Goal: Task Accomplishment & Management: Complete application form

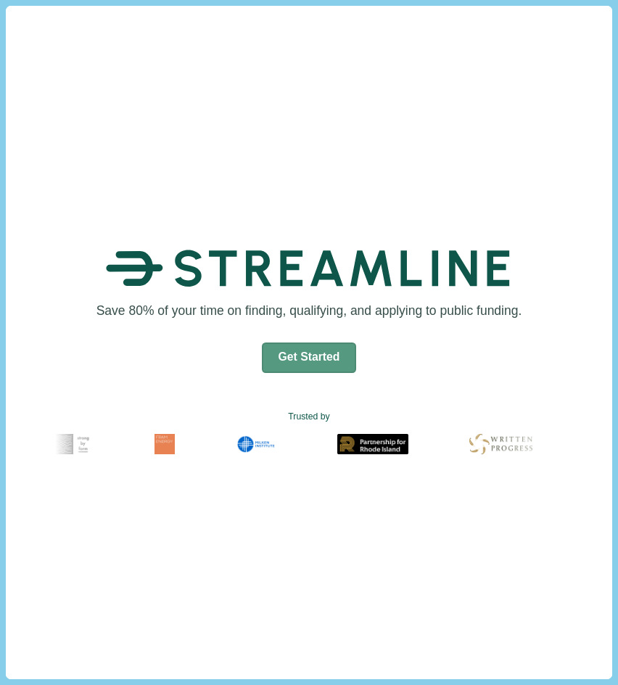
click at [272, 346] on button "Get Started" at bounding box center [309, 358] width 95 height 30
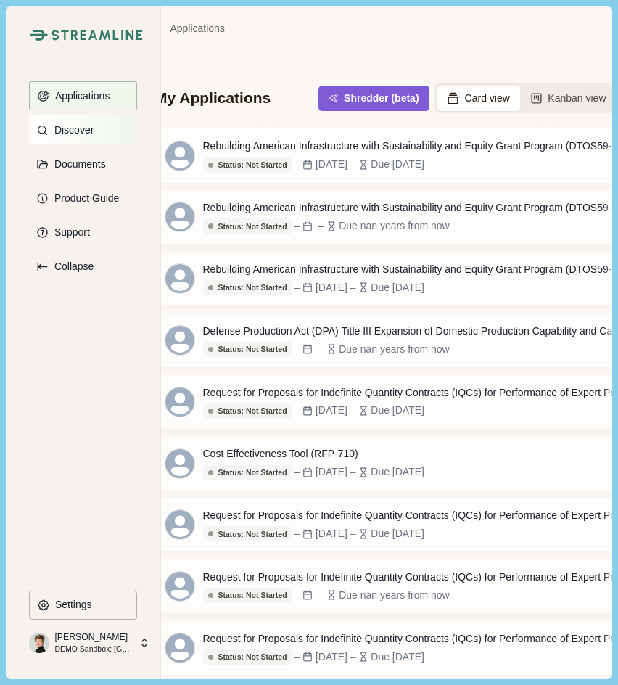
click at [55, 129] on p "Discover" at bounding box center [71, 130] width 44 height 12
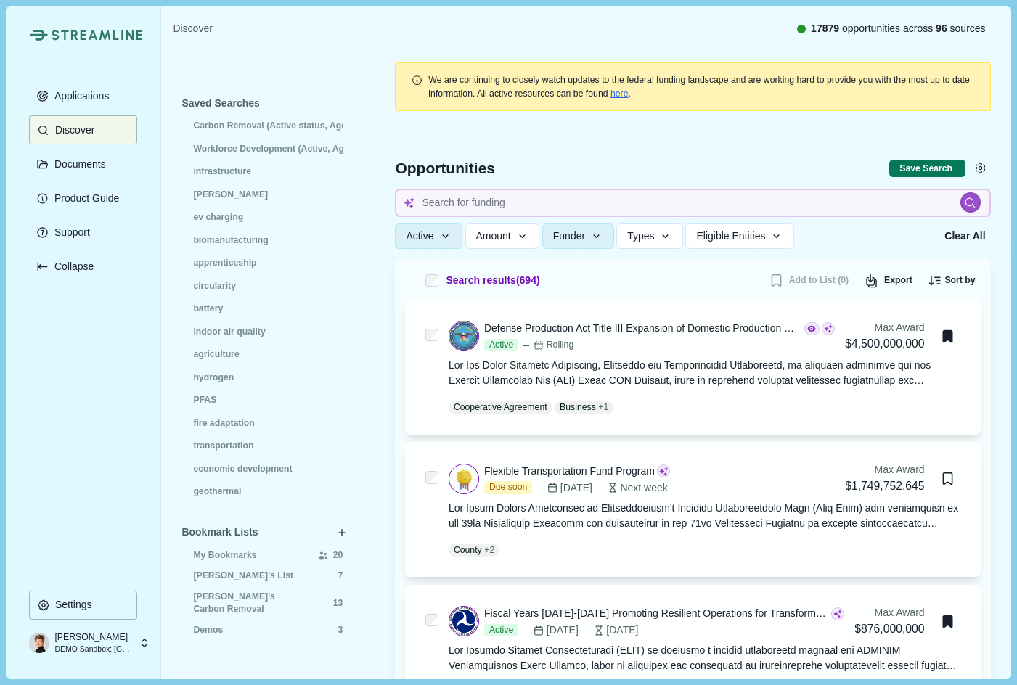
click at [618, 138] on div at bounding box center [693, 189] width 636 height 139
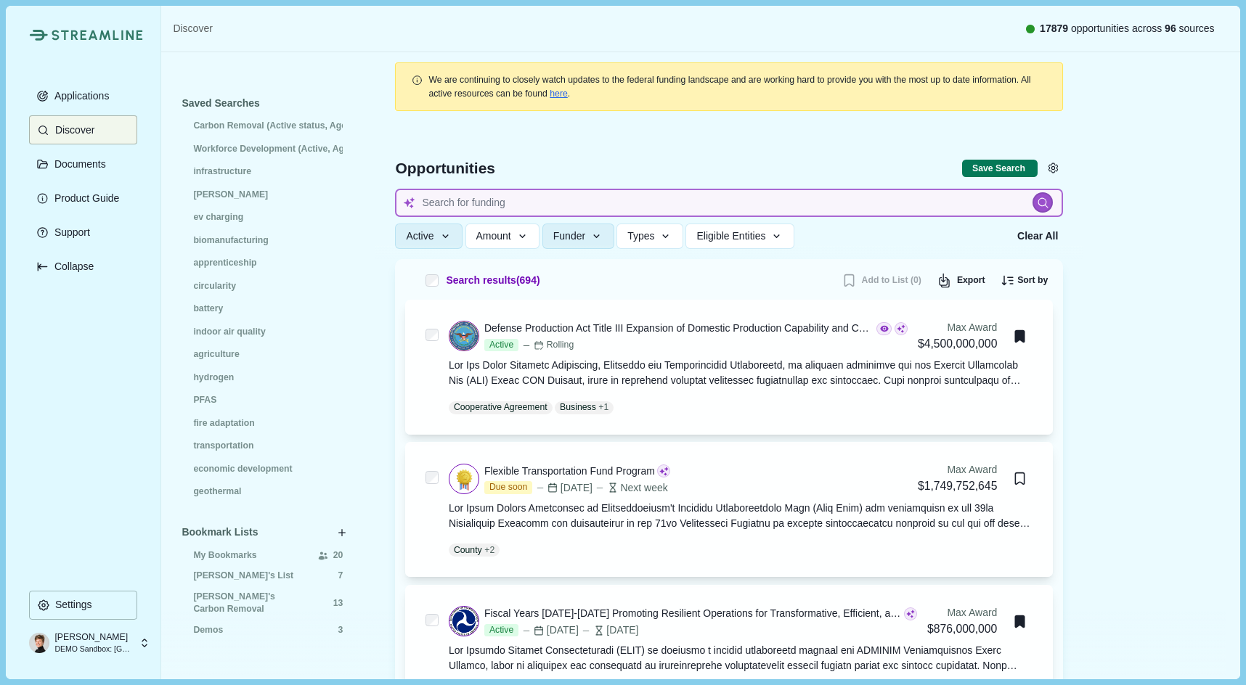
click at [436, 194] on input at bounding box center [729, 203] width 668 height 28
type input "ev battery recycling"
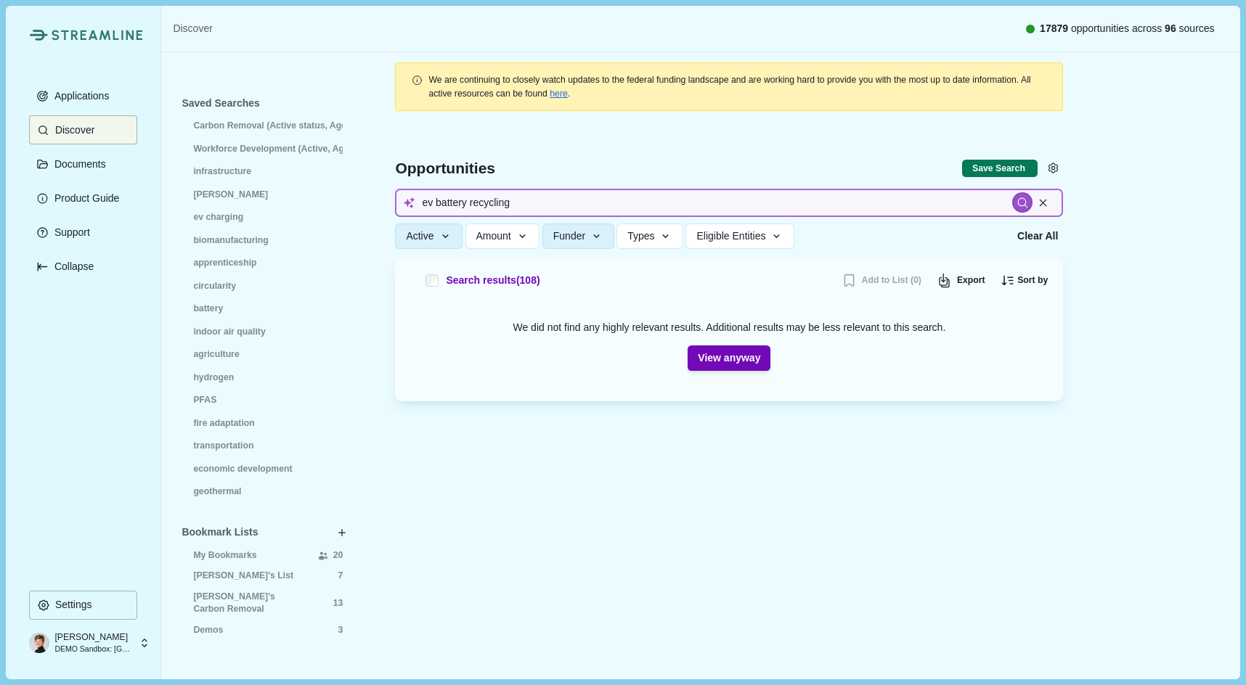
click at [435, 200] on input "ev battery recycling" at bounding box center [729, 203] width 668 height 28
type input "battery recycling"
click at [454, 200] on input "battery recycling" at bounding box center [729, 203] width 668 height 28
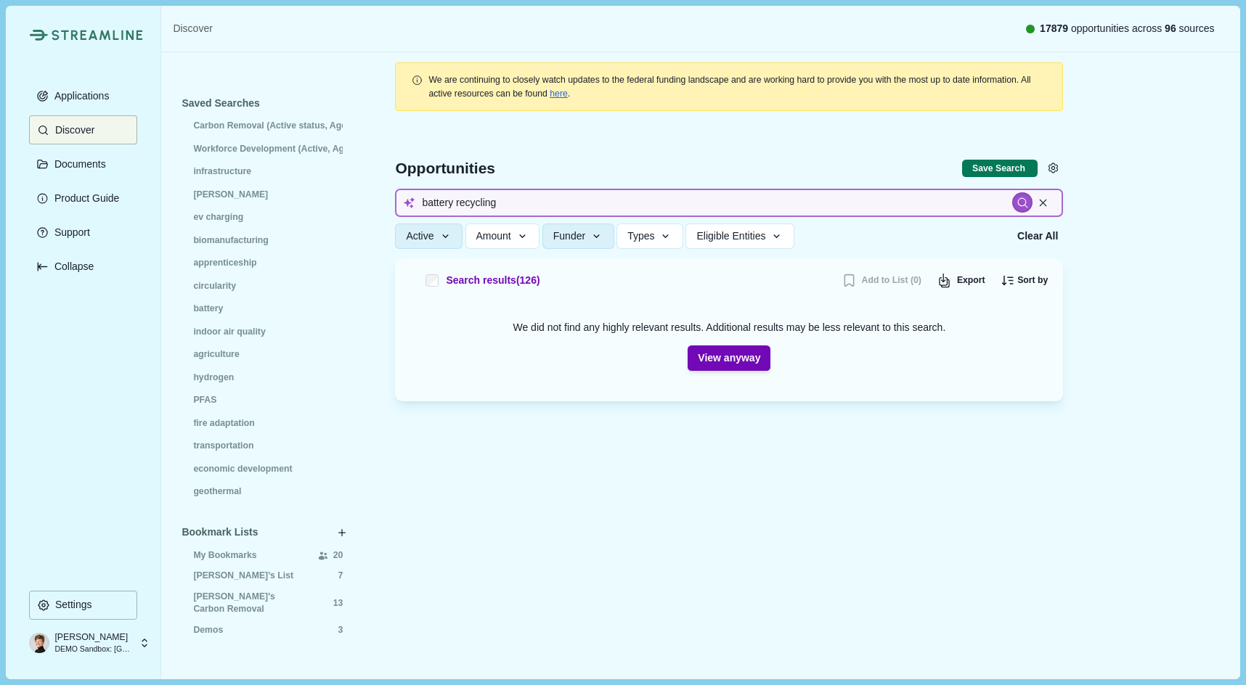
click at [435, 203] on input "battery recycling" at bounding box center [729, 203] width 668 height 28
type input "critical minerals"
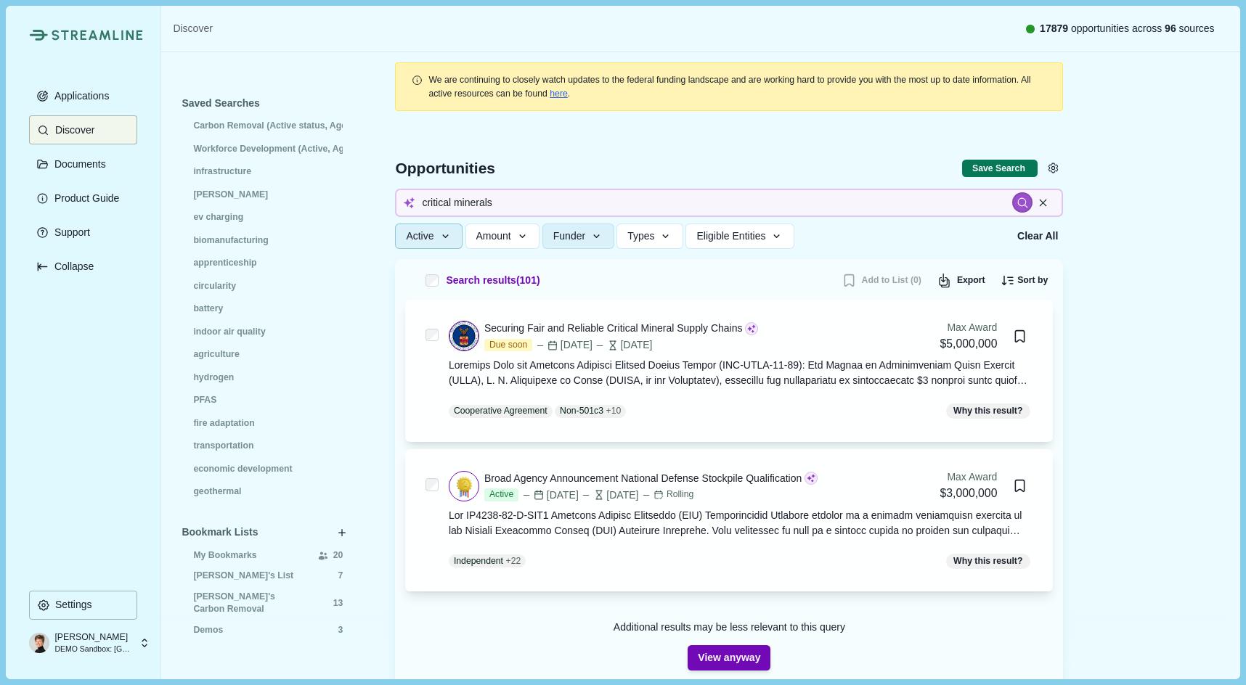
click at [433, 233] on span "Active" at bounding box center [420, 236] width 28 height 12
click at [618, 139] on div at bounding box center [729, 189] width 708 height 139
click at [618, 165] on button "Save Search" at bounding box center [999, 169] width 75 height 18
select select "*****"
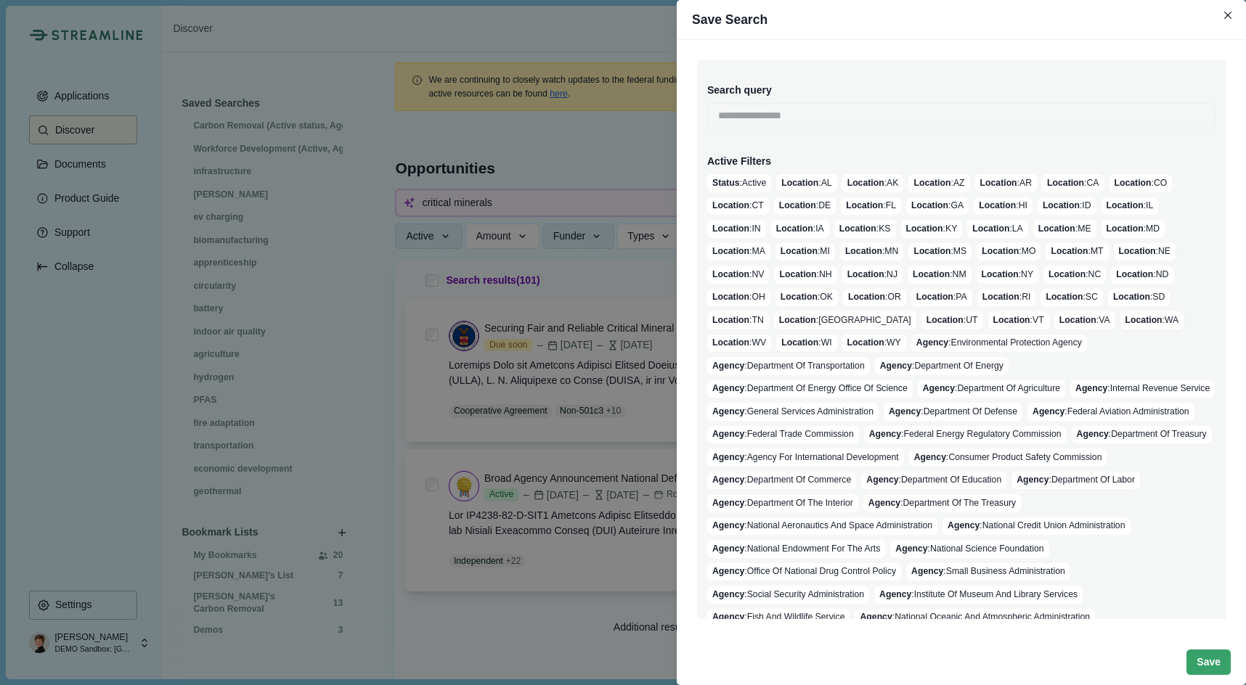
scroll to position [192, 0]
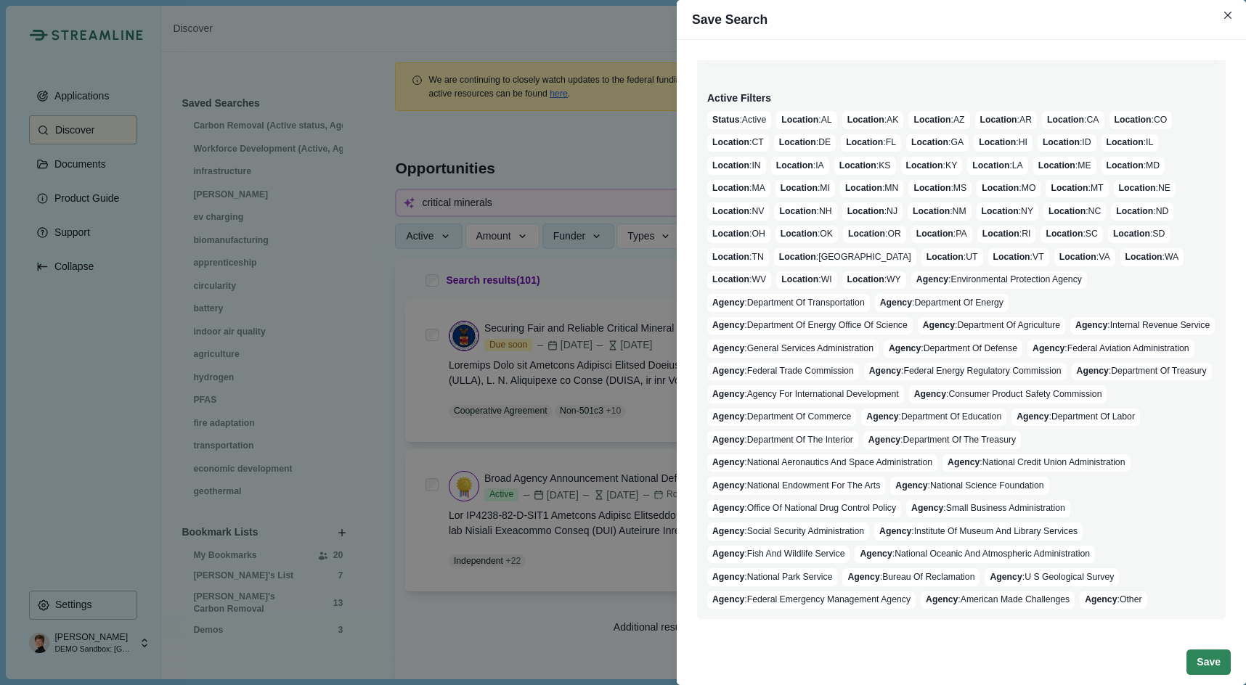
click at [618, 666] on button "Save" at bounding box center [1208, 662] width 44 height 25
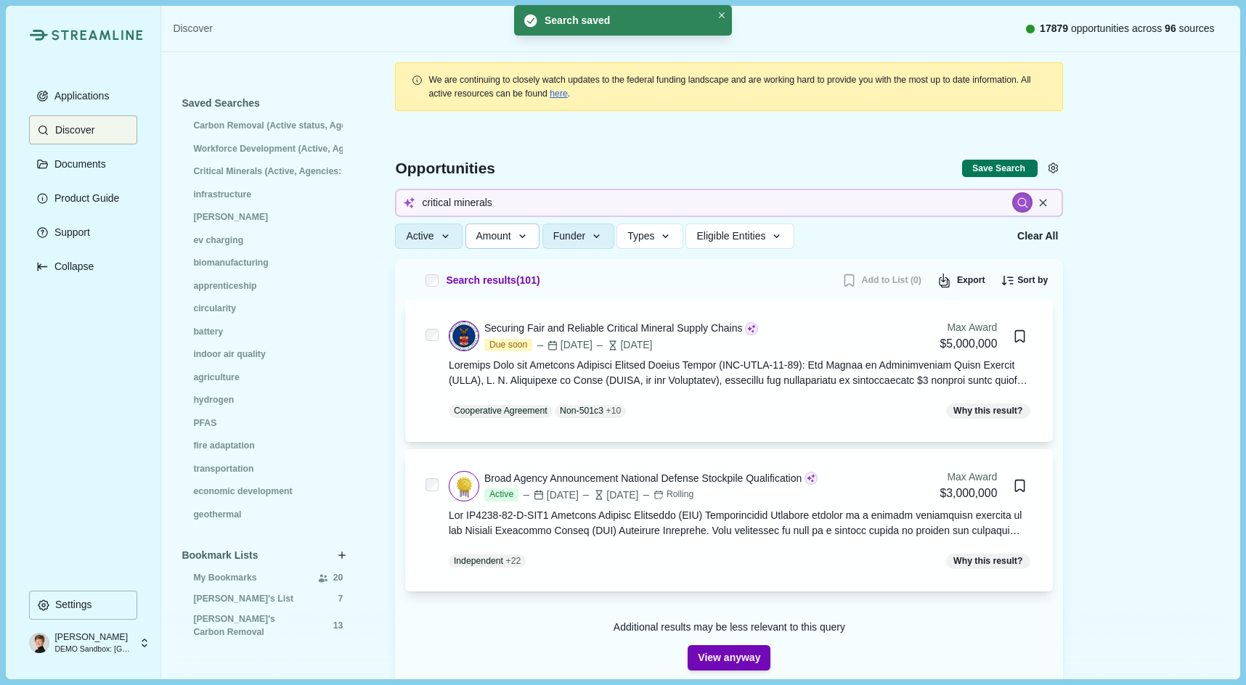
click at [526, 230] on icon "button" at bounding box center [522, 236] width 13 height 13
click at [618, 179] on div "Saved Searches Carbon Removal (Active status, Agencies: EPA, DOT, DOE, DOE Offi…" at bounding box center [700, 427] width 1078 height 750
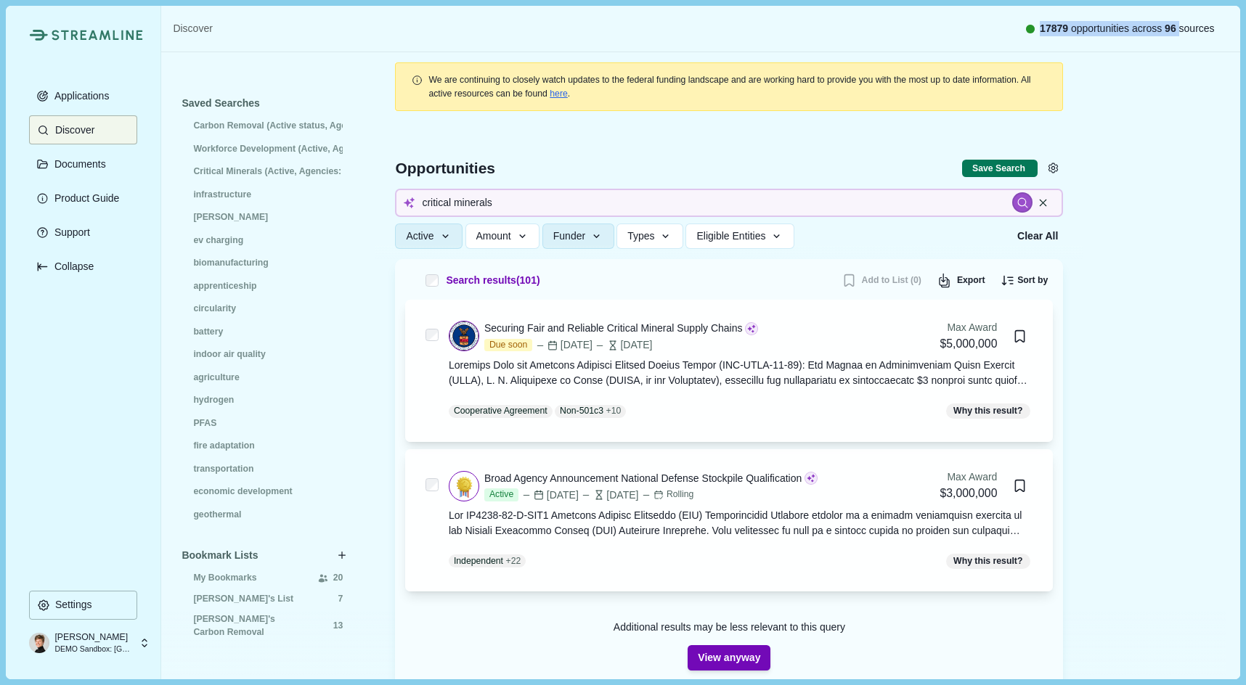
drag, startPoint x: 1024, startPoint y: 30, endPoint x: 1176, endPoint y: 30, distance: 151.7
click at [618, 30] on div "17879 opportunities across 96 sources" at bounding box center [1120, 28] width 189 height 15
click at [618, 101] on div "Saved Searches Carbon Removal (Active status, Agencies: EPA, DOT, DOE, DOE Offi…" at bounding box center [700, 427] width 1078 height 750
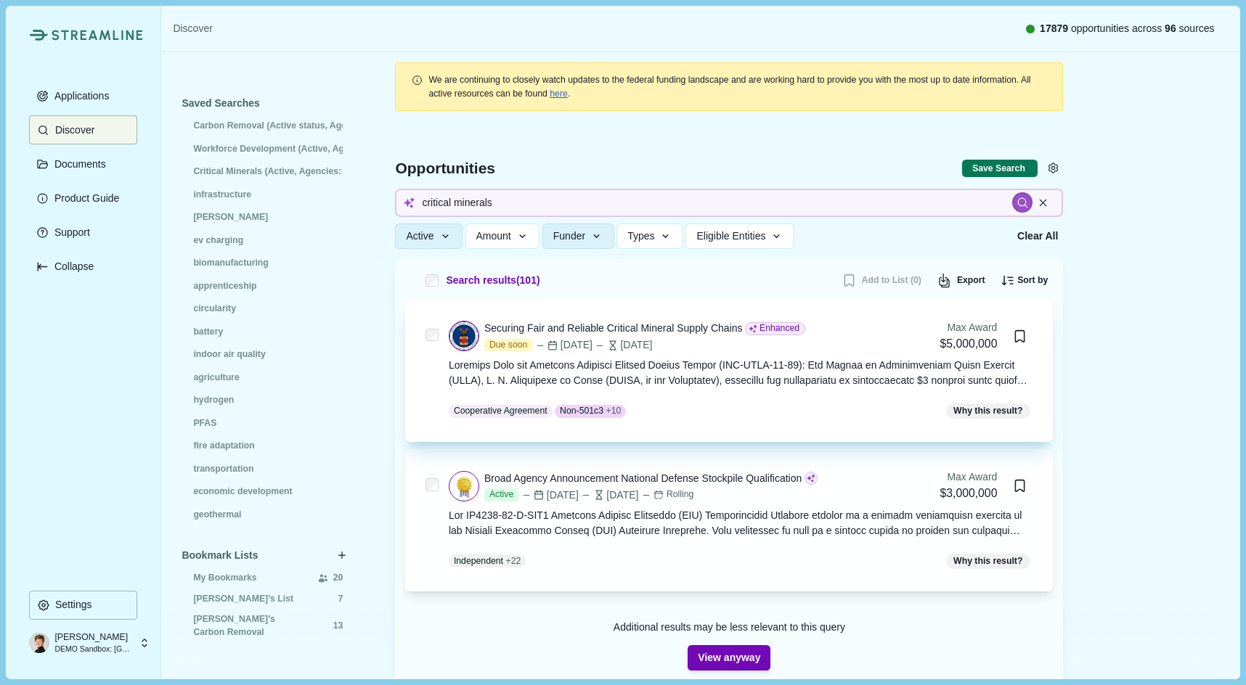
click at [618, 372] on div at bounding box center [741, 373] width 584 height 30
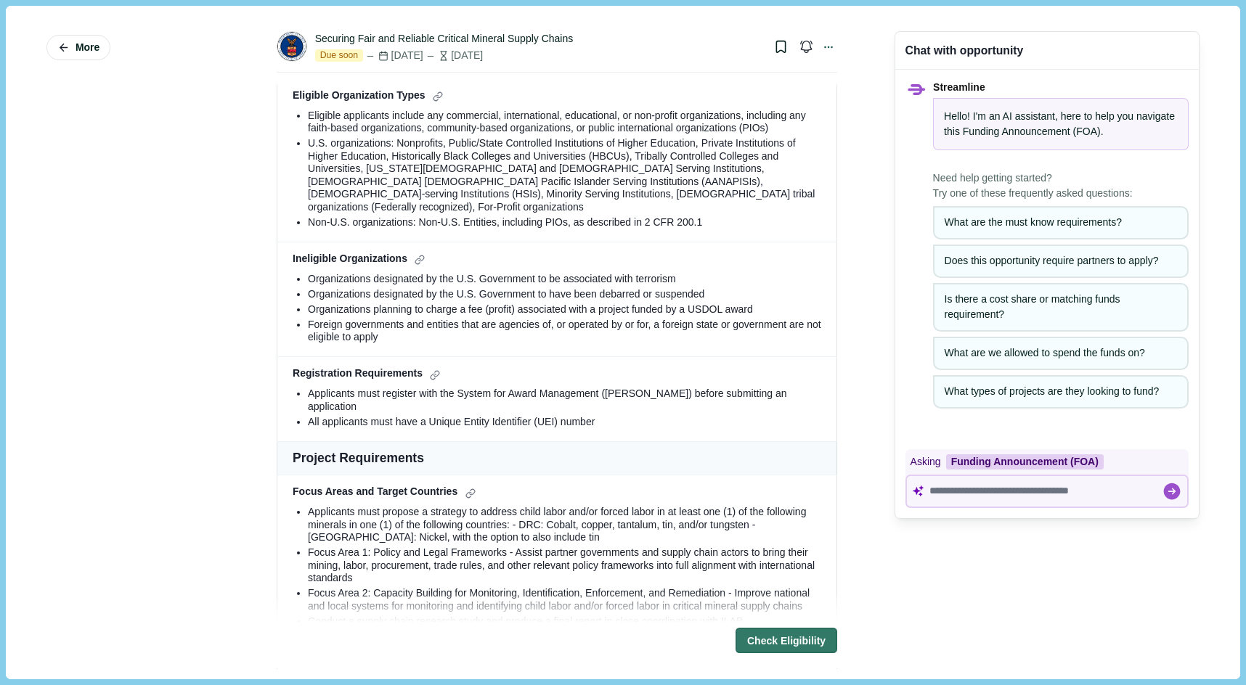
scroll to position [529, 0]
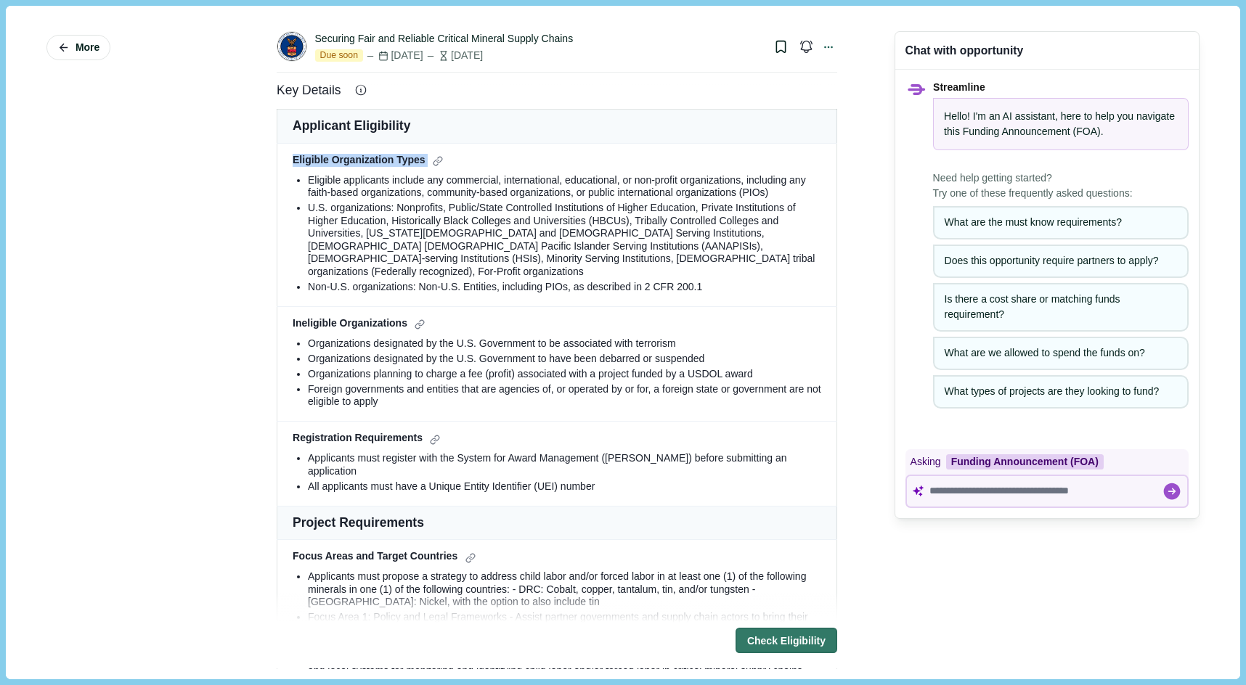
drag, startPoint x: 293, startPoint y: 174, endPoint x: 416, endPoint y: 186, distance: 123.2
click at [416, 186] on td "Eligible Organization Types Eligible applicants include any commercial, interna…" at bounding box center [557, 224] width 560 height 163
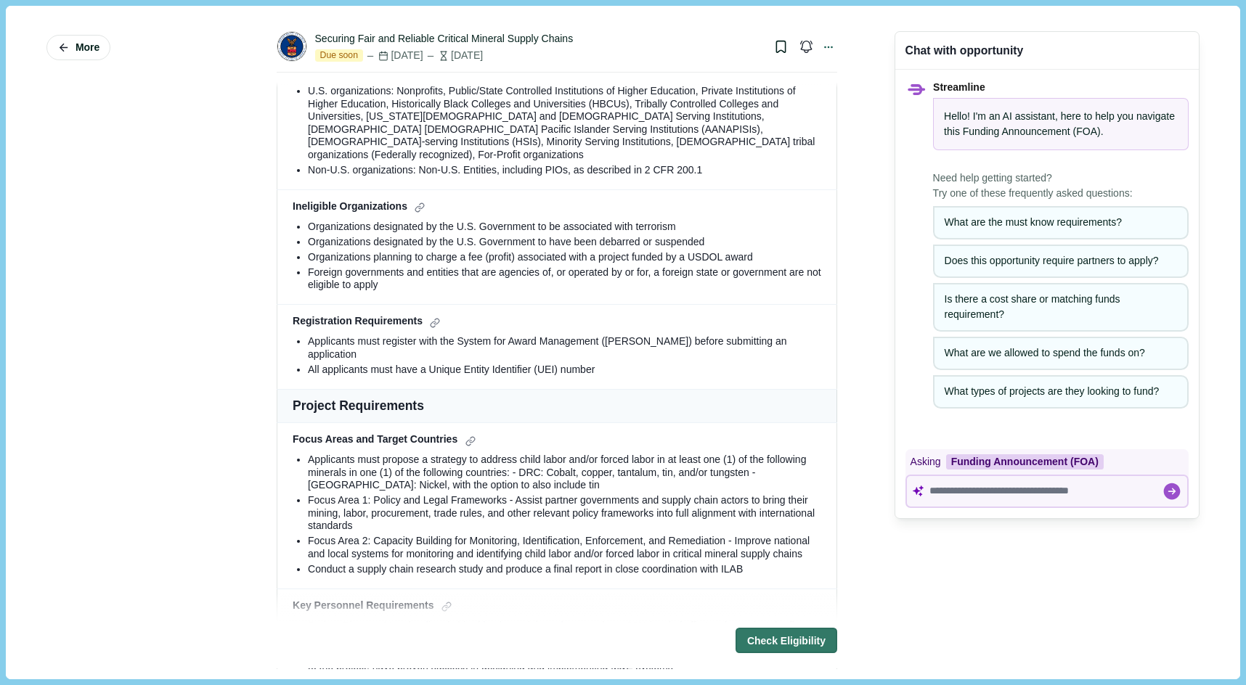
scroll to position [676, 0]
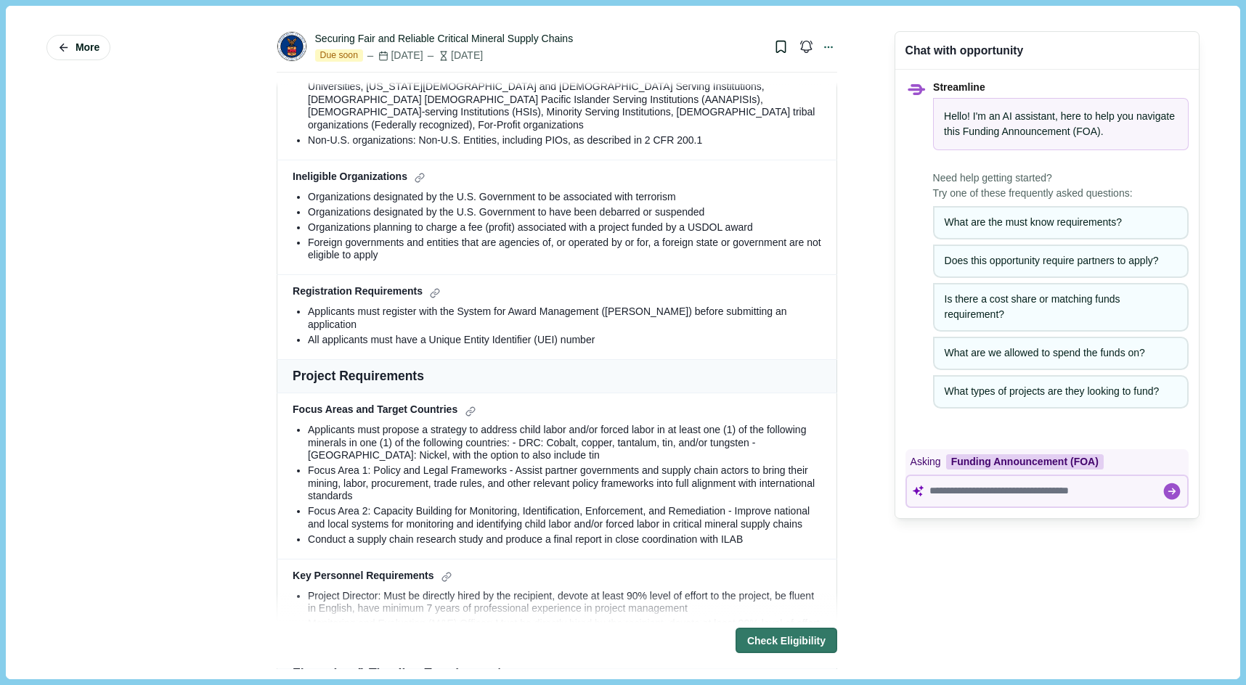
click at [316, 368] on td "Project Requirements" at bounding box center [557, 376] width 560 height 34
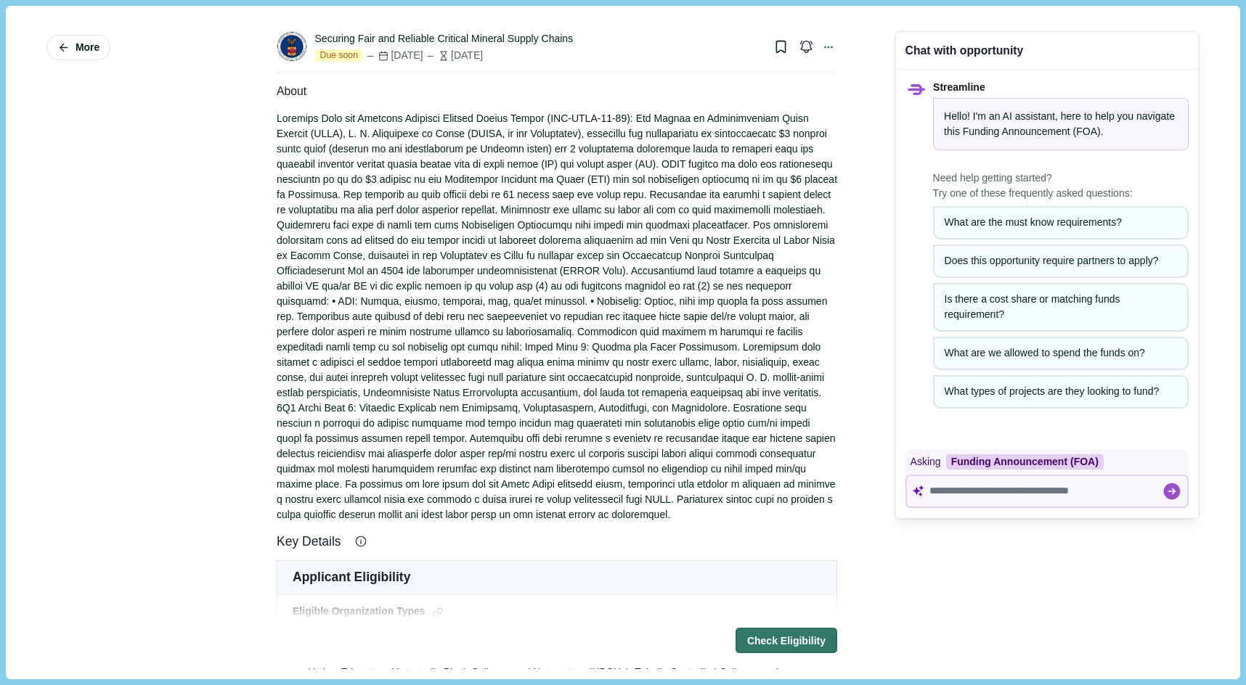
scroll to position [0, 0]
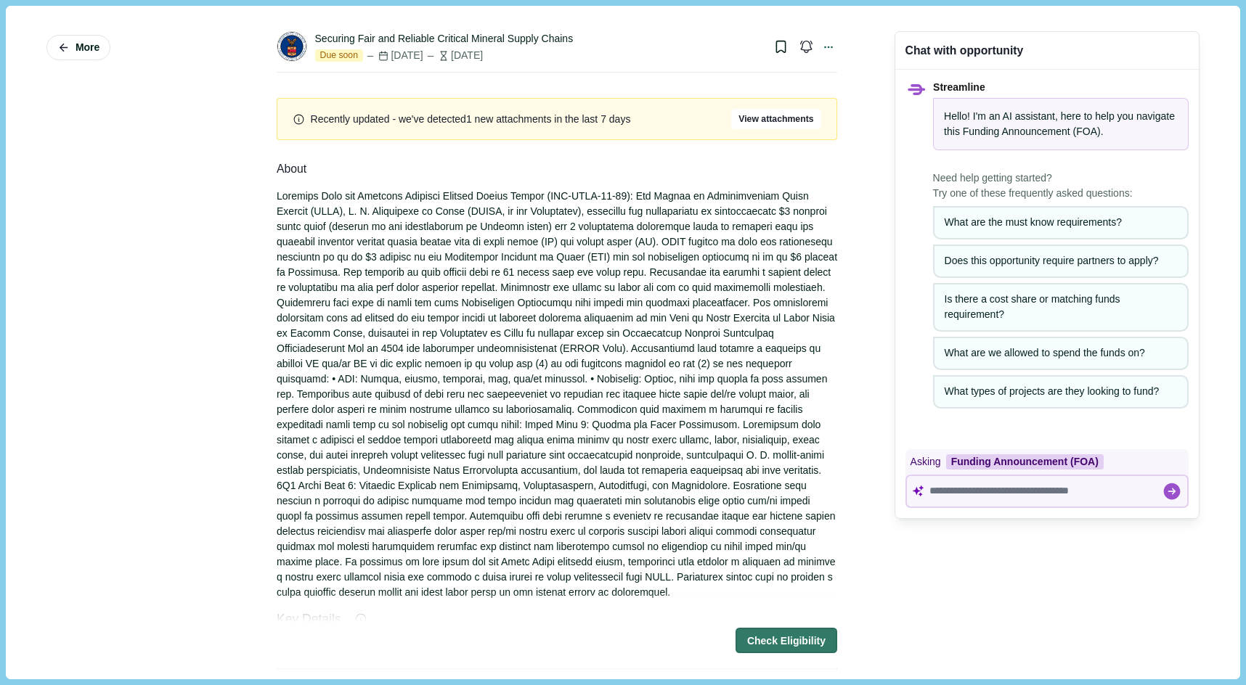
click at [304, 266] on div at bounding box center [557, 395] width 560 height 412
click at [76, 53] on button "More" at bounding box center [78, 47] width 64 height 25
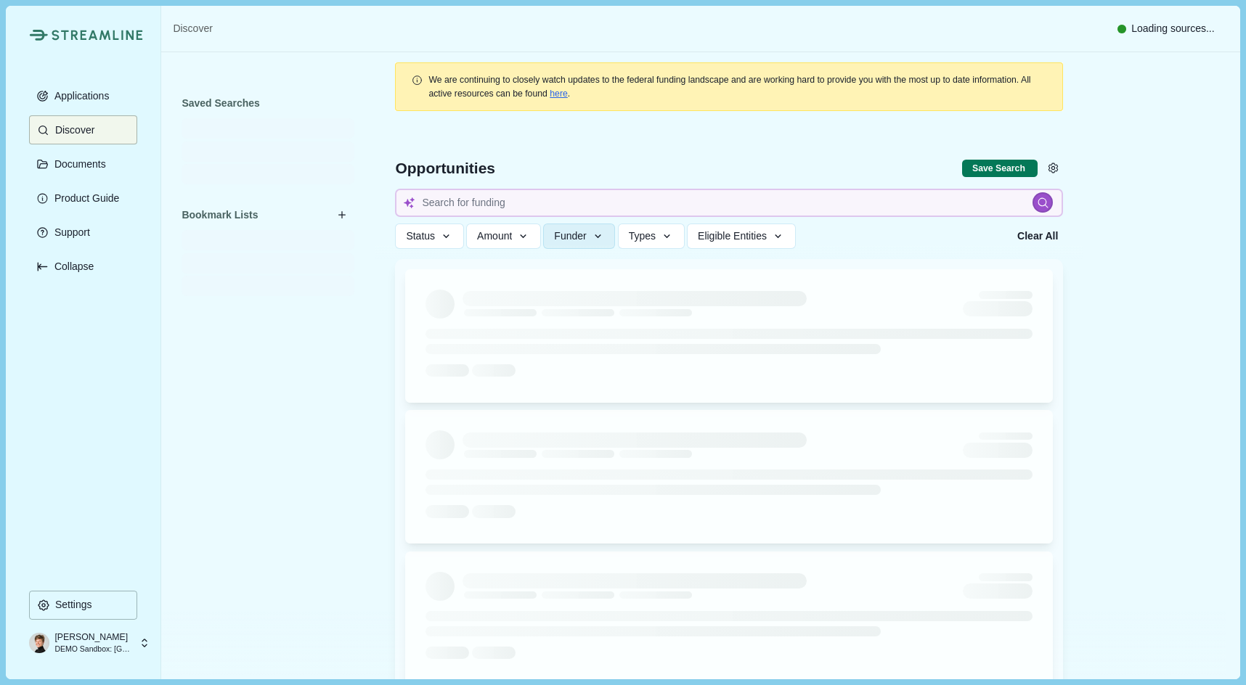
type input "critical minerals"
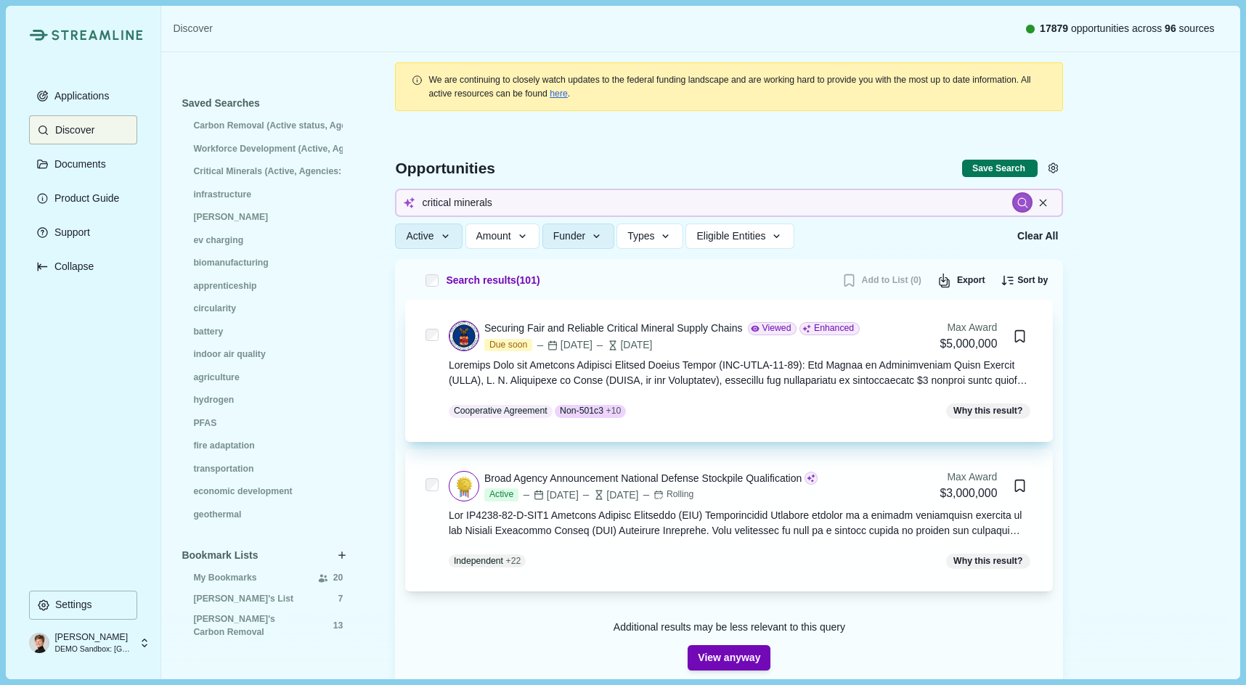
click at [618, 363] on div at bounding box center [741, 373] width 584 height 30
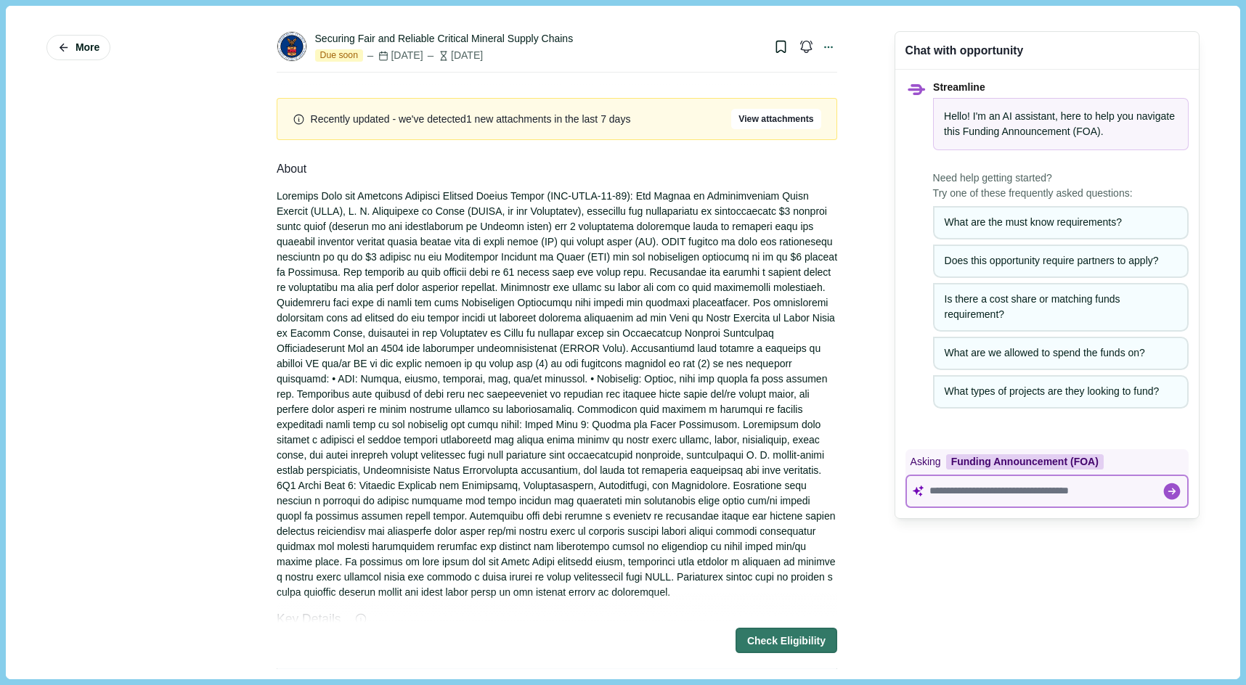
click at [618, 488] on textarea at bounding box center [1045, 491] width 232 height 12
click at [618, 494] on textarea at bounding box center [1045, 491] width 232 height 12
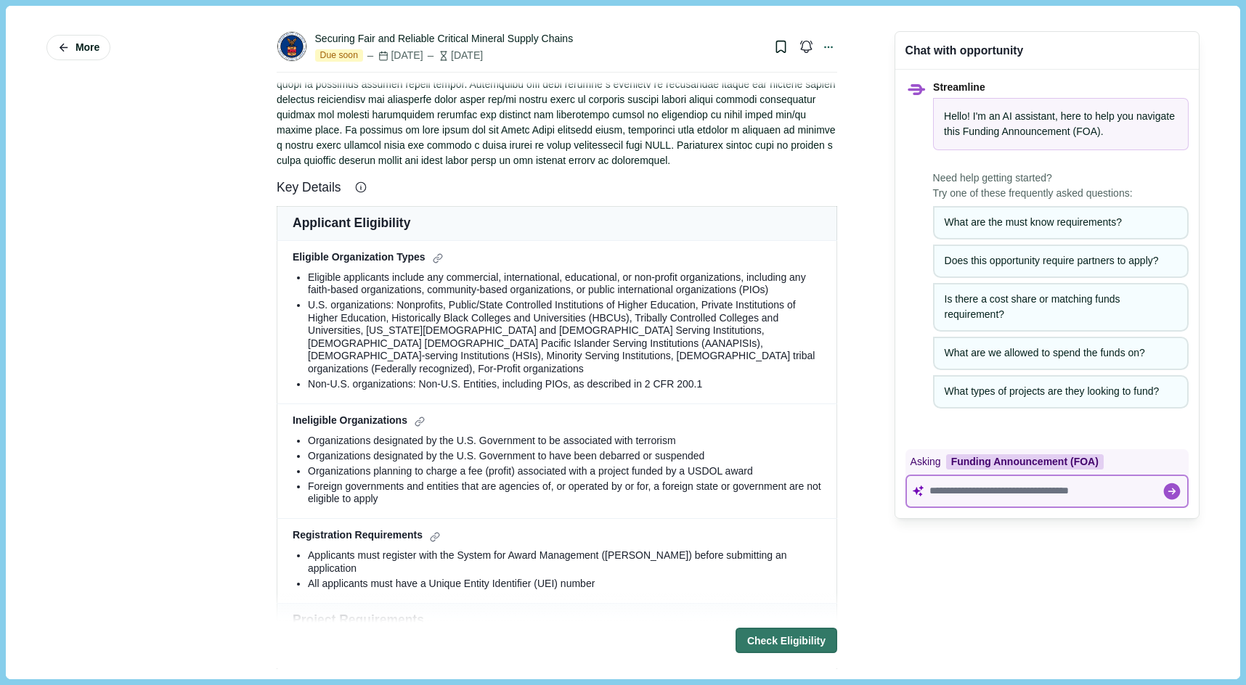
scroll to position [468, 0]
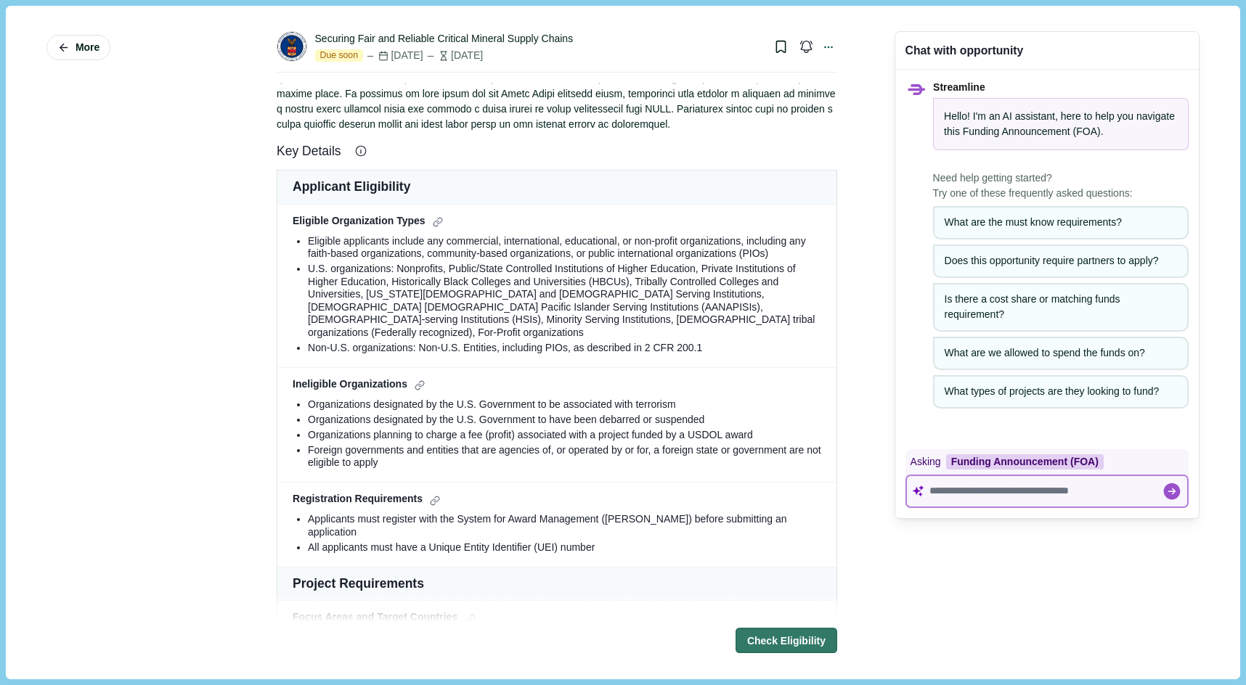
click at [618, 488] on textarea at bounding box center [1045, 491] width 232 height 12
click at [618, 391] on div "What types of projects are they looking to fund?" at bounding box center [1060, 391] width 232 height 15
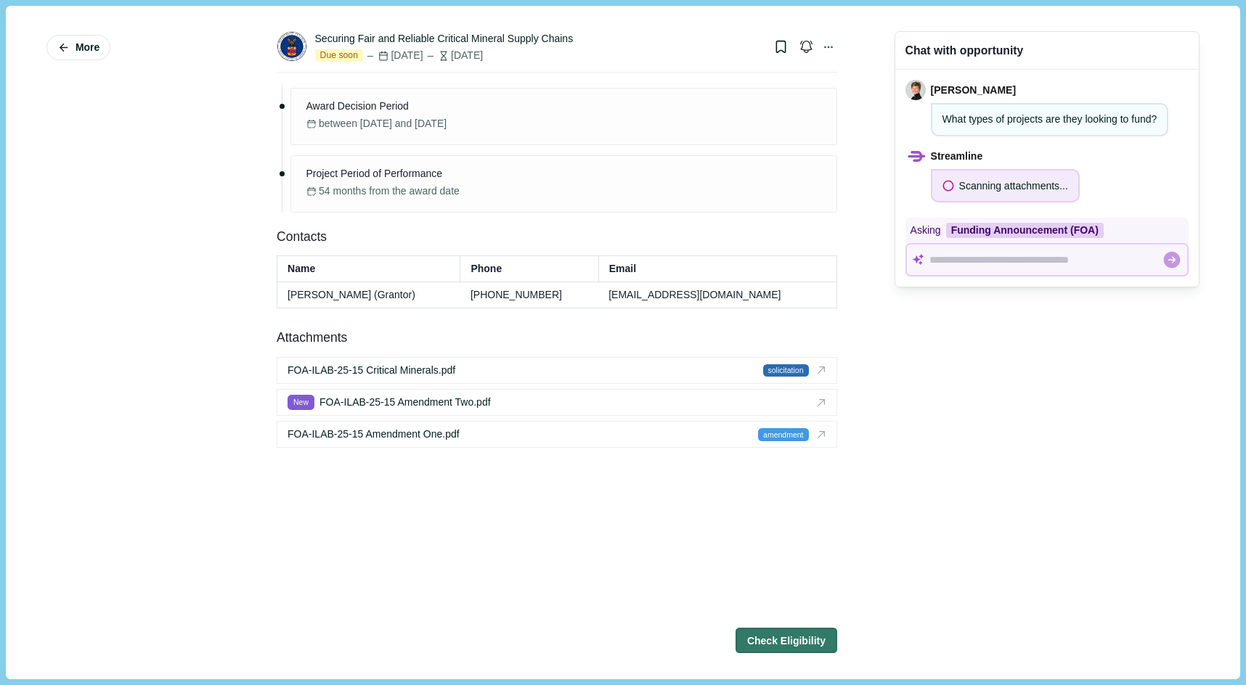
scroll to position [2253, 0]
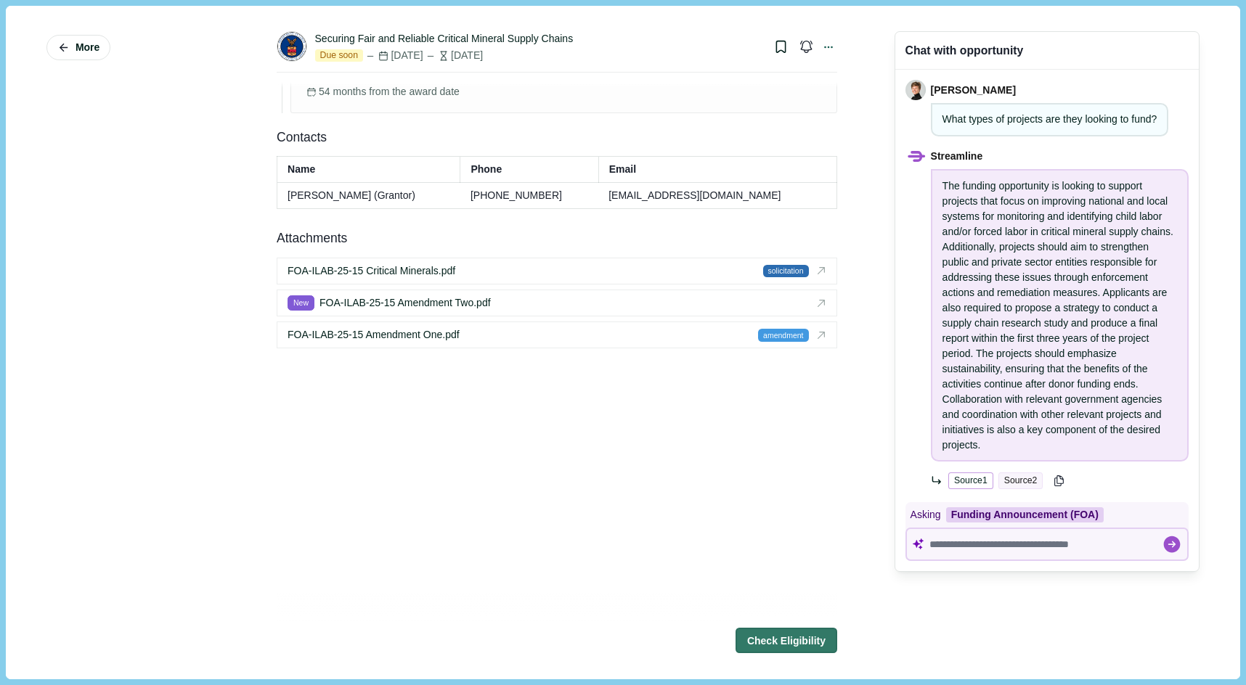
click at [618, 482] on button "Source 1" at bounding box center [970, 481] width 45 height 17
click at [618, 476] on button "Source 2" at bounding box center [1020, 481] width 45 height 17
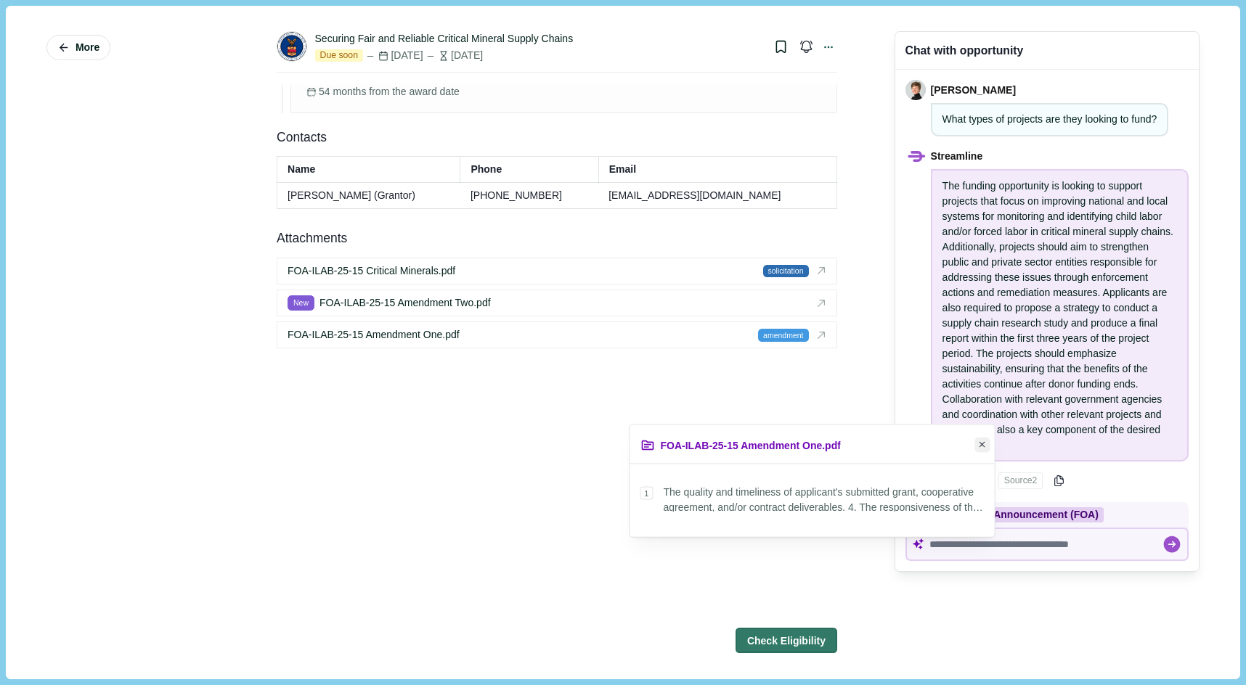
click at [618, 439] on button "Close" at bounding box center [982, 444] width 15 height 15
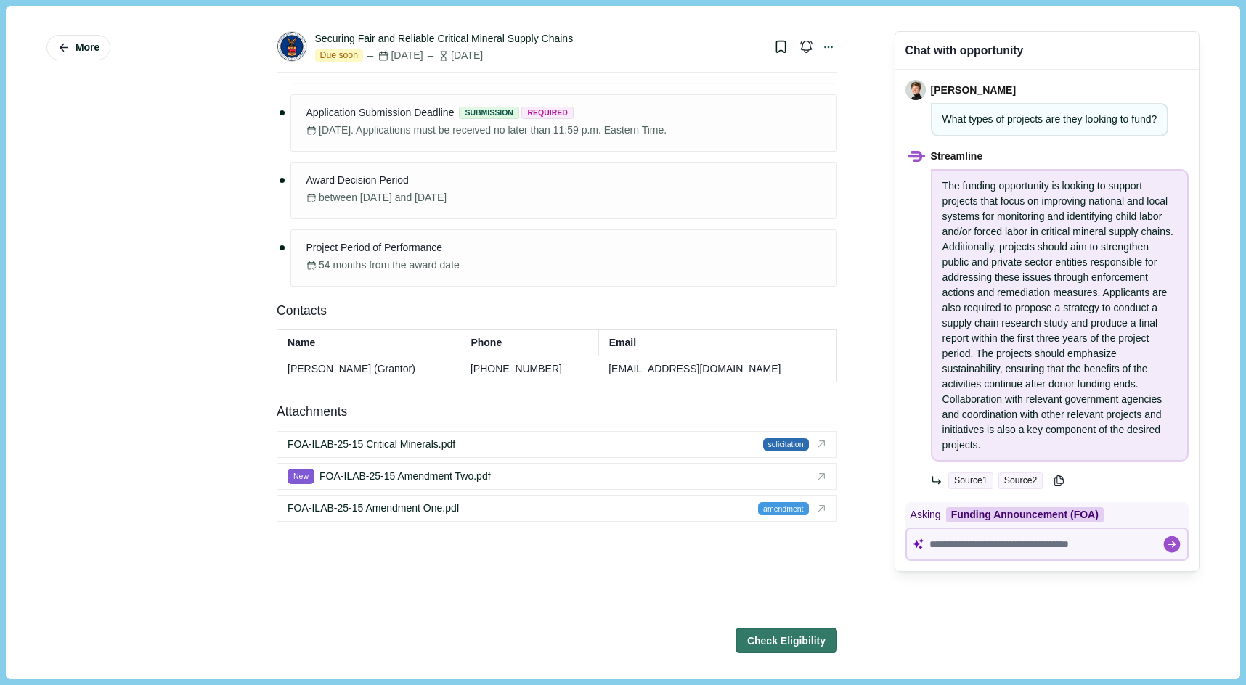
scroll to position [2064, 0]
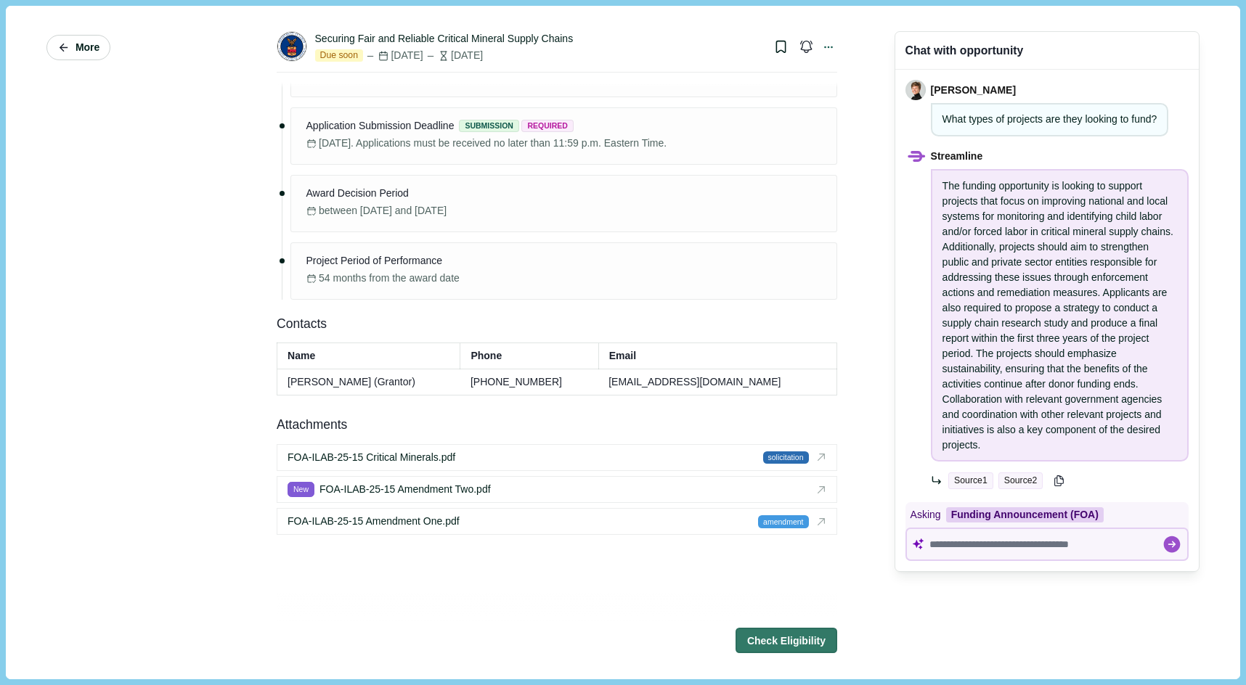
click at [75, 38] on button "More" at bounding box center [78, 47] width 64 height 25
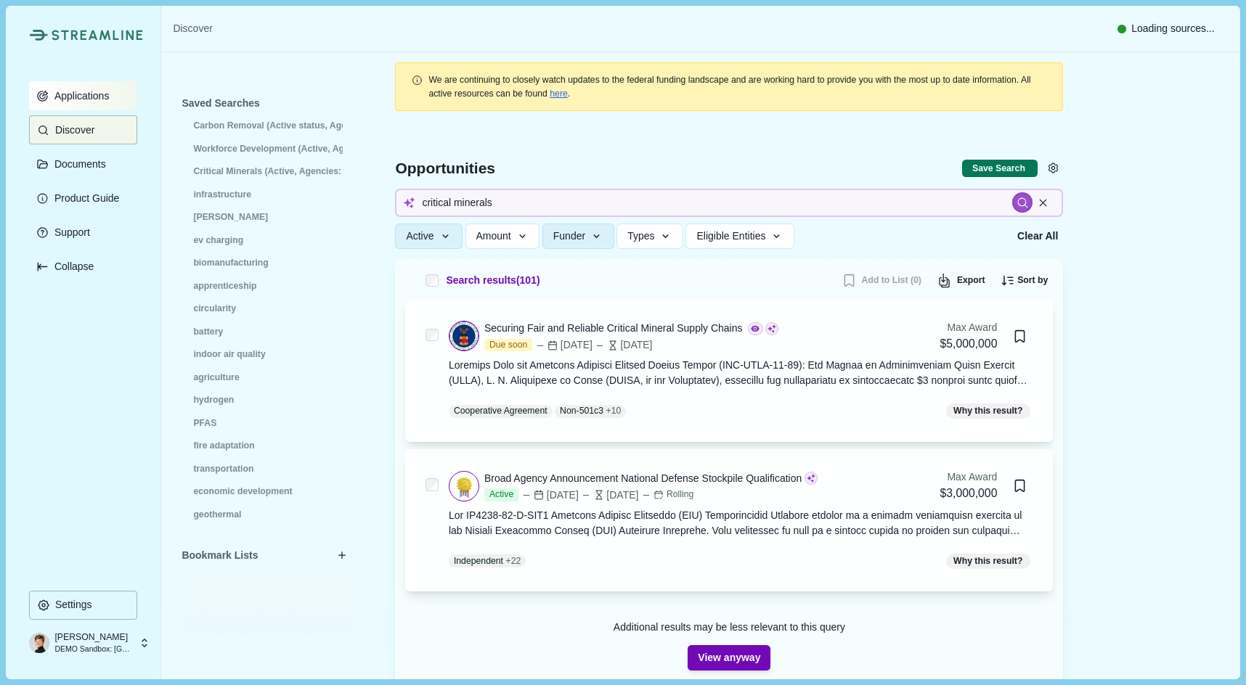
click at [66, 91] on p "Applications" at bounding box center [79, 96] width 60 height 12
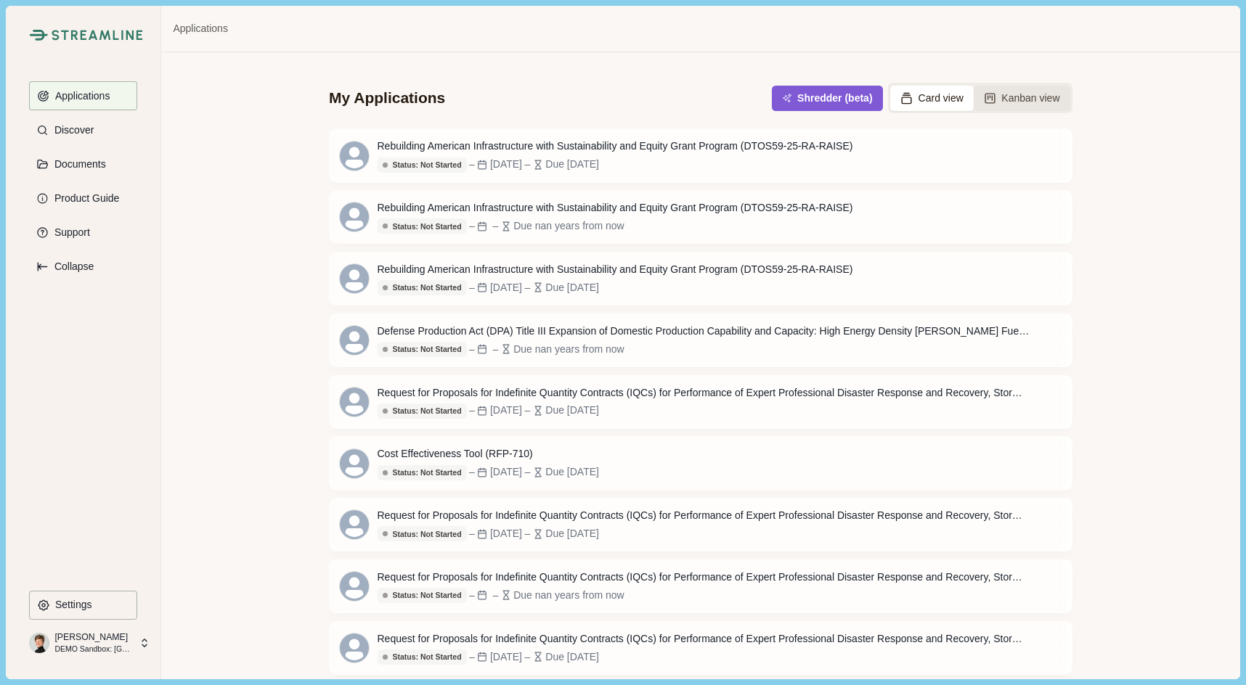
click at [618, 91] on button "Kanban view" at bounding box center [1021, 98] width 97 height 25
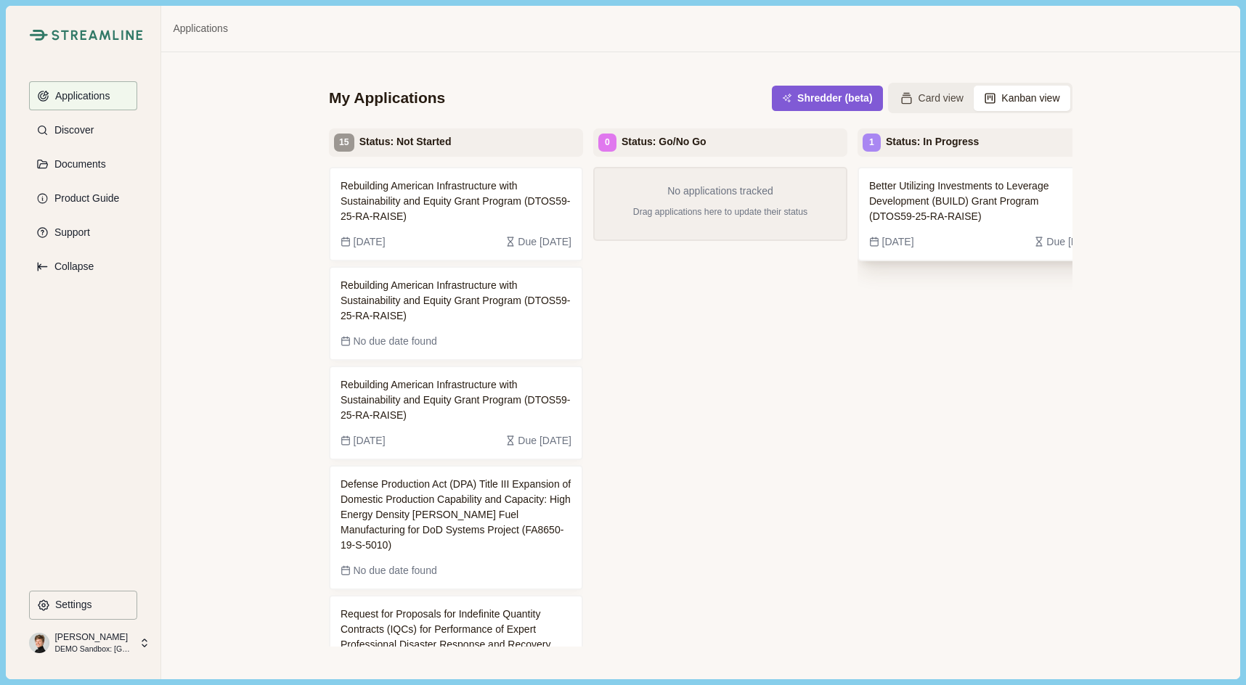
click at [618, 179] on span "Better Utilizing Investments to Leverage Development (BUILD) Grant Program (DTO…" at bounding box center [973, 202] width 208 height 46
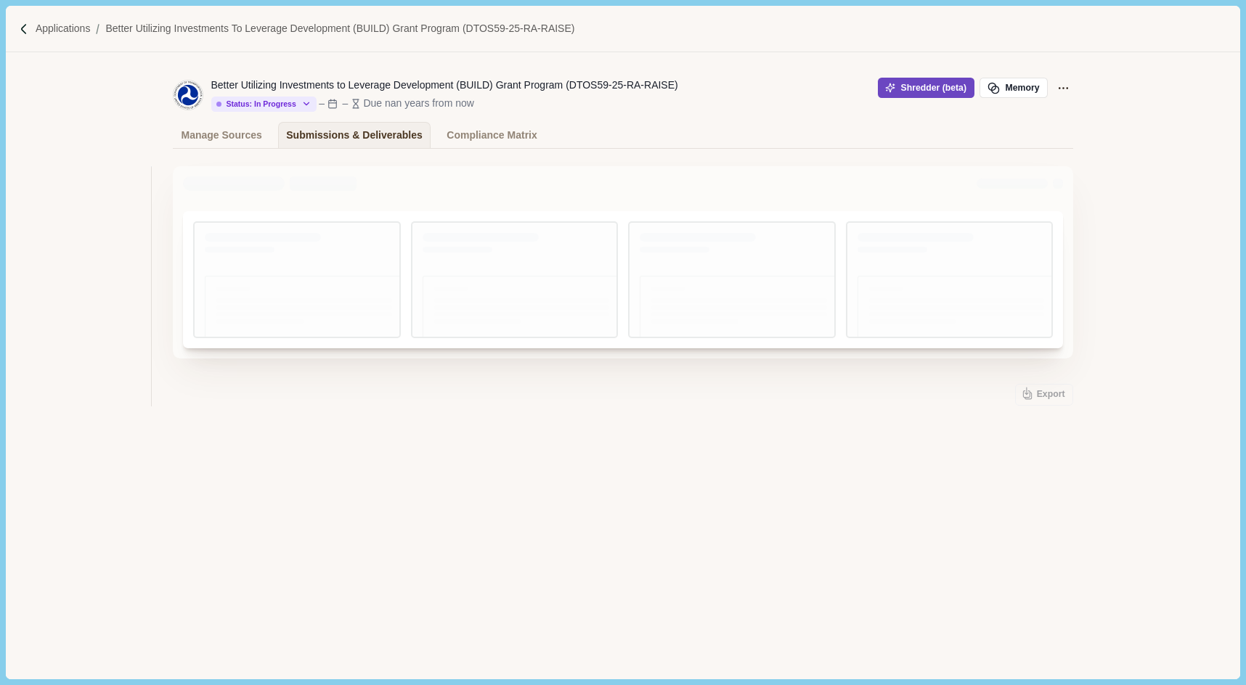
click at [618, 91] on button "Shredder (beta)" at bounding box center [926, 88] width 97 height 20
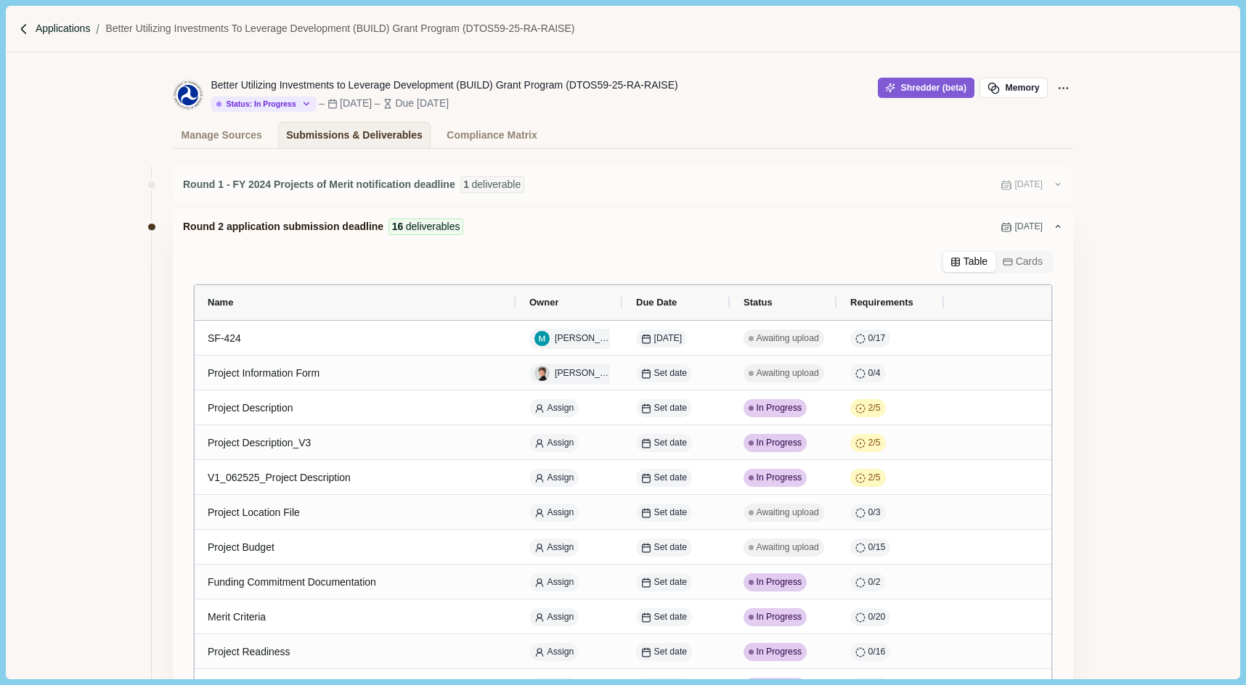
click at [61, 30] on p "Applications" at bounding box center [63, 28] width 55 height 15
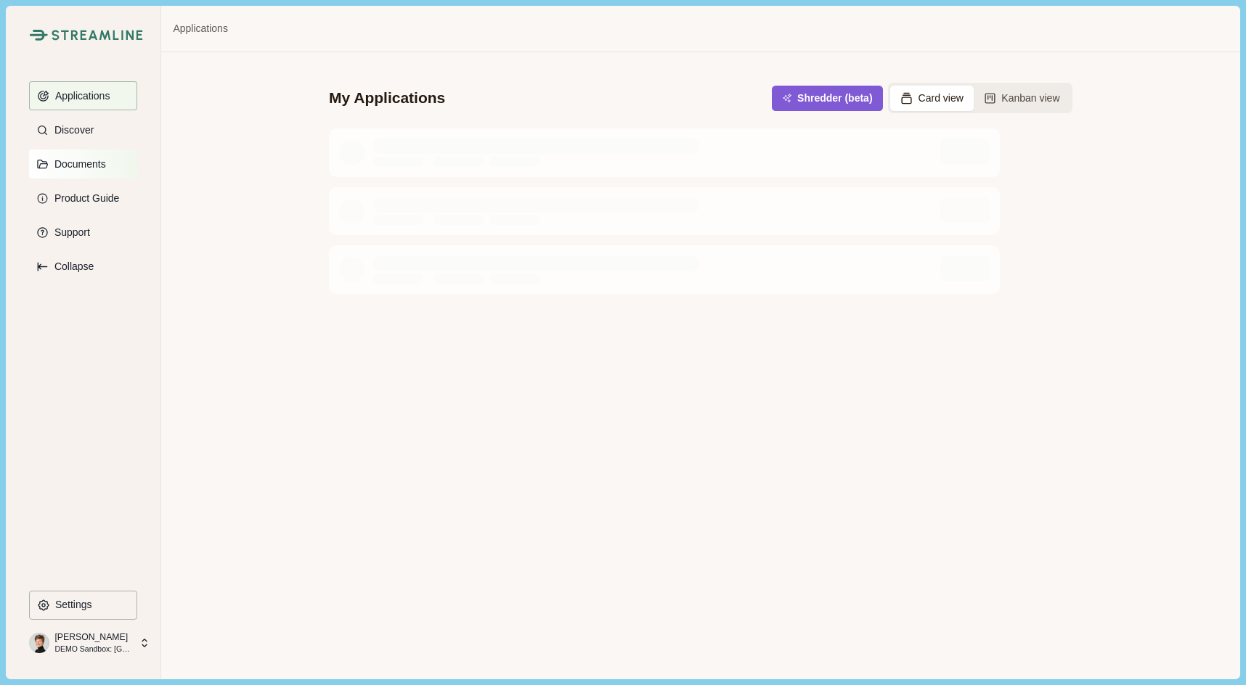
click at [68, 170] on p "Documents" at bounding box center [77, 164] width 57 height 12
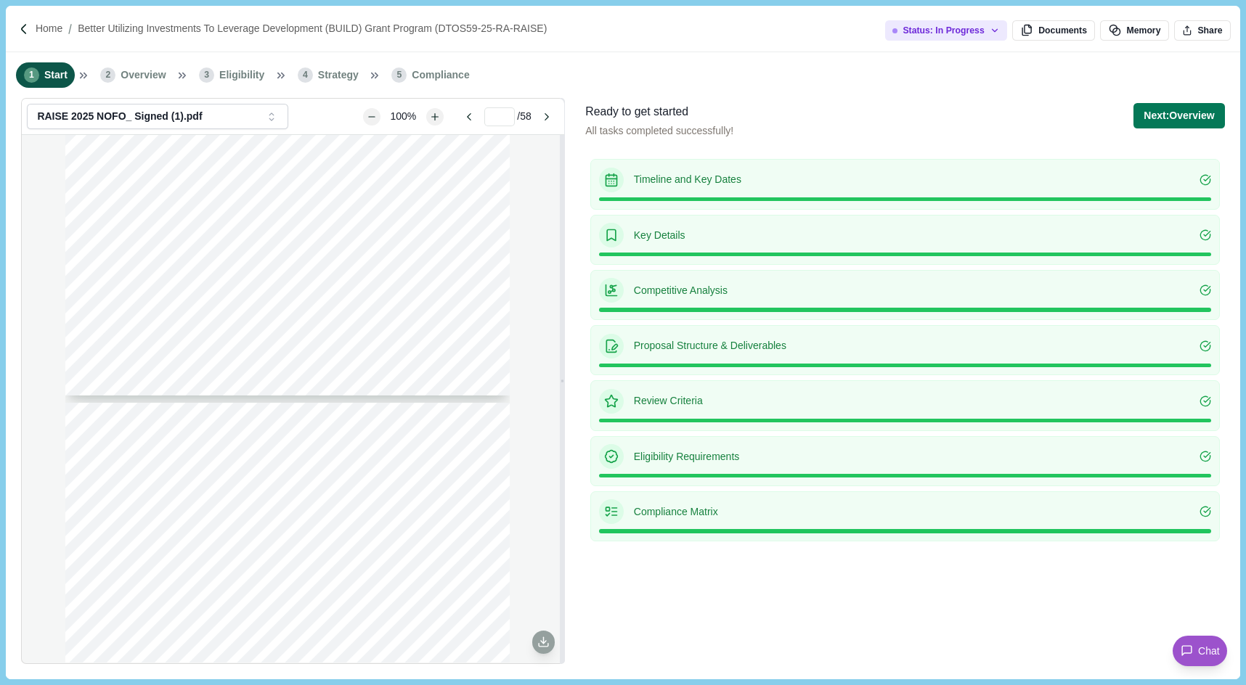
type input "*"
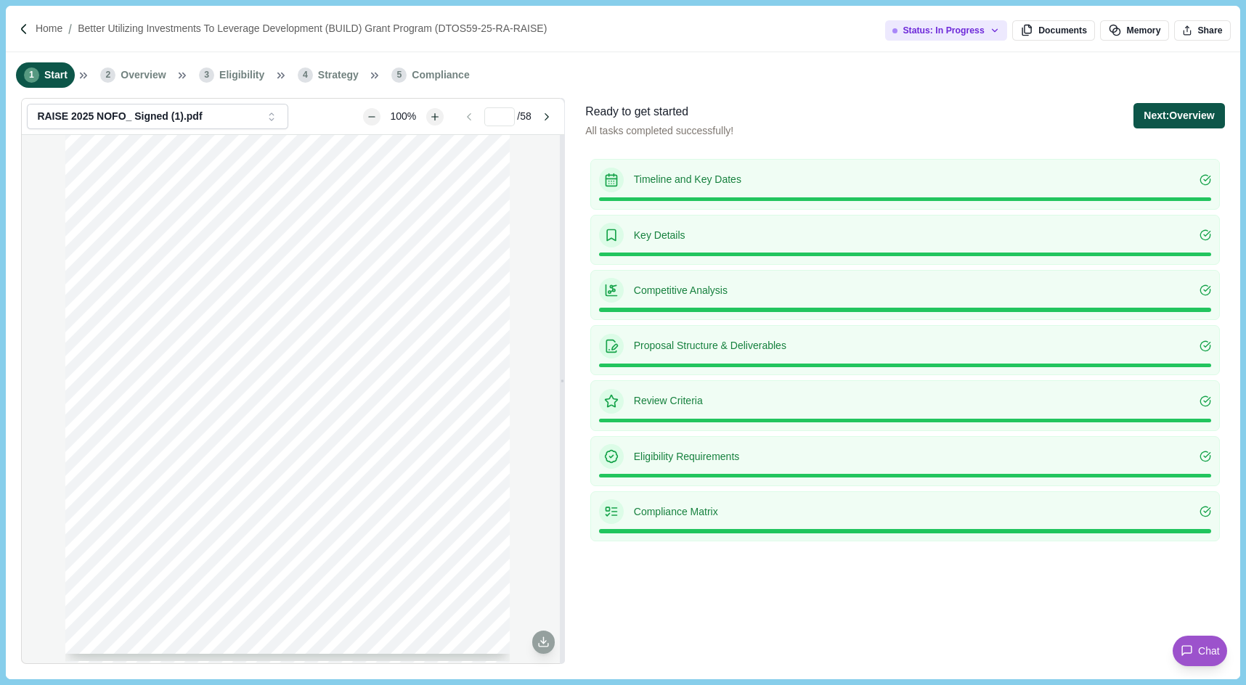
click at [1158, 119] on button "Next: Overview" at bounding box center [1178, 115] width 91 height 25
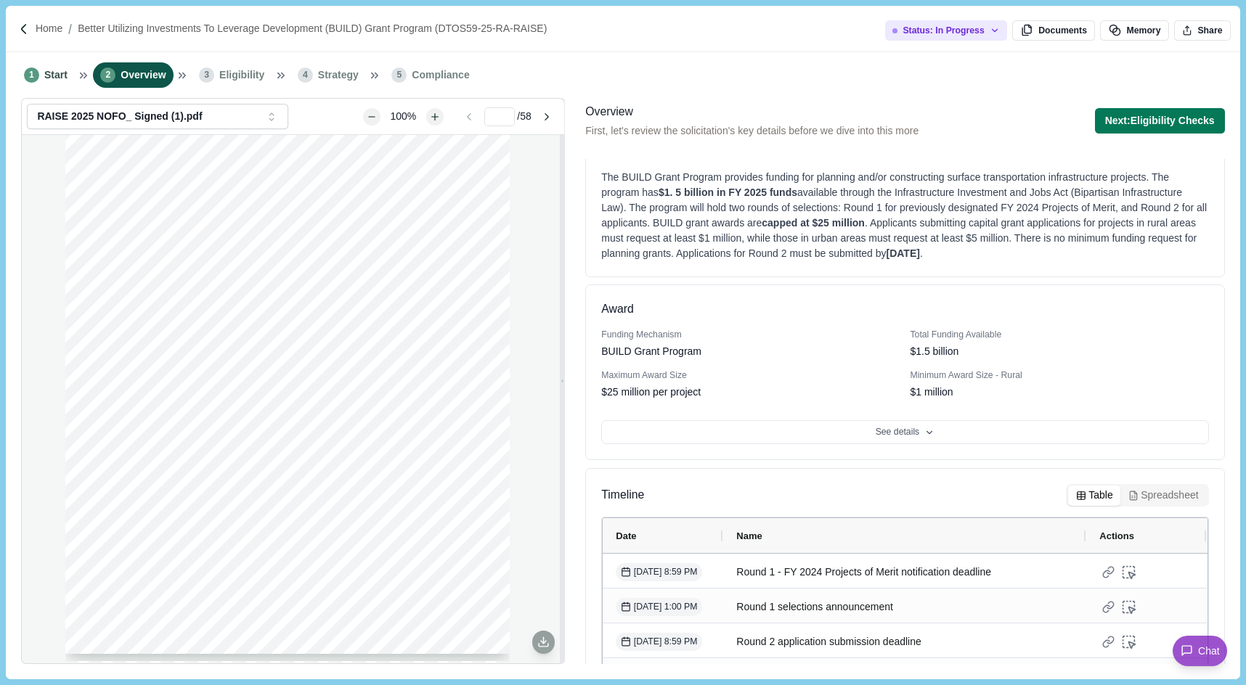
scroll to position [32, 0]
click at [1141, 125] on button "Next: Eligibility Checks" at bounding box center [1160, 120] width 130 height 25
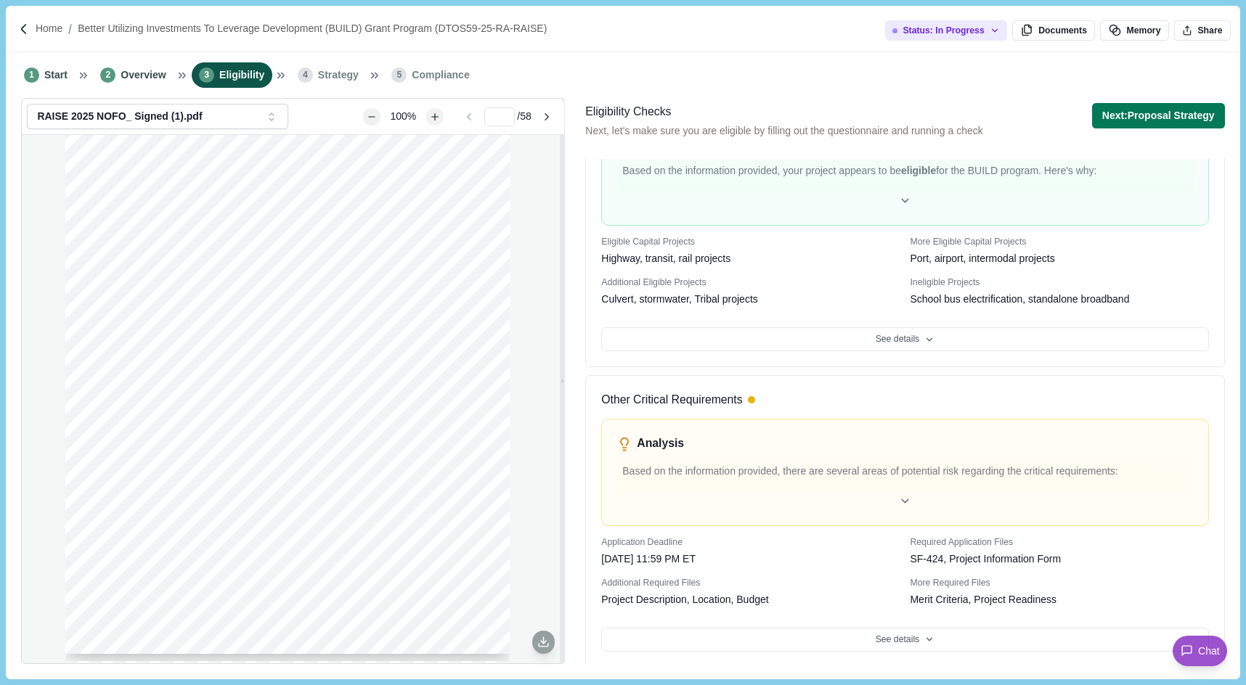
scroll to position [542, 0]
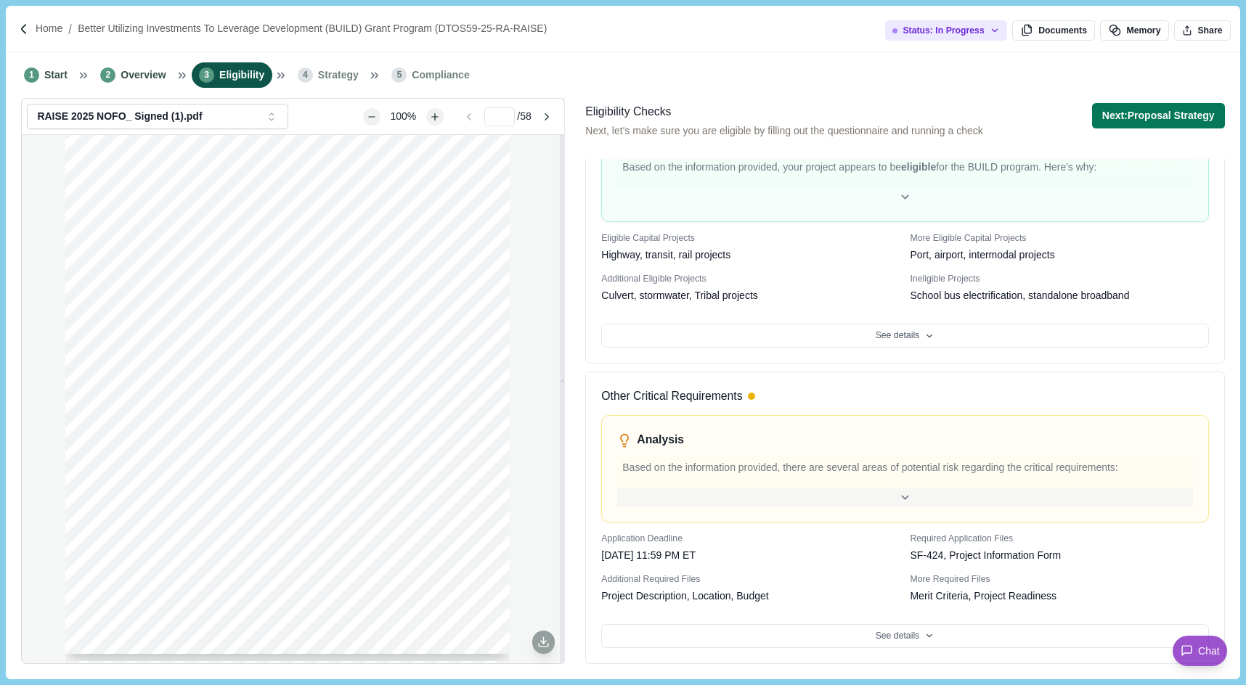
click at [915, 490] on div at bounding box center [904, 497] width 575 height 18
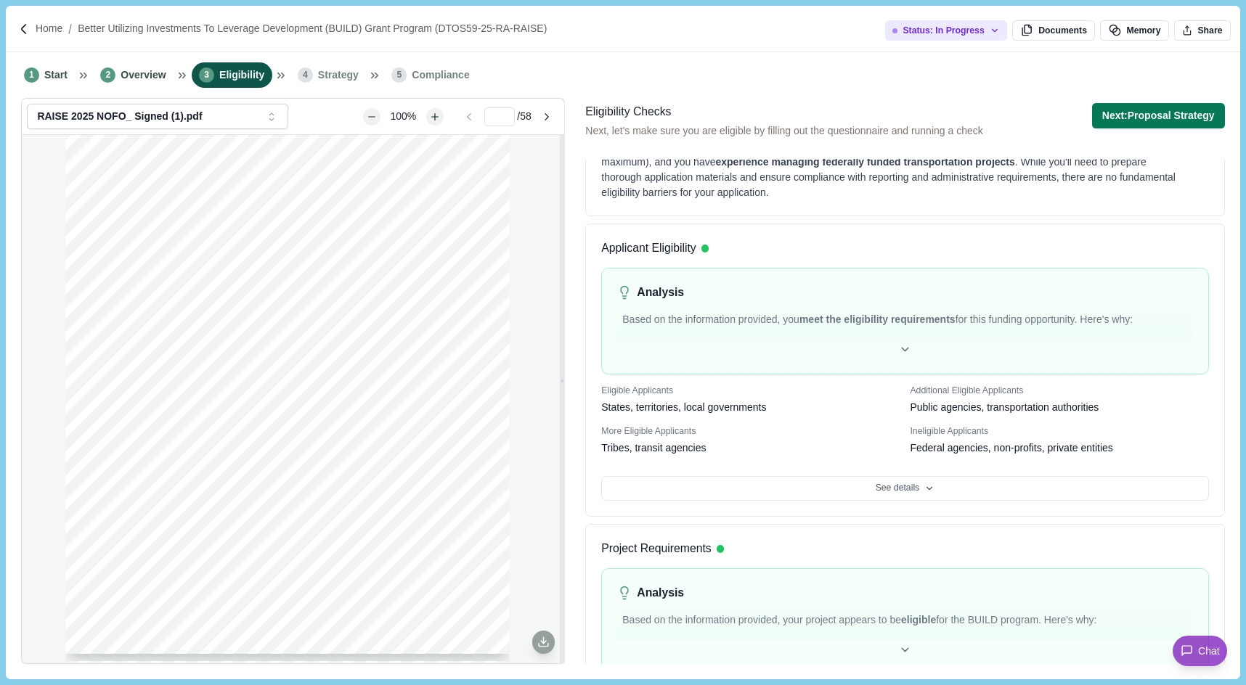
scroll to position [0, 0]
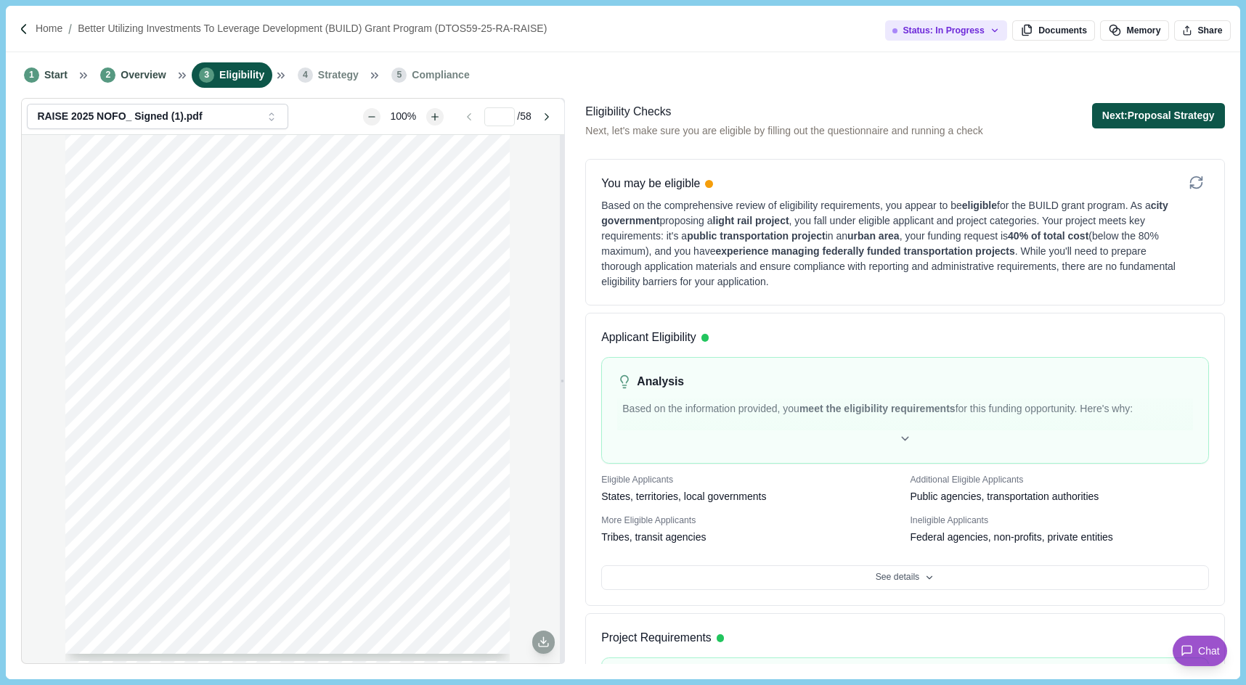
click at [1117, 120] on button "Next: Proposal Strategy" at bounding box center [1158, 115] width 133 height 25
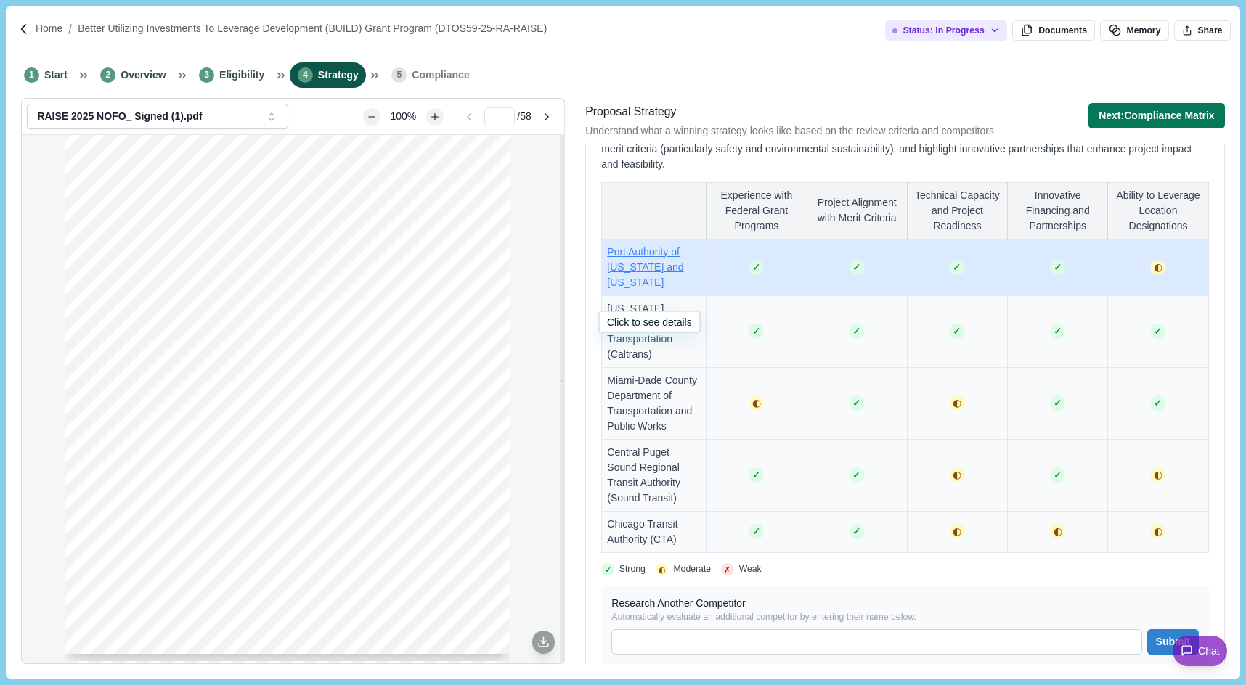
scroll to position [1011, 0]
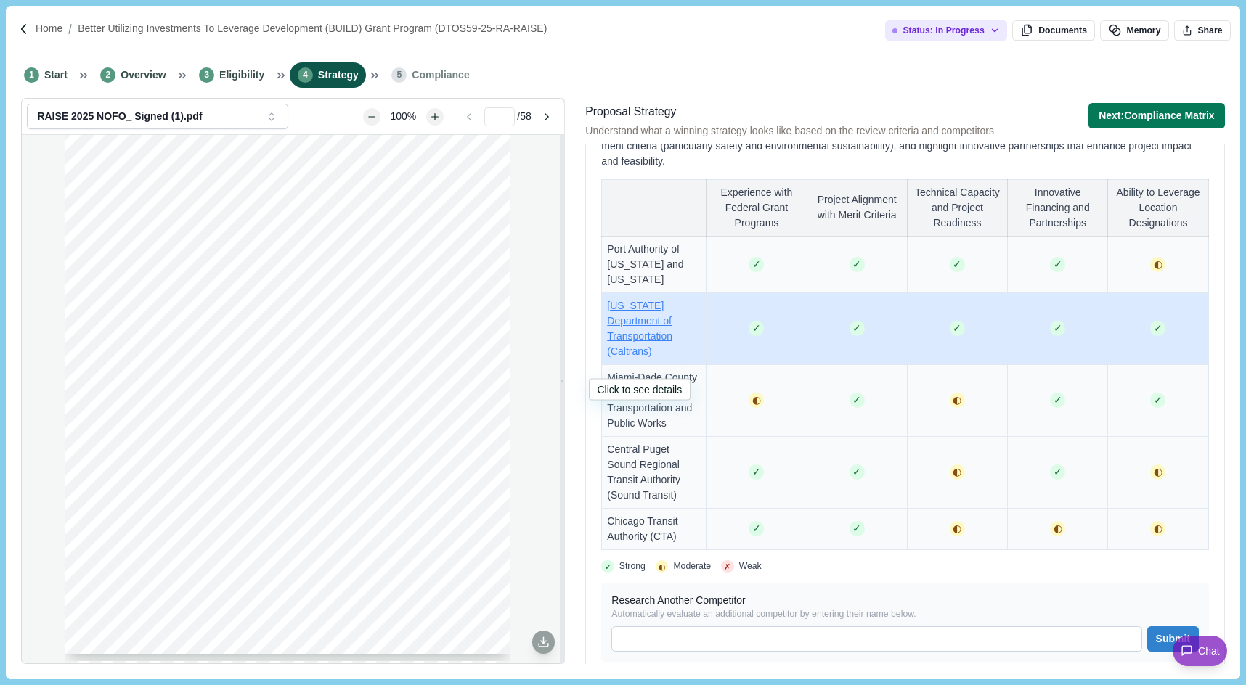
click at [632, 354] on span "[US_STATE] Department of Transportation (Caltrans)" at bounding box center [639, 328] width 65 height 57
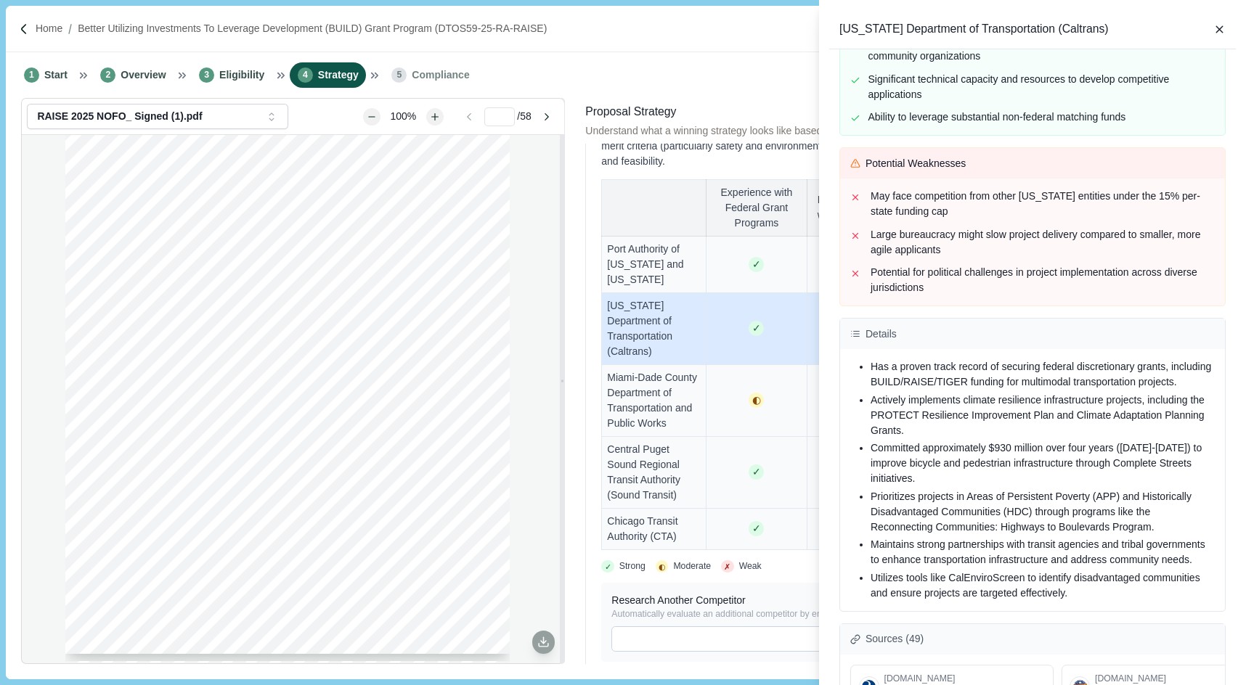
scroll to position [432, 0]
click at [739, 193] on div "[US_STATE] Department of Transportation (Caltrans) Overview While there's no ex…" at bounding box center [623, 342] width 1246 height 685
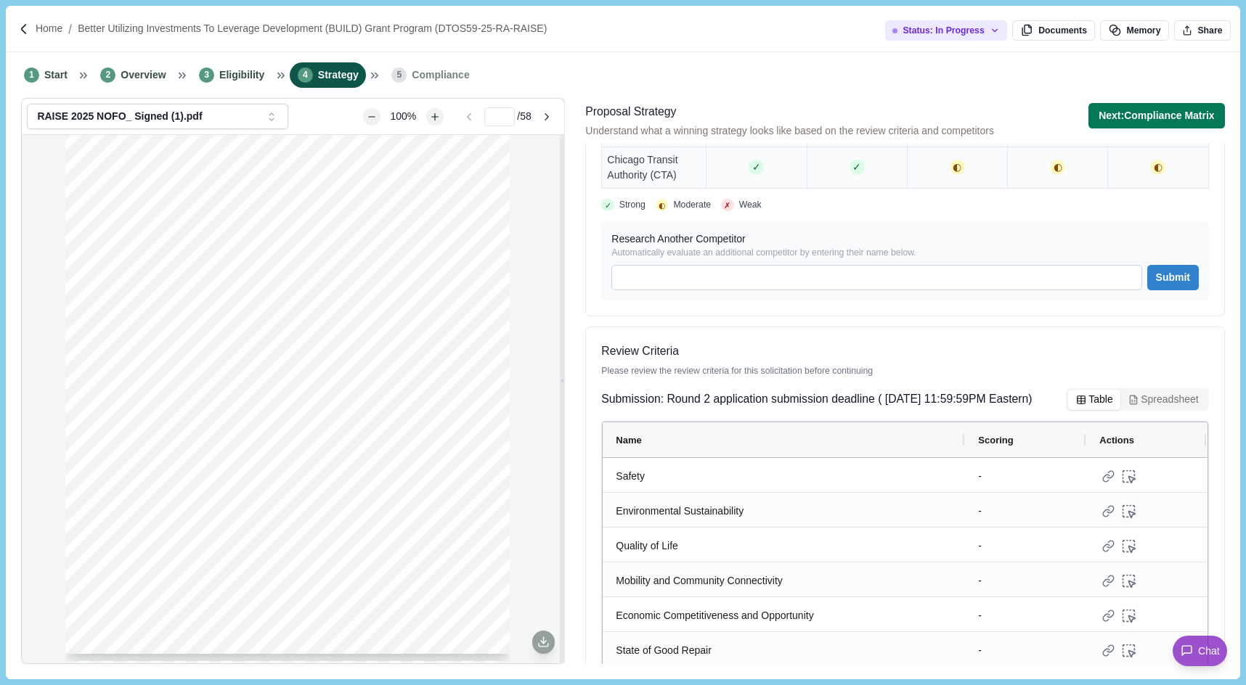
scroll to position [1503, 0]
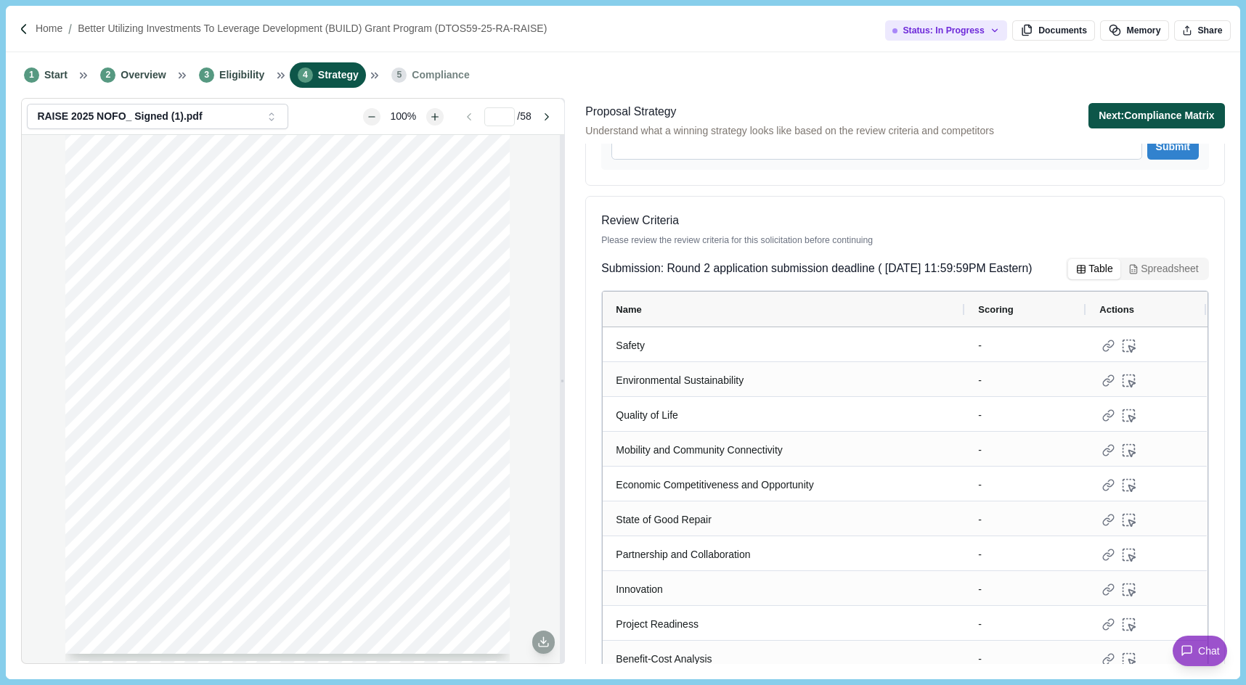
click at [1108, 106] on button "Next: Compliance Matrix" at bounding box center [1156, 115] width 136 height 25
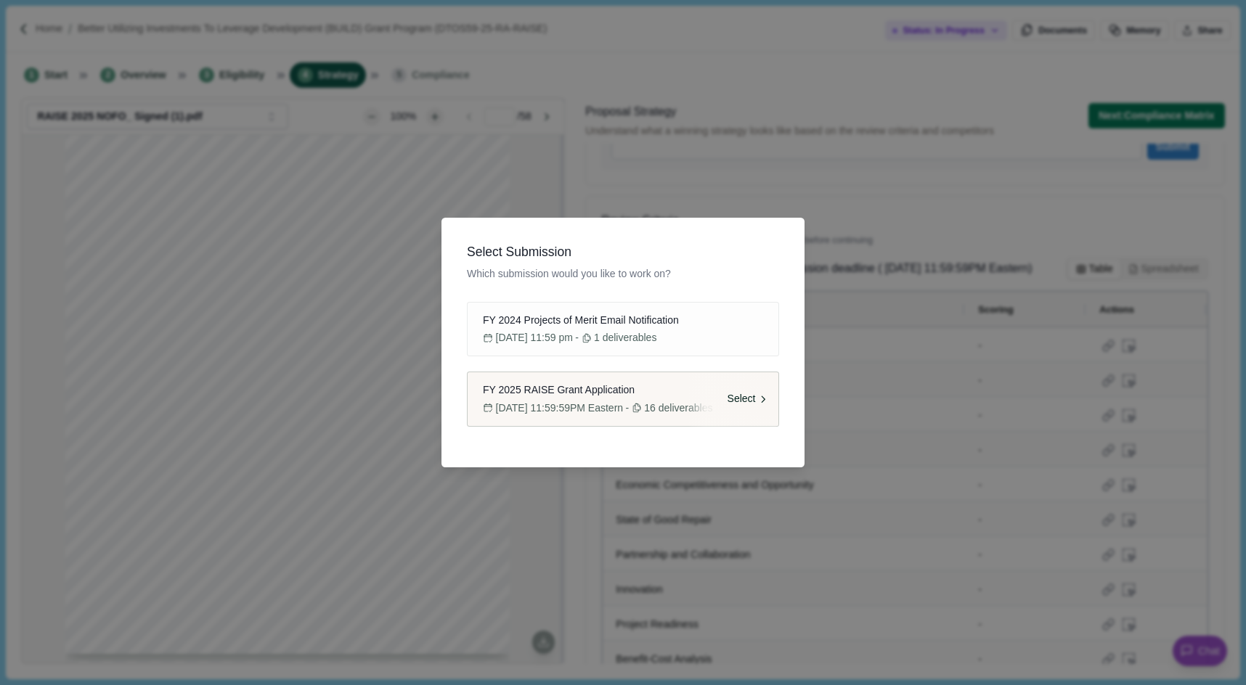
click at [753, 393] on span "Select" at bounding box center [741, 399] width 28 height 15
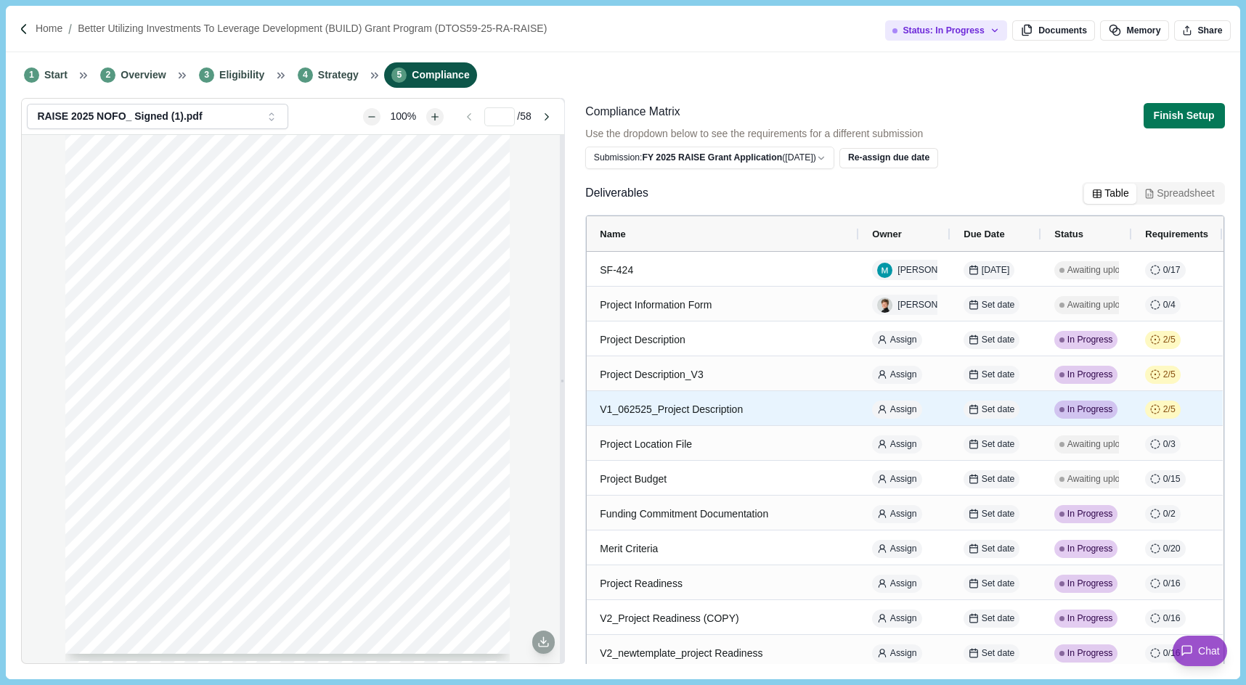
scroll to position [89, 0]
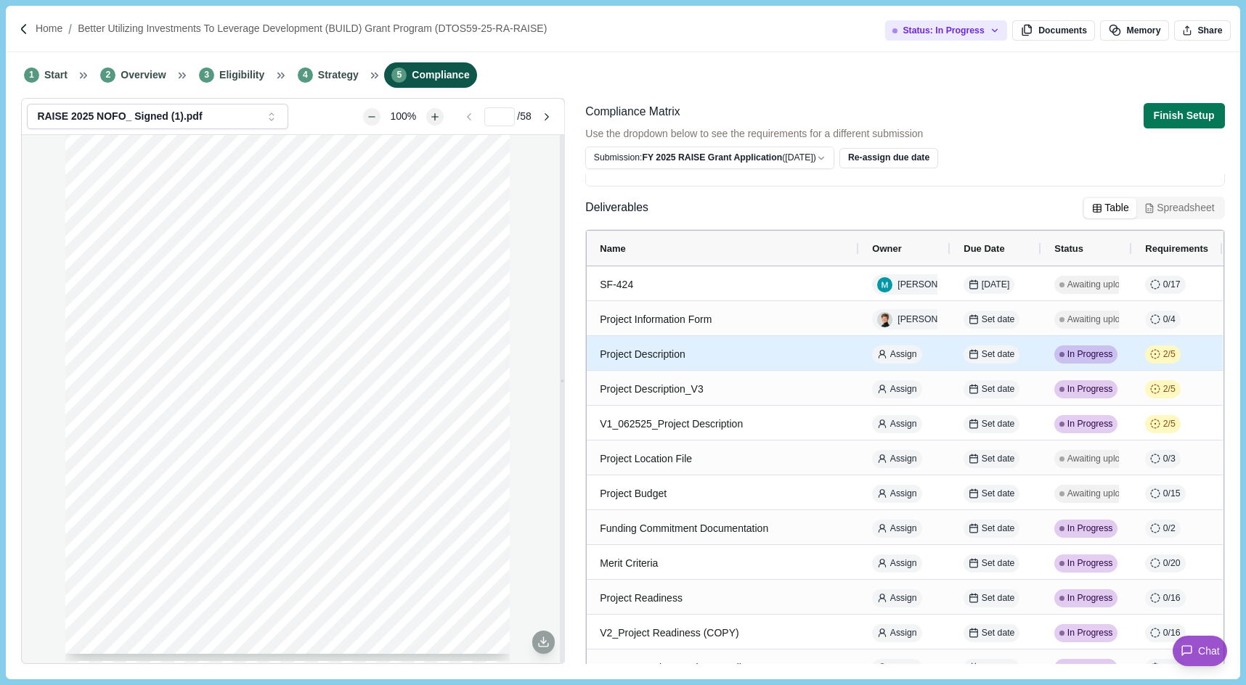
click at [798, 353] on div "Project Description" at bounding box center [723, 354] width 246 height 28
select select "********"
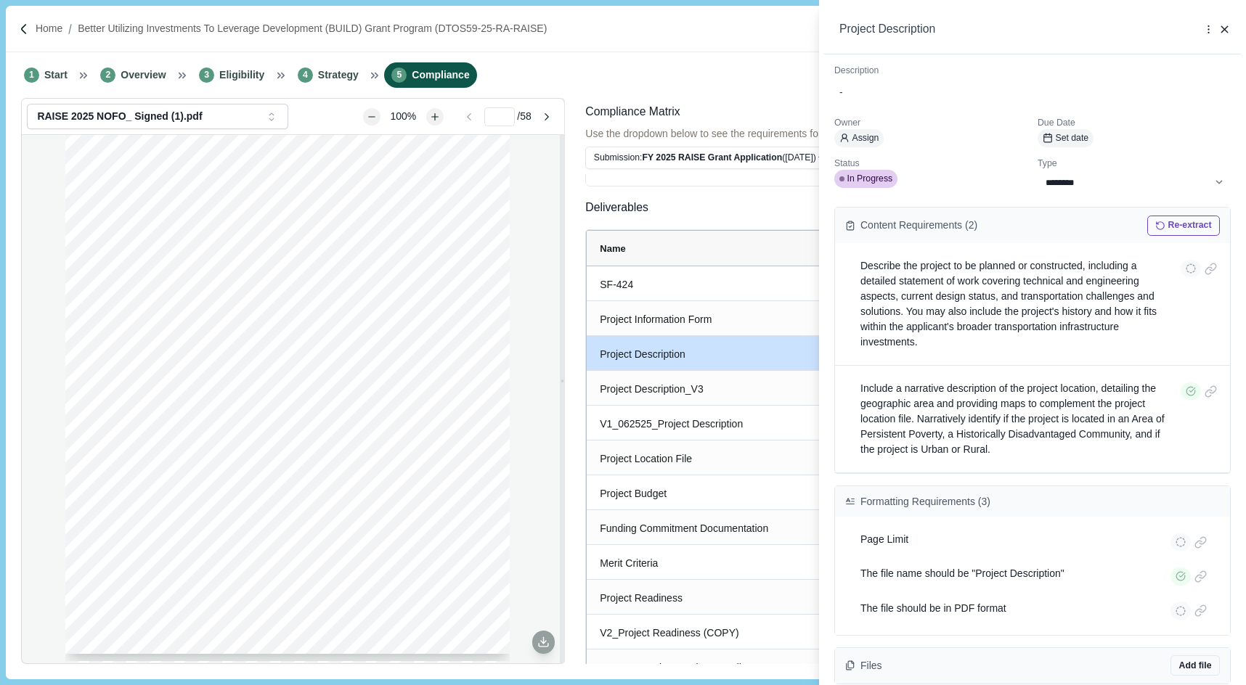
click at [735, 391] on div "**********" at bounding box center [623, 342] width 1246 height 685
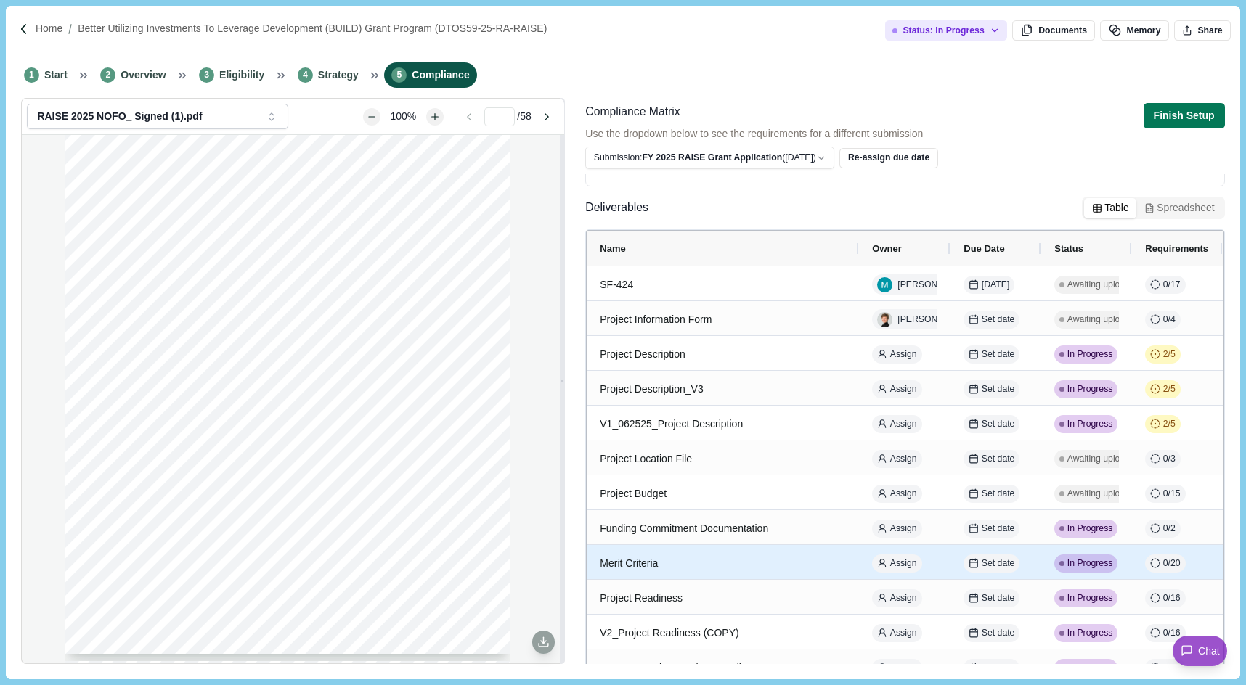
click at [737, 567] on div "Merit Criteria" at bounding box center [723, 563] width 246 height 28
select select "********"
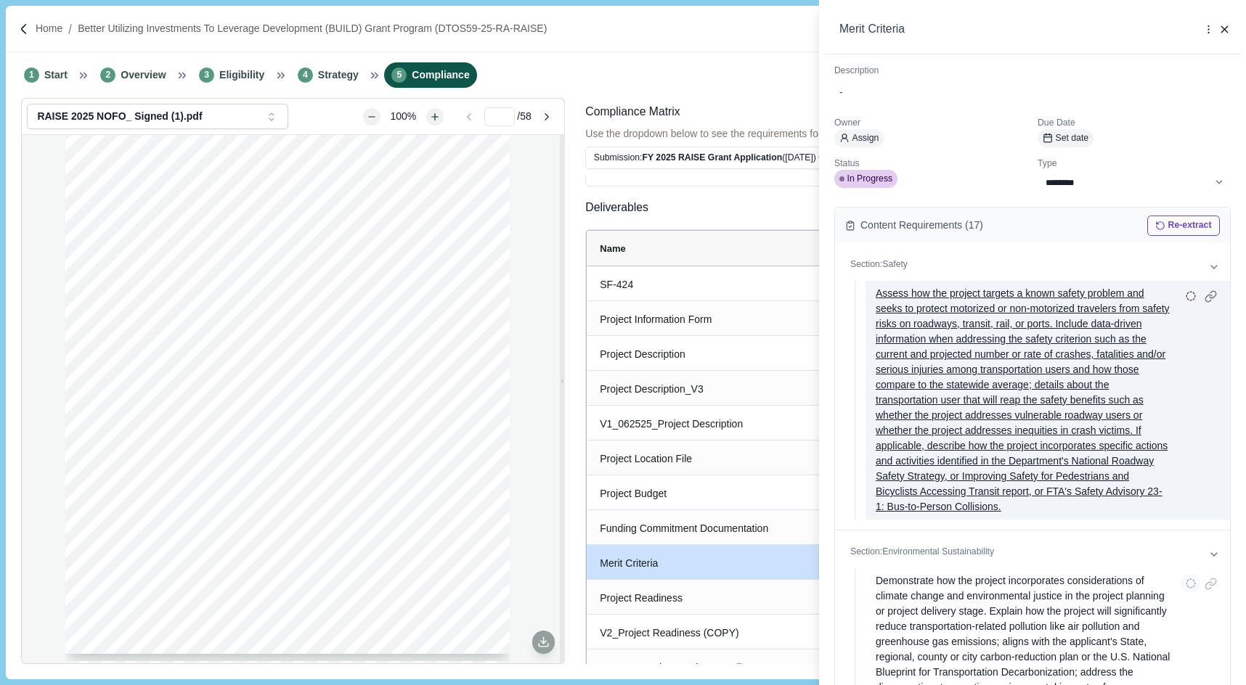
scroll to position [12, 0]
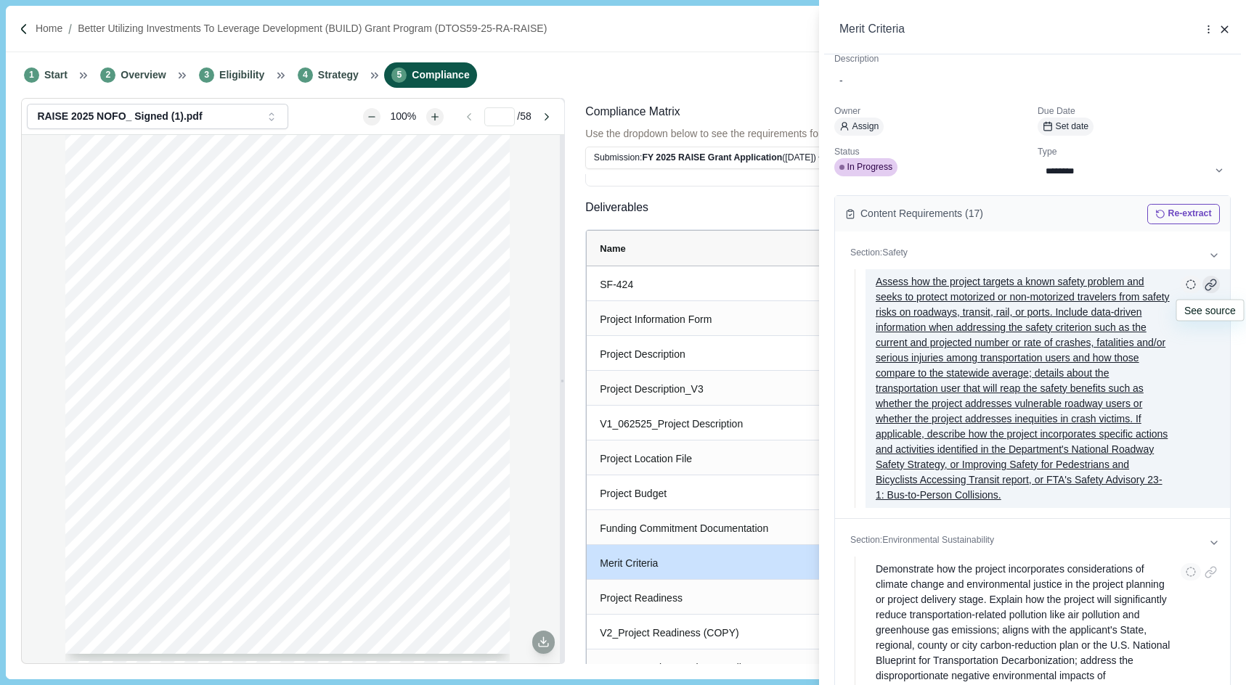
click at [1212, 282] on div at bounding box center [1211, 285] width 18 height 18
type input "**"
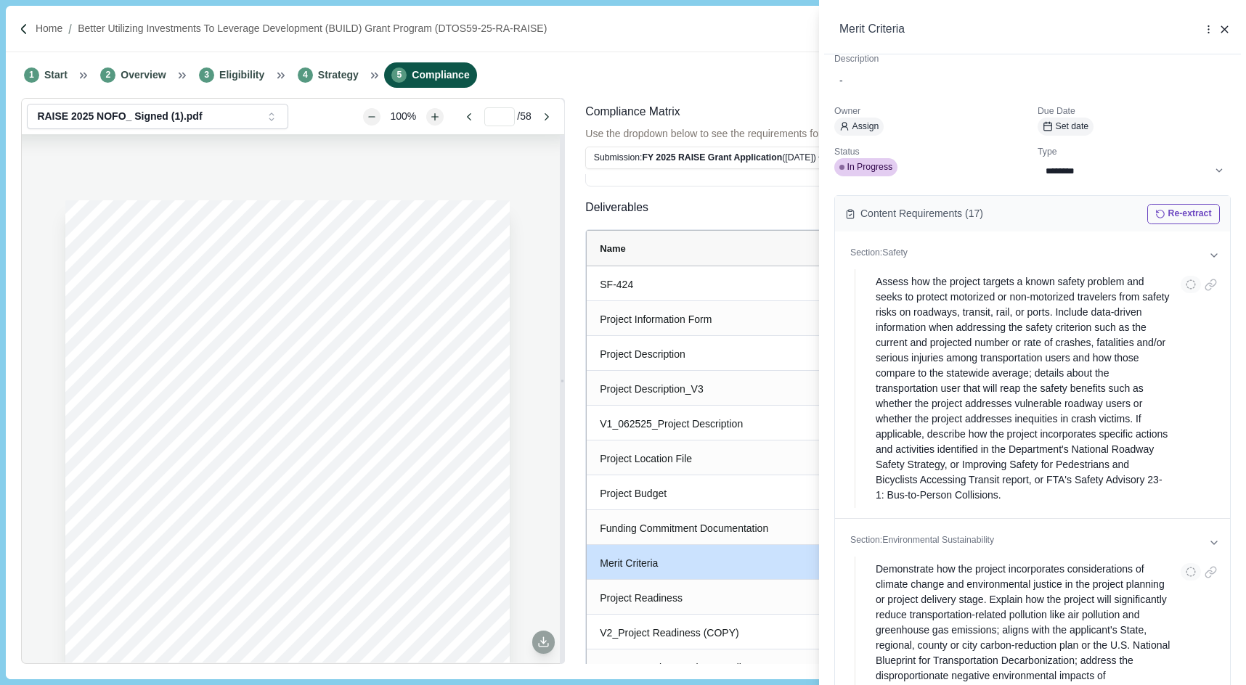
click at [569, 502] on div "**********" at bounding box center [623, 342] width 1246 height 685
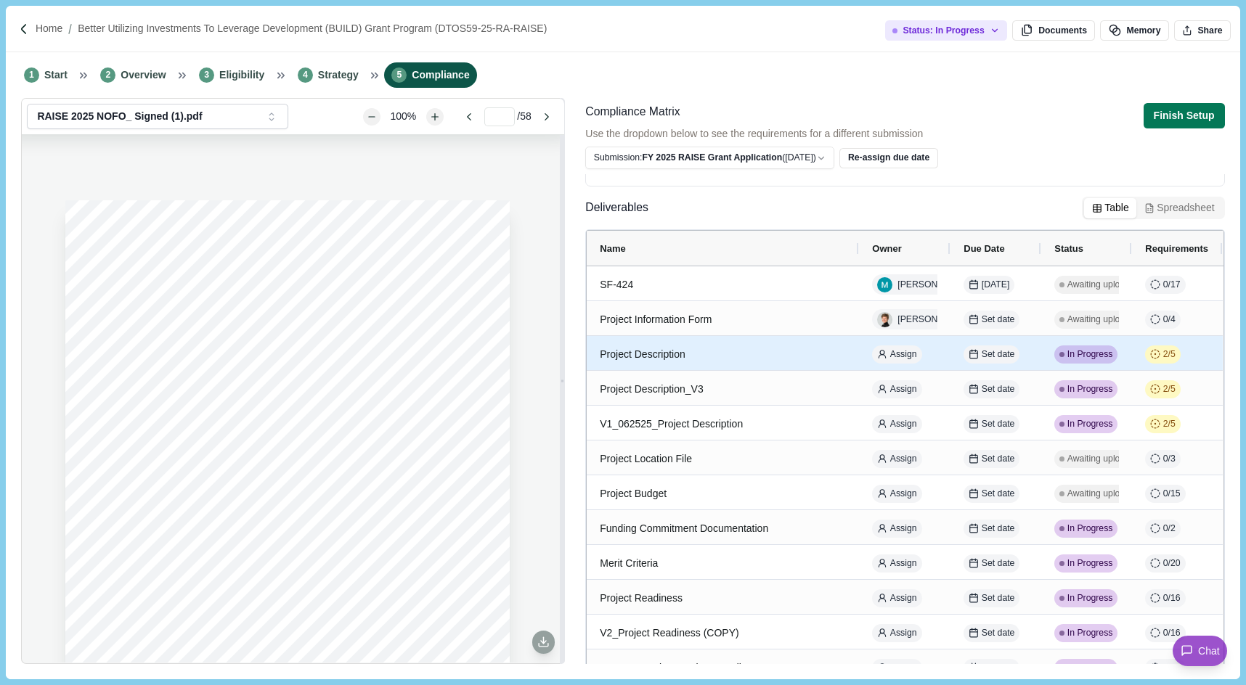
click at [793, 353] on div "Project Description" at bounding box center [723, 354] width 246 height 28
select select "********"
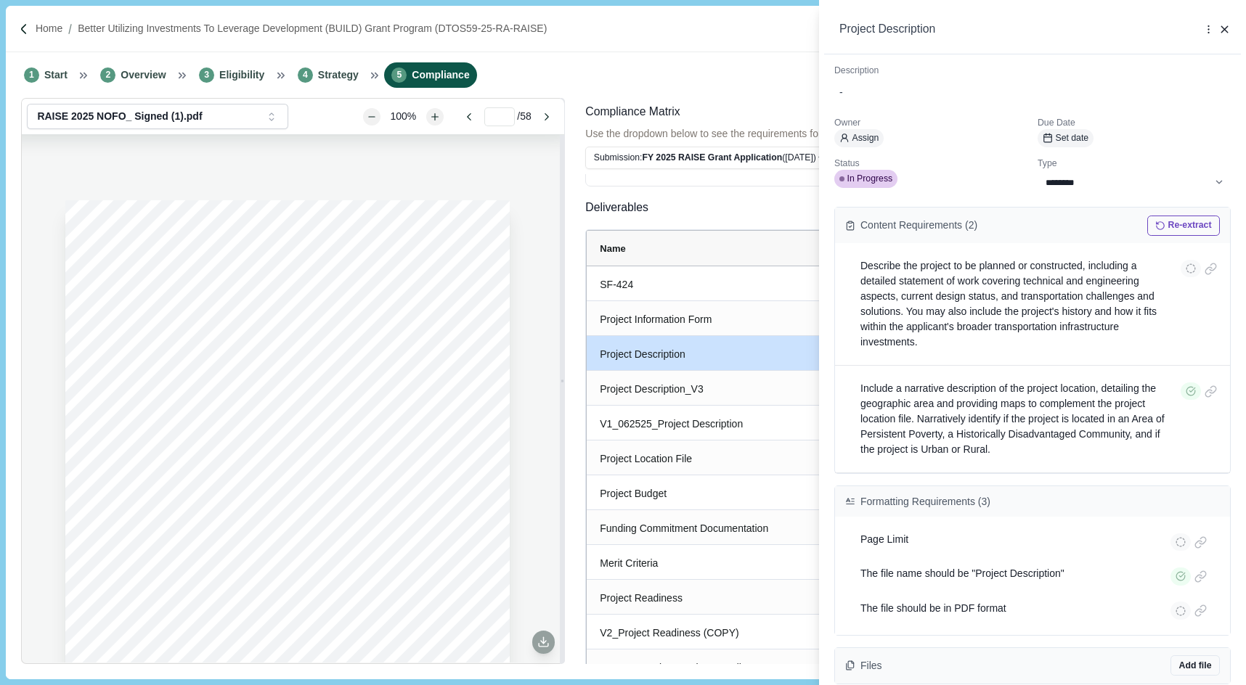
click at [729, 347] on div "**********" at bounding box center [623, 342] width 1246 height 685
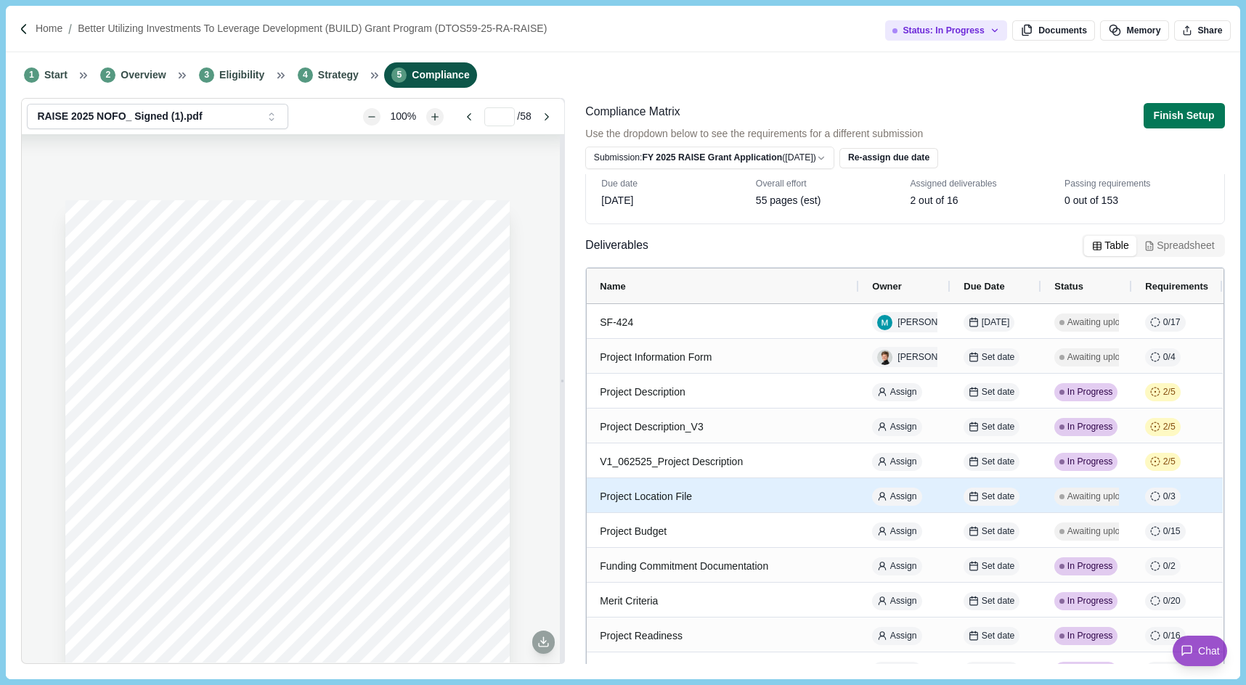
scroll to position [0, 0]
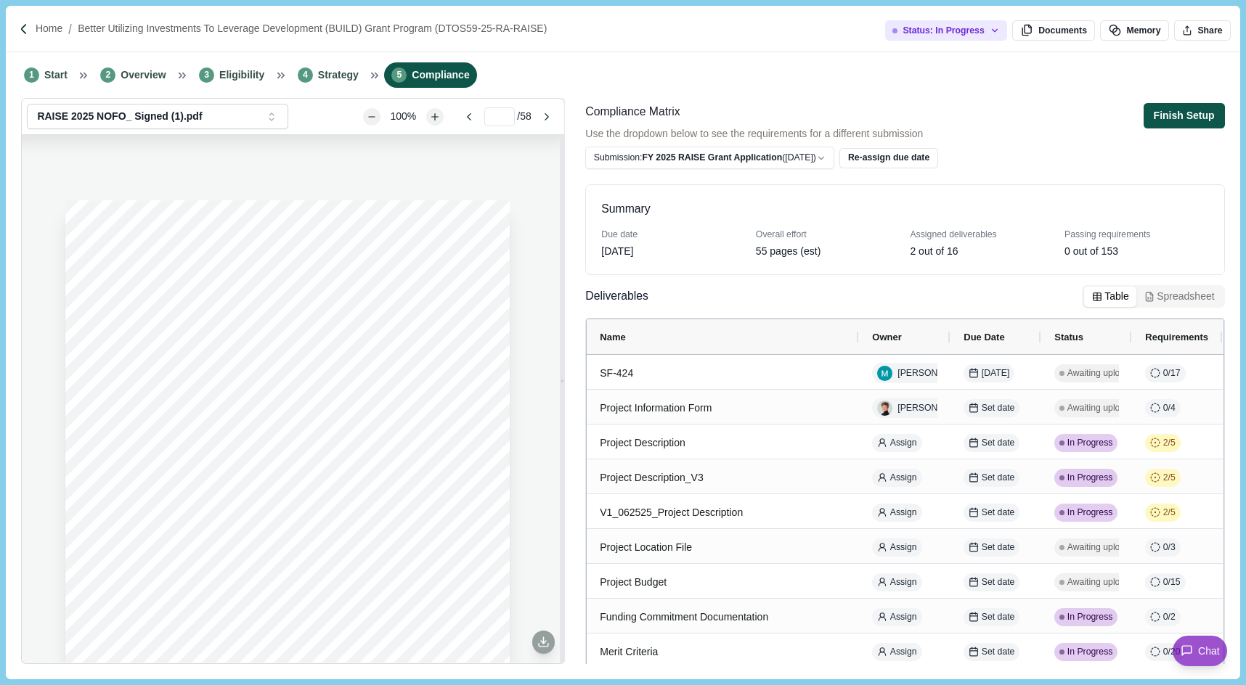
click at [1187, 108] on button "Finish Setup" at bounding box center [1183, 115] width 81 height 25
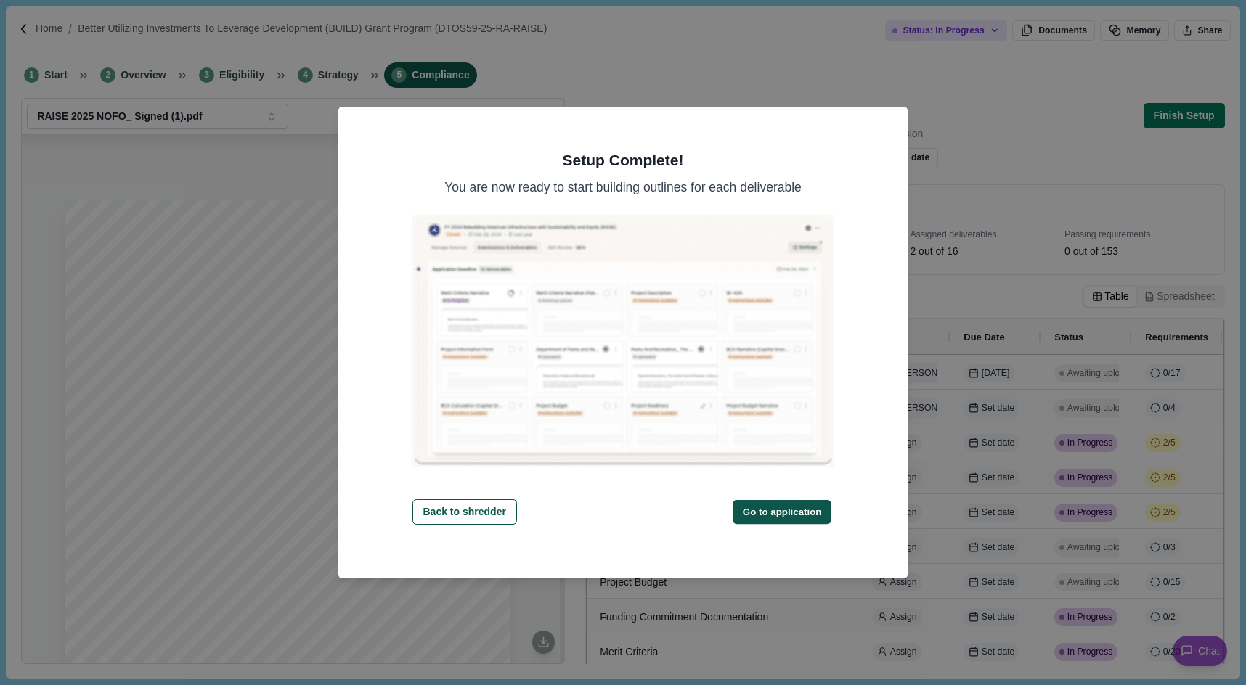
click at [733, 504] on button "Go to application" at bounding box center [782, 512] width 98 height 24
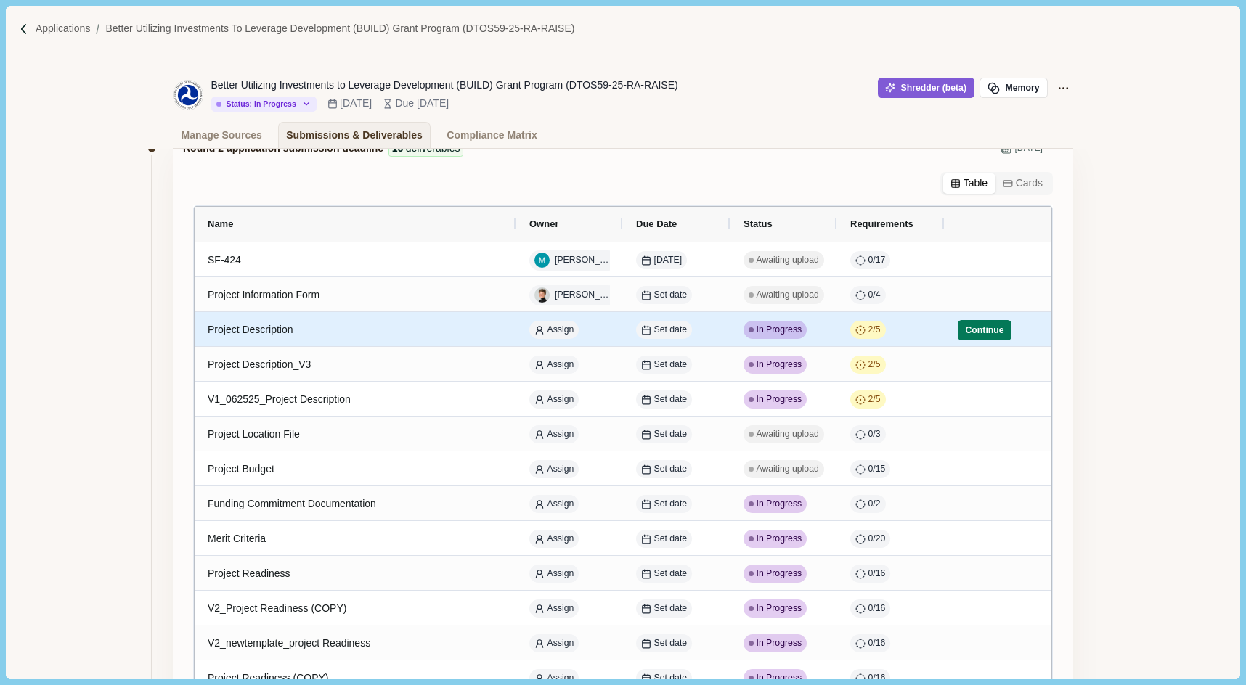
scroll to position [57, 0]
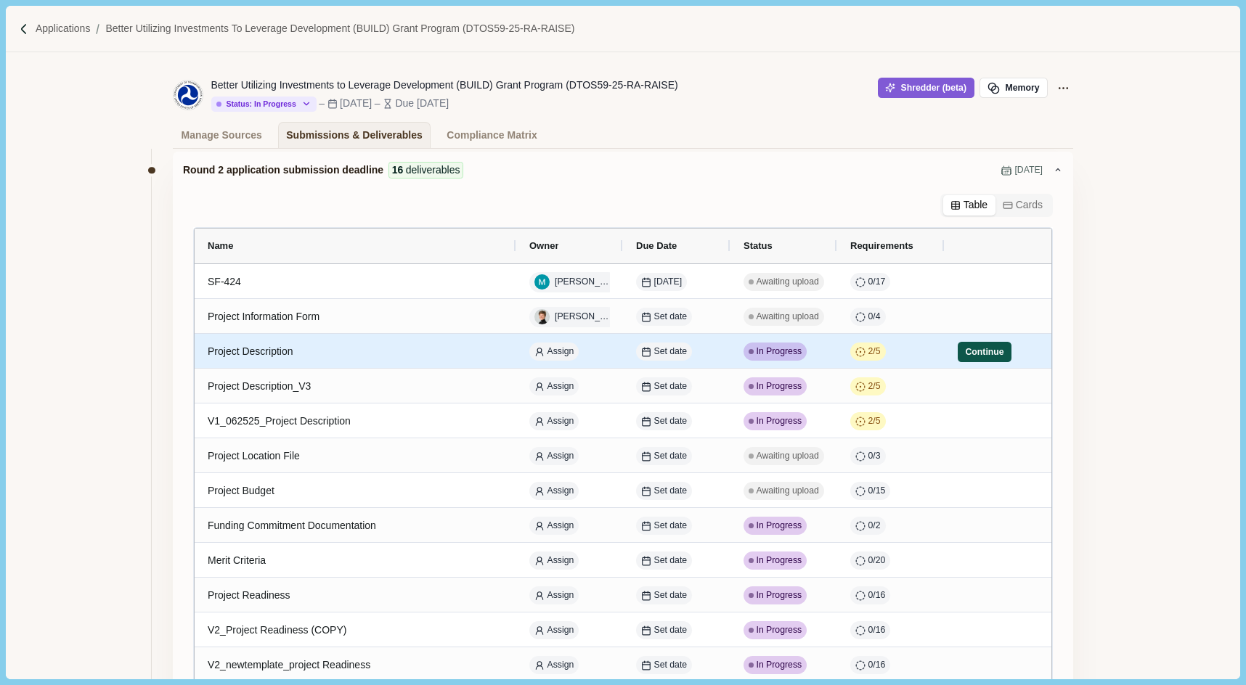
click at [992, 348] on button "Continue" at bounding box center [984, 352] width 54 height 20
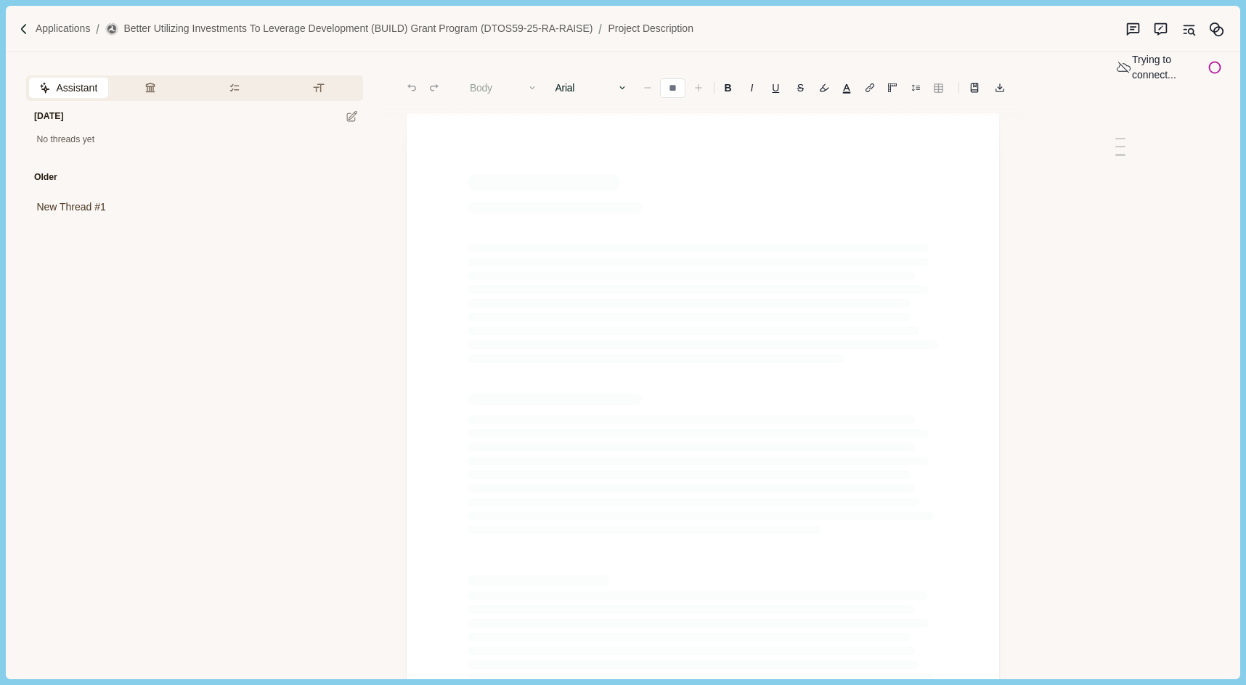
click at [571, 230] on div at bounding box center [702, 304] width 470 height 160
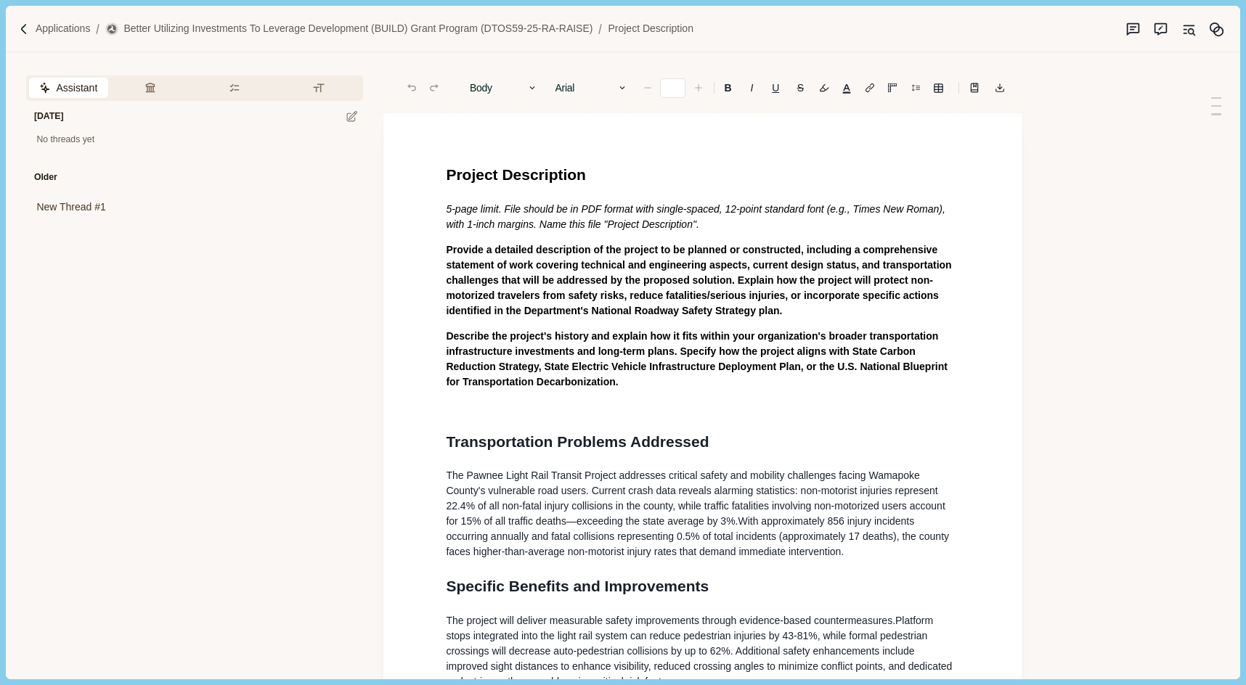
type input "**"
click at [567, 209] on span "5-page limit. File should be in PDF format with single-spaced, 12-point standar…" at bounding box center [697, 216] width 502 height 27
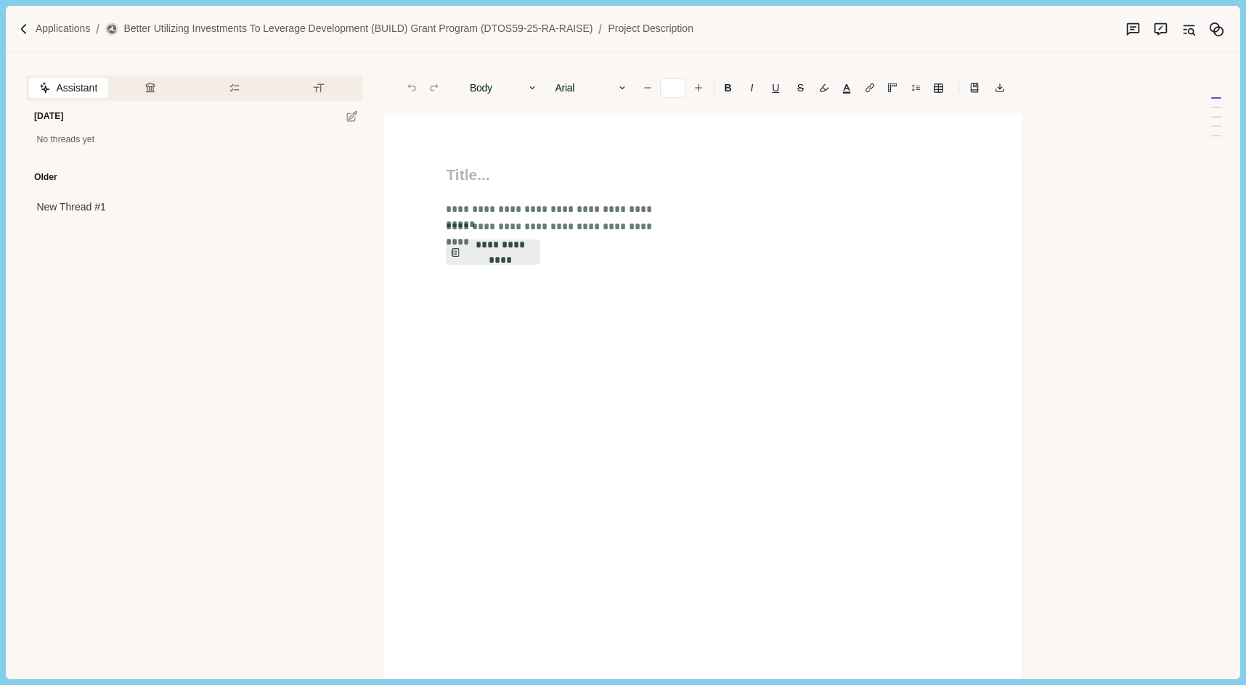
click at [556, 472] on div "**********" at bounding box center [702, 455] width 639 height 685
click at [147, 86] on icon "button" at bounding box center [150, 88] width 12 height 12
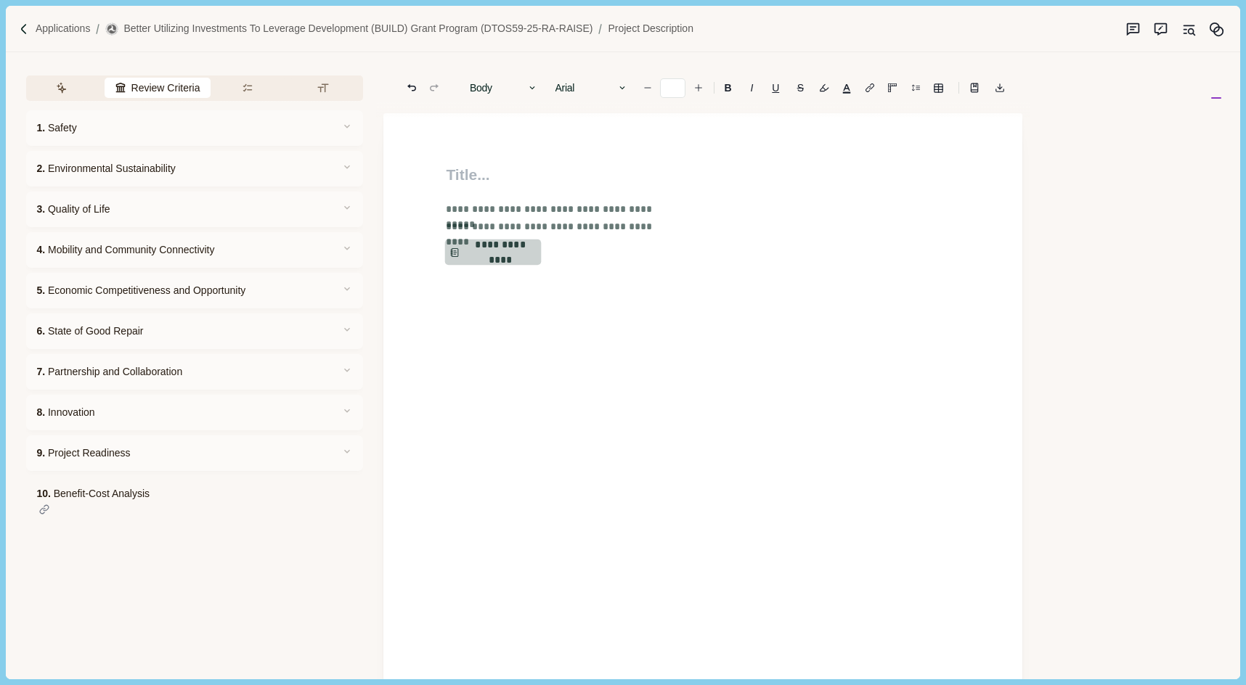
click at [478, 248] on button "**********" at bounding box center [493, 253] width 96 height 26
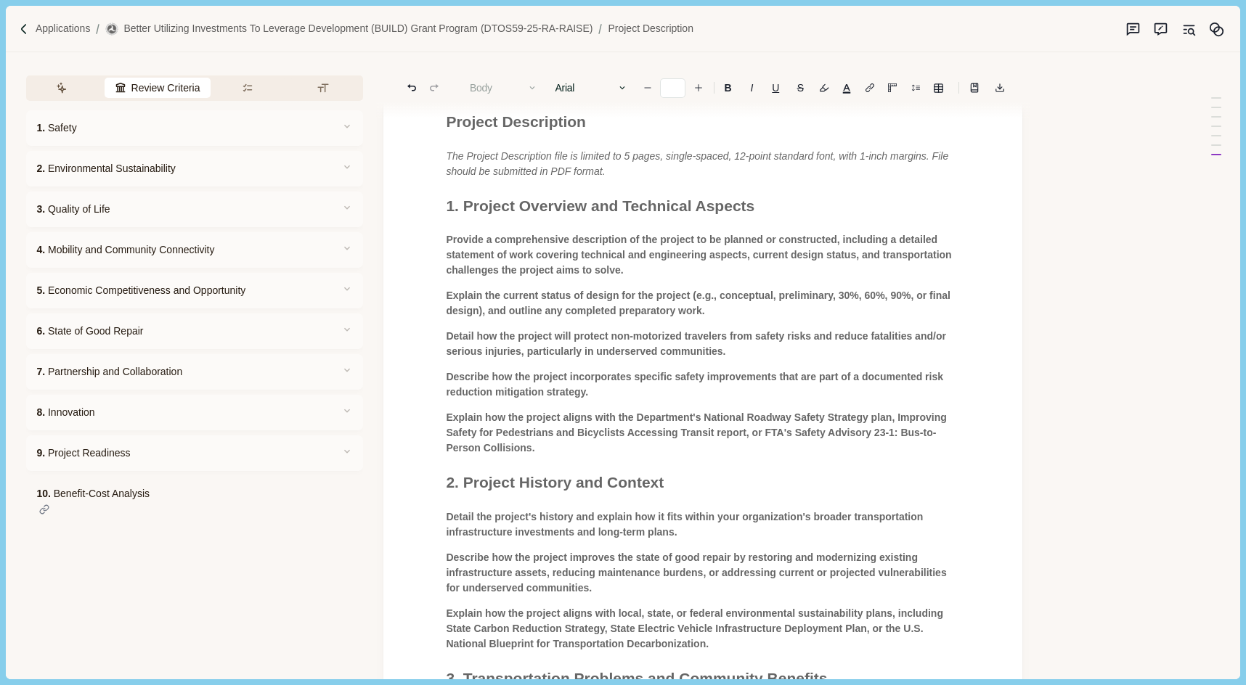
scroll to position [88, 0]
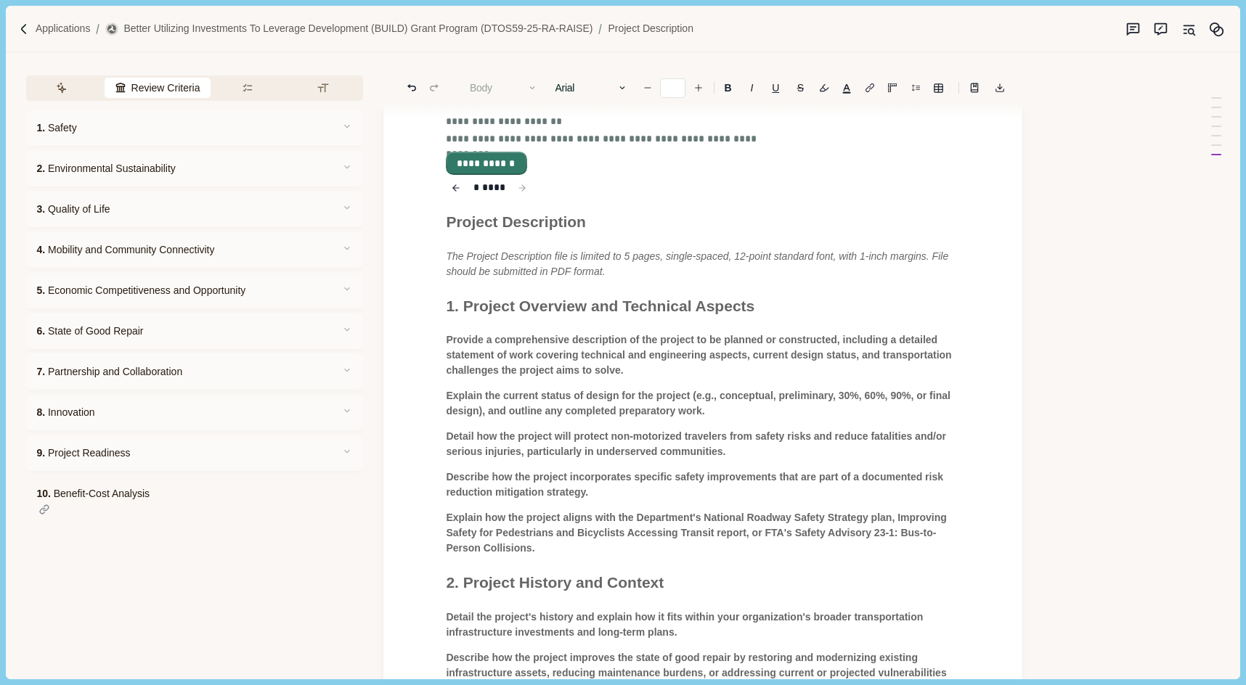
click at [473, 163] on button "**********" at bounding box center [486, 163] width 78 height 20
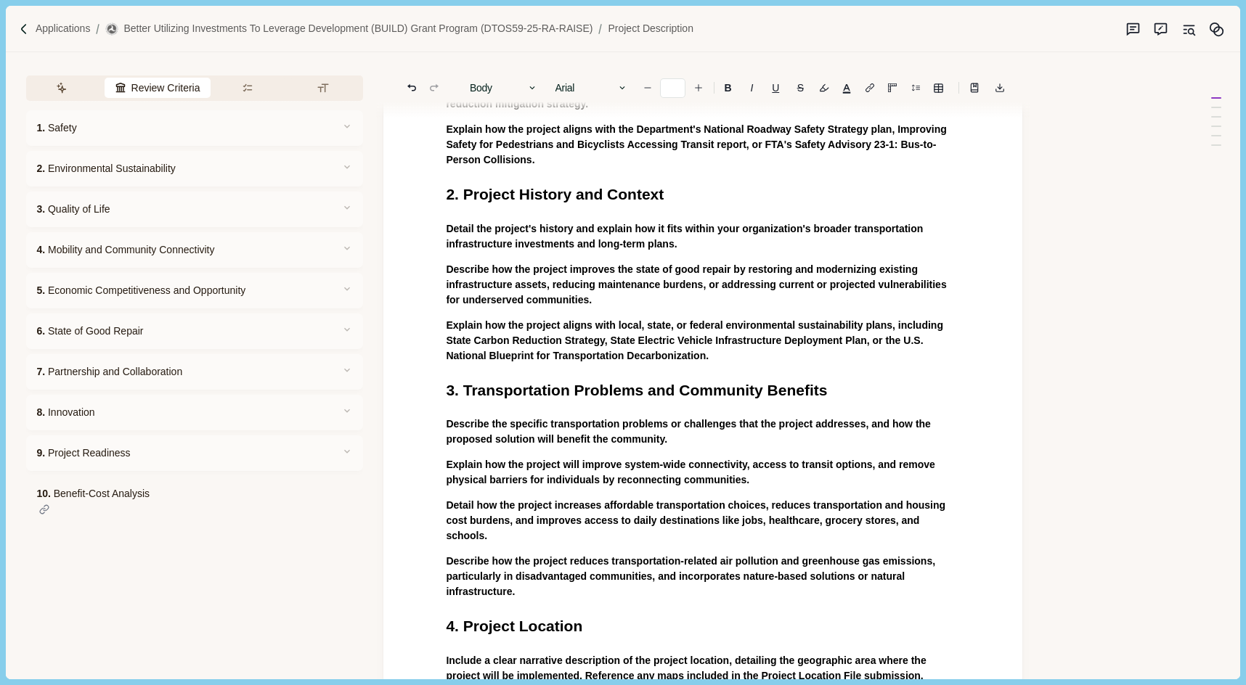
scroll to position [0, 0]
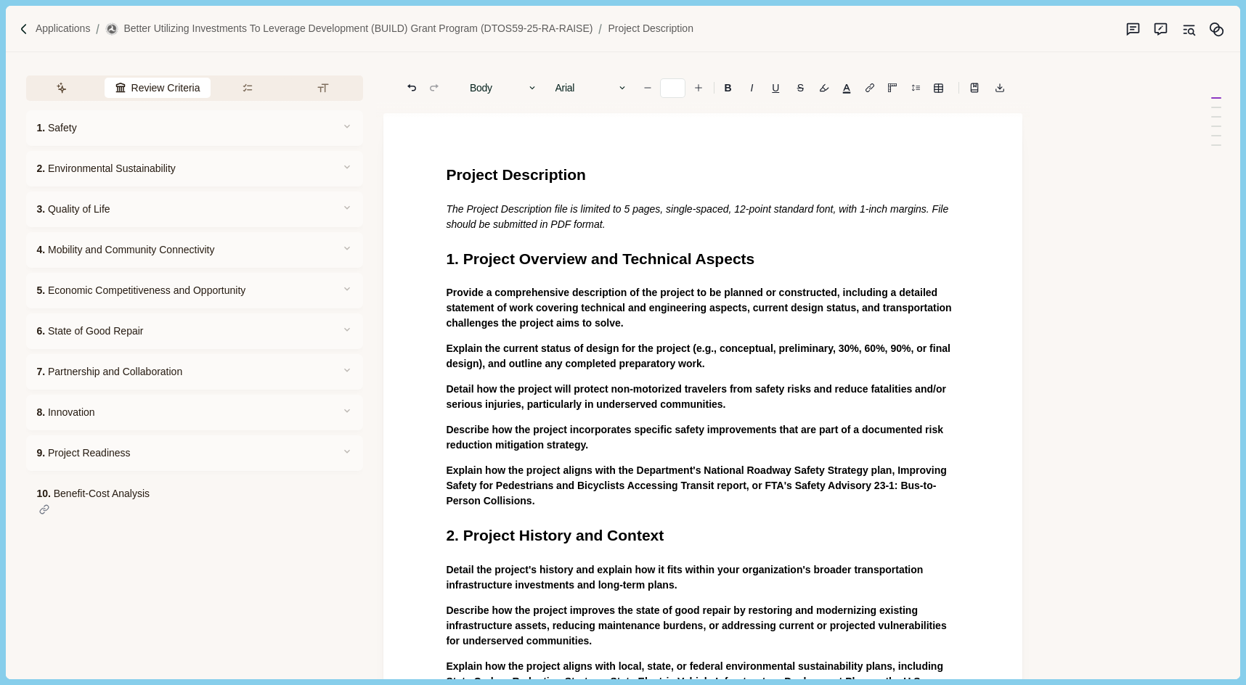
click at [708, 327] on p "Provide a comprehensive description of the project to be planned or constructed…" at bounding box center [703, 308] width 514 height 46
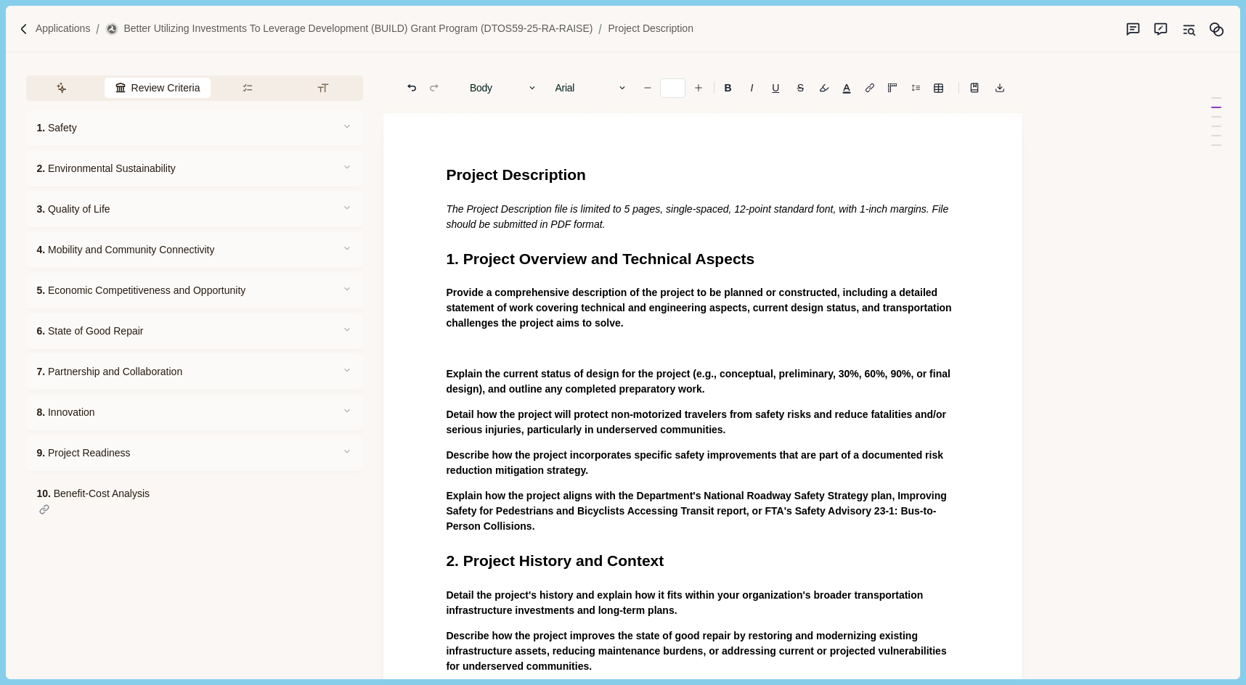
click at [745, 330] on p "Provide a comprehensive description of the project to be planned or constructed…" at bounding box center [703, 308] width 514 height 46
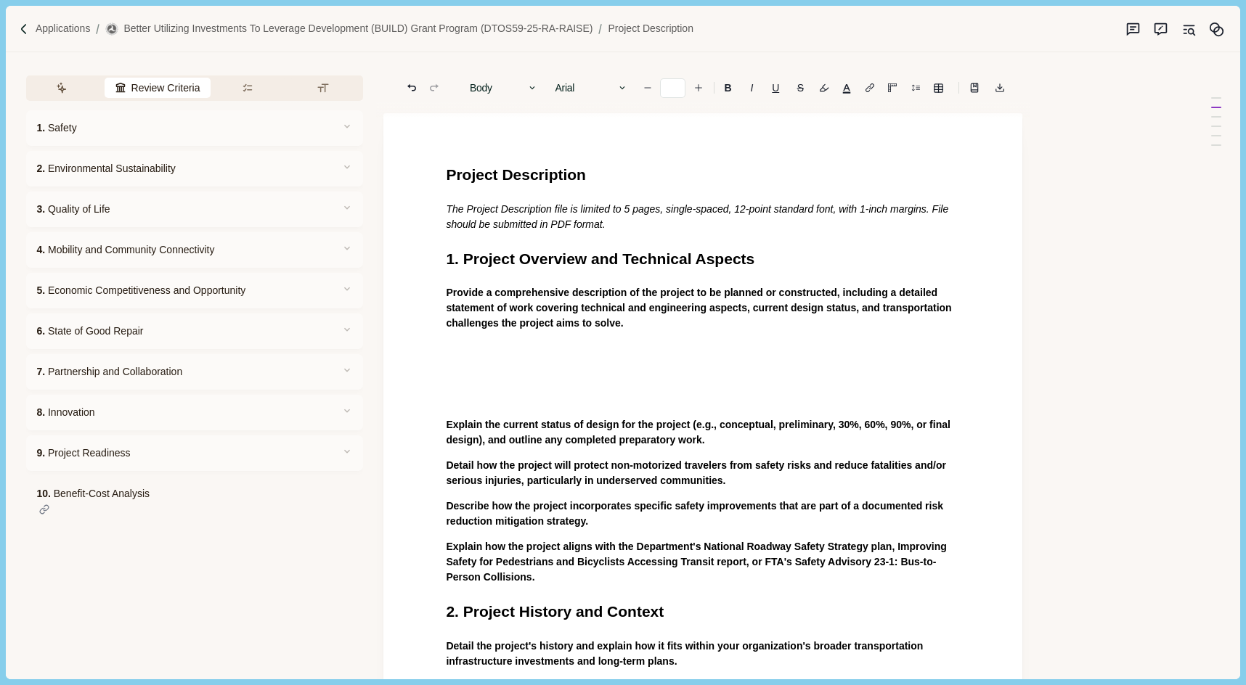
click at [476, 375] on p at bounding box center [703, 374] width 514 height 15
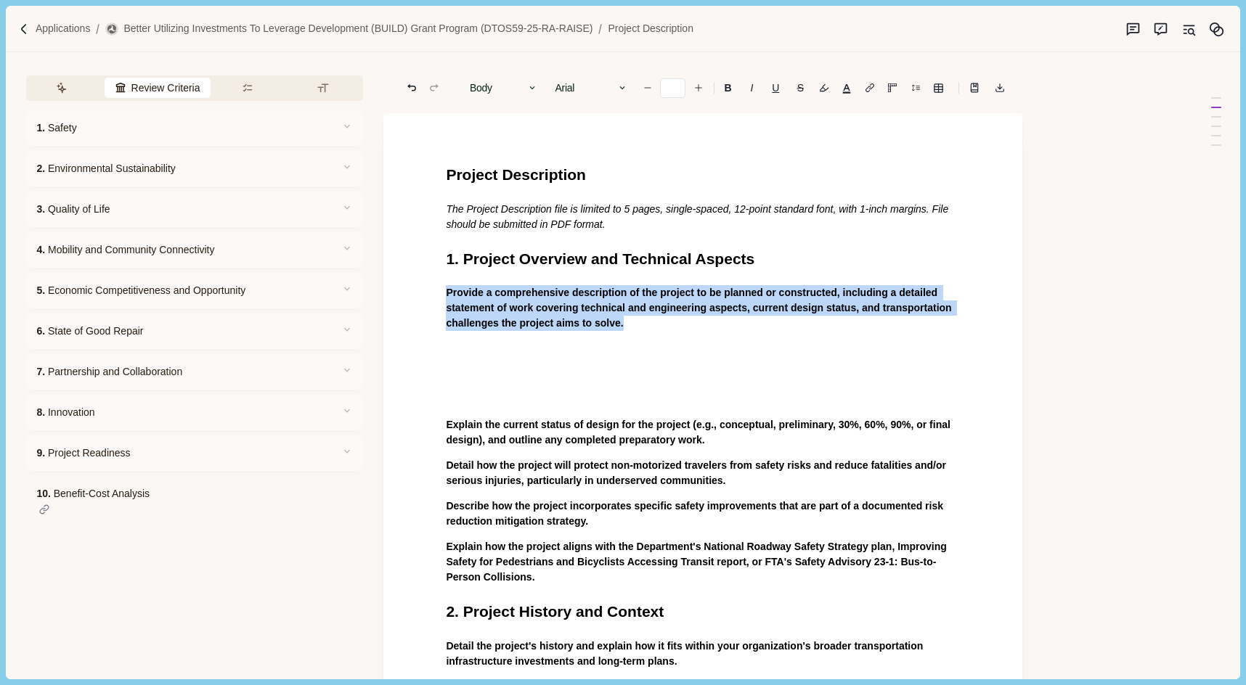
drag, startPoint x: 443, startPoint y: 293, endPoint x: 709, endPoint y: 328, distance: 267.9
click at [642, 302] on span "Provide a comprehensive description of the project to be planned or constructed…" at bounding box center [700, 308] width 508 height 42
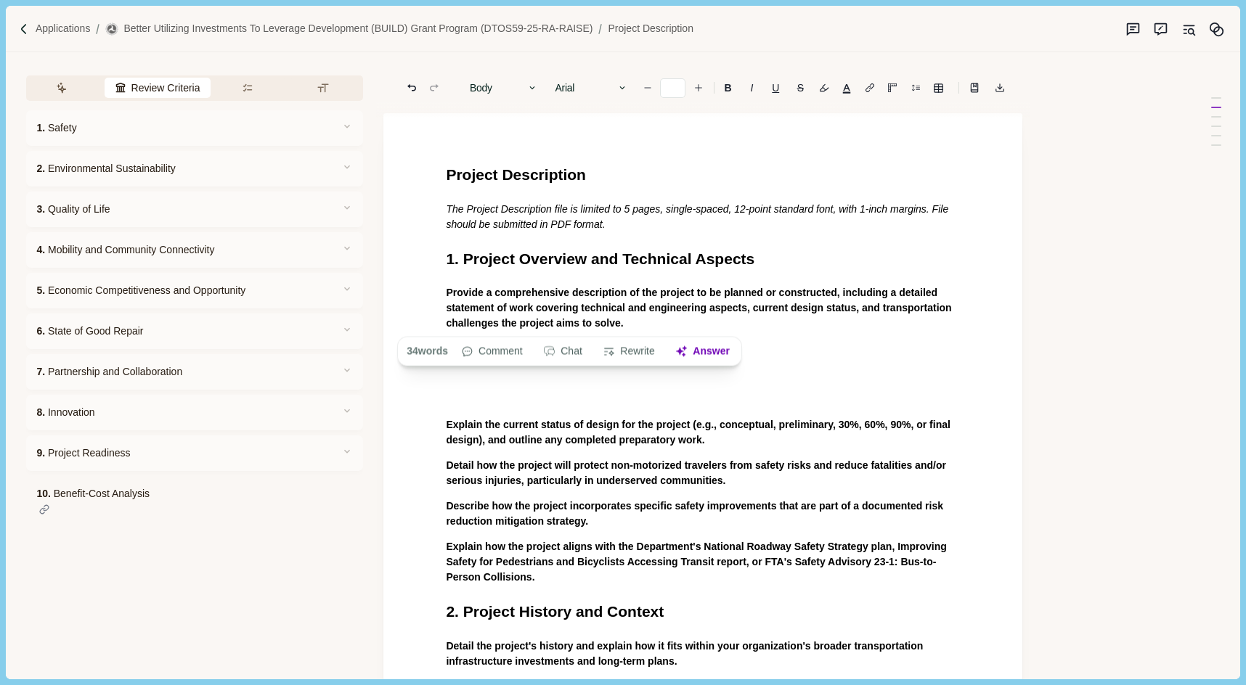
click at [642, 302] on span "Provide a comprehensive description of the project to be planned or constructed…" at bounding box center [700, 308] width 508 height 42
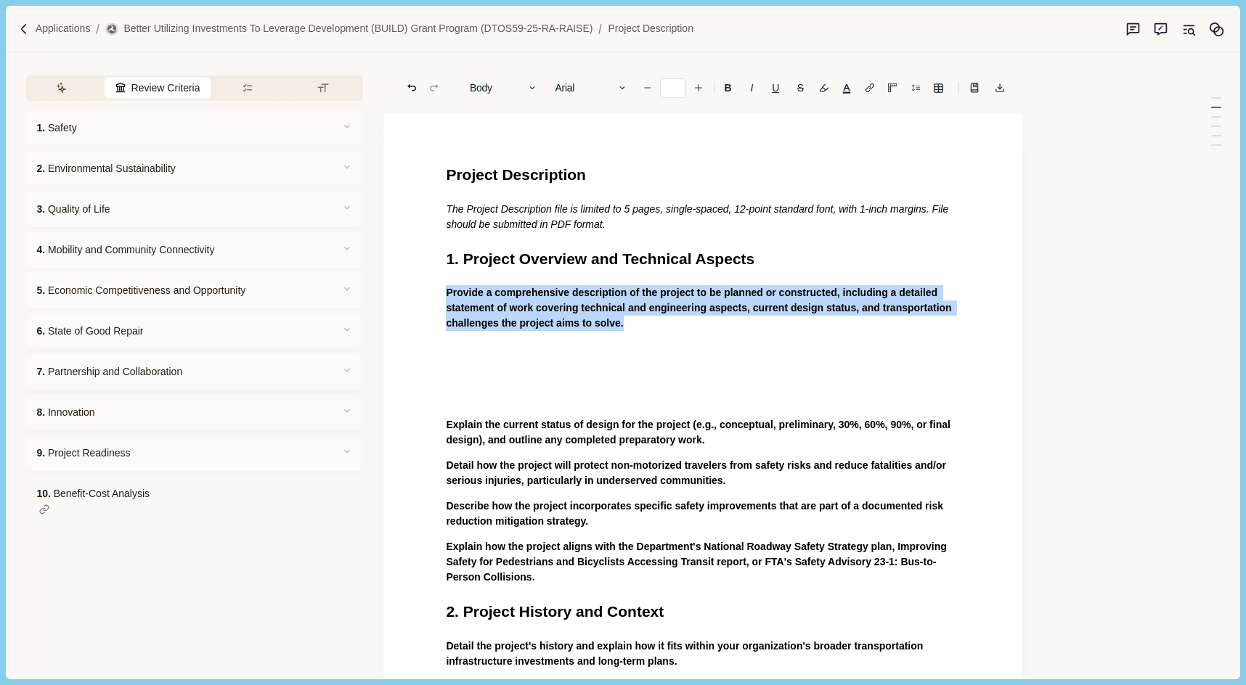
click at [642, 302] on span "Provide a comprehensive description of the project to be planned or constructed…" at bounding box center [700, 308] width 508 height 42
click at [589, 381] on button "Answer" at bounding box center [574, 377] width 70 height 20
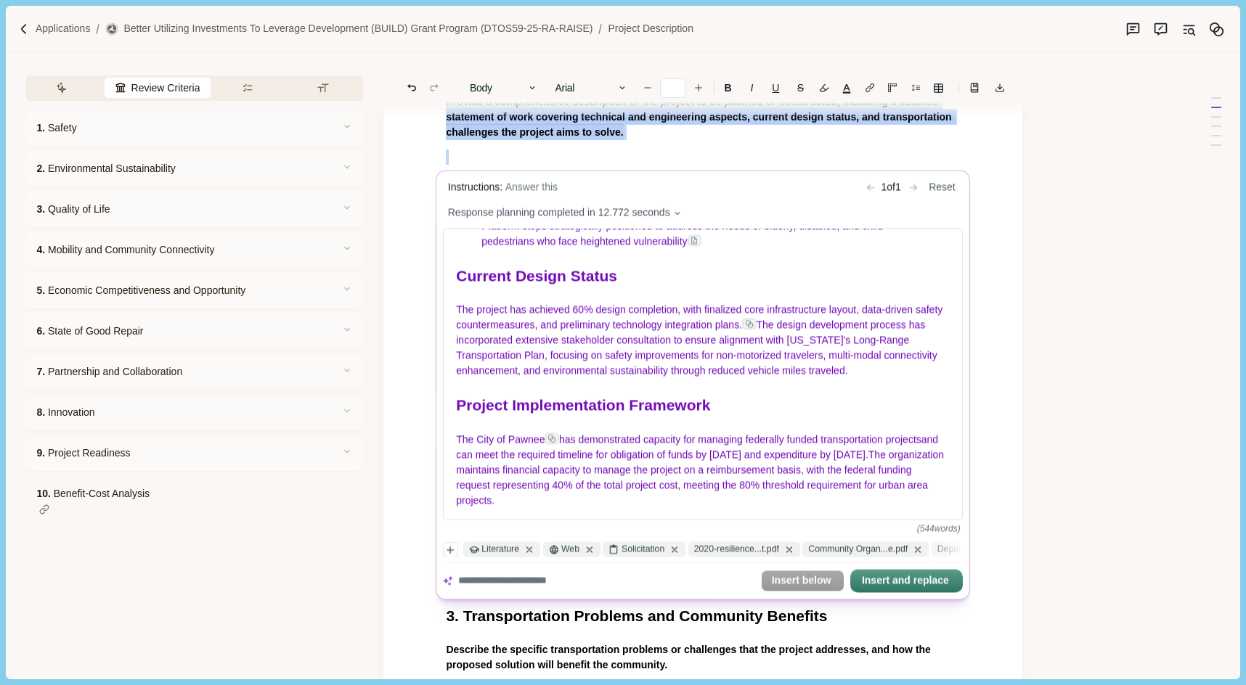
scroll to position [429, 0]
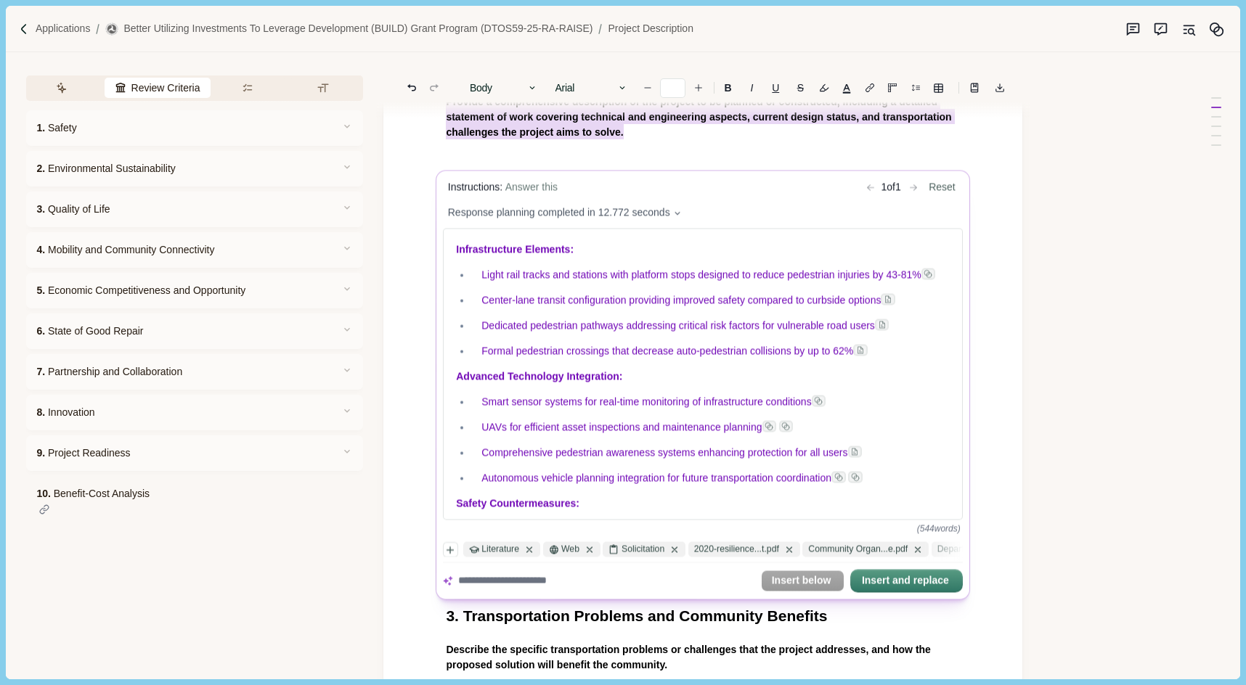
click at [612, 587] on textarea at bounding box center [606, 580] width 297 height 15
type textarea "**********"
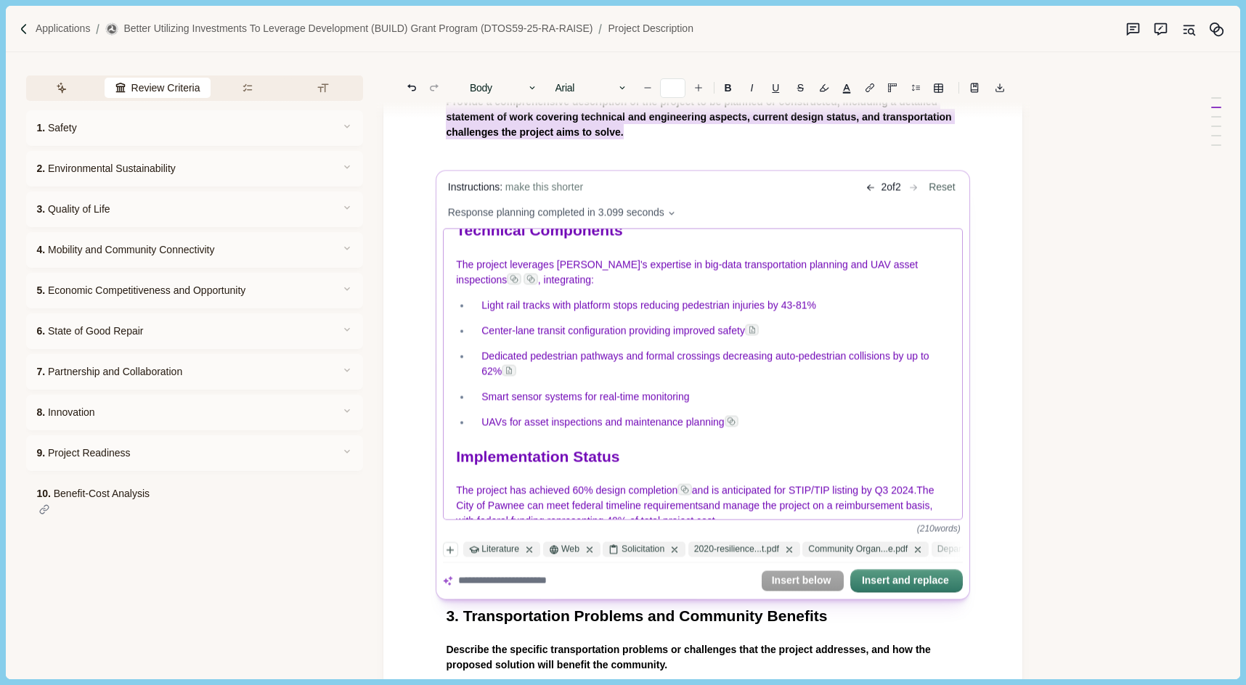
scroll to position [287, 0]
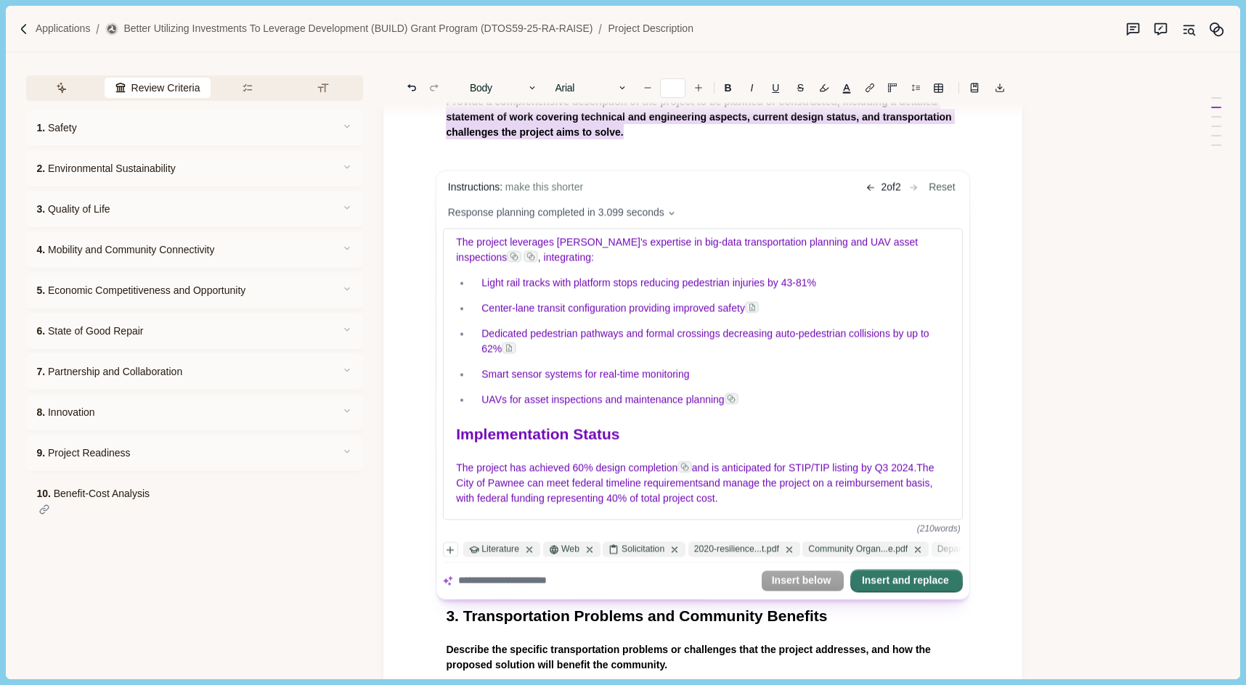
click at [872, 580] on button "Insert and replace" at bounding box center [906, 581] width 110 height 20
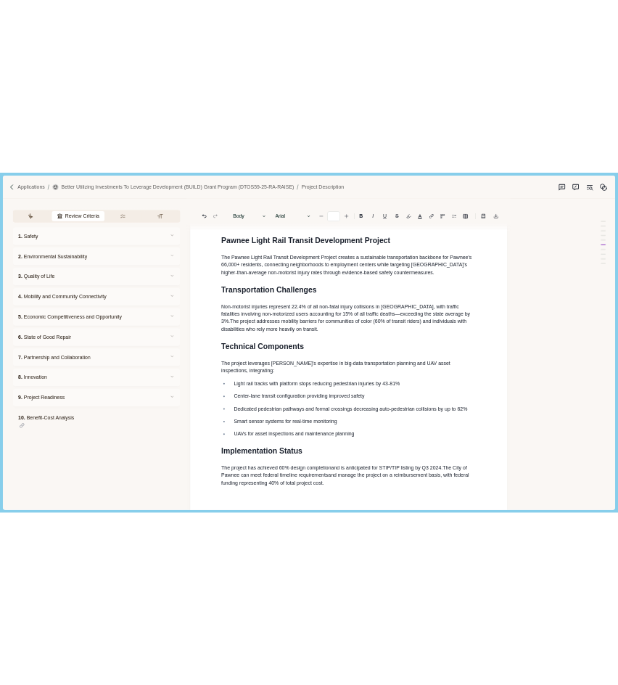
scroll to position [0, 0]
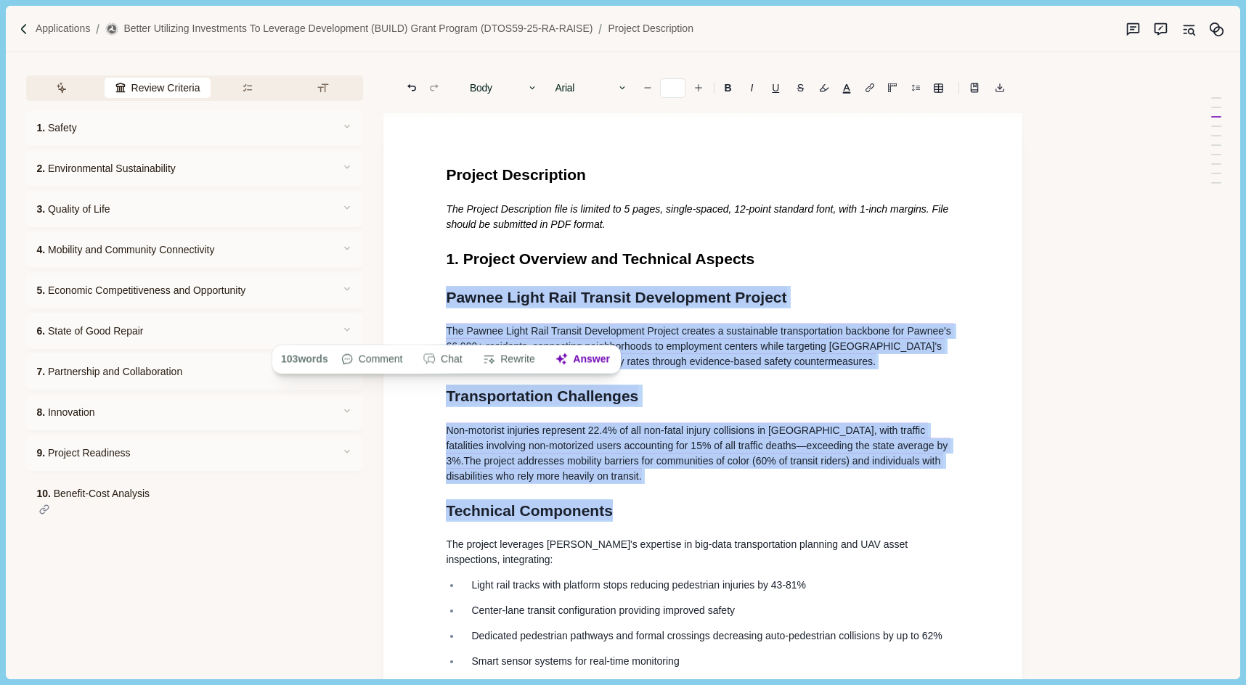
drag, startPoint x: 448, startPoint y: 298, endPoint x: 888, endPoint y: 548, distance: 506.1
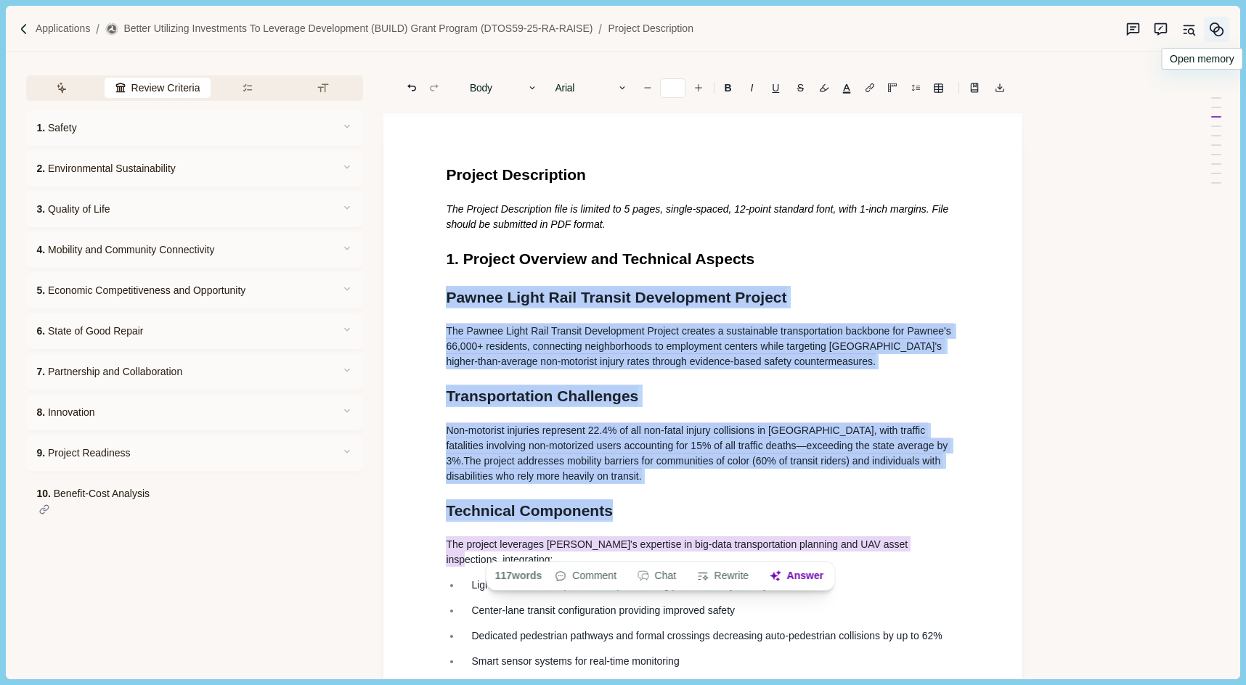
click at [1218, 29] on circle "Memory" at bounding box center [1214, 27] width 9 height 9
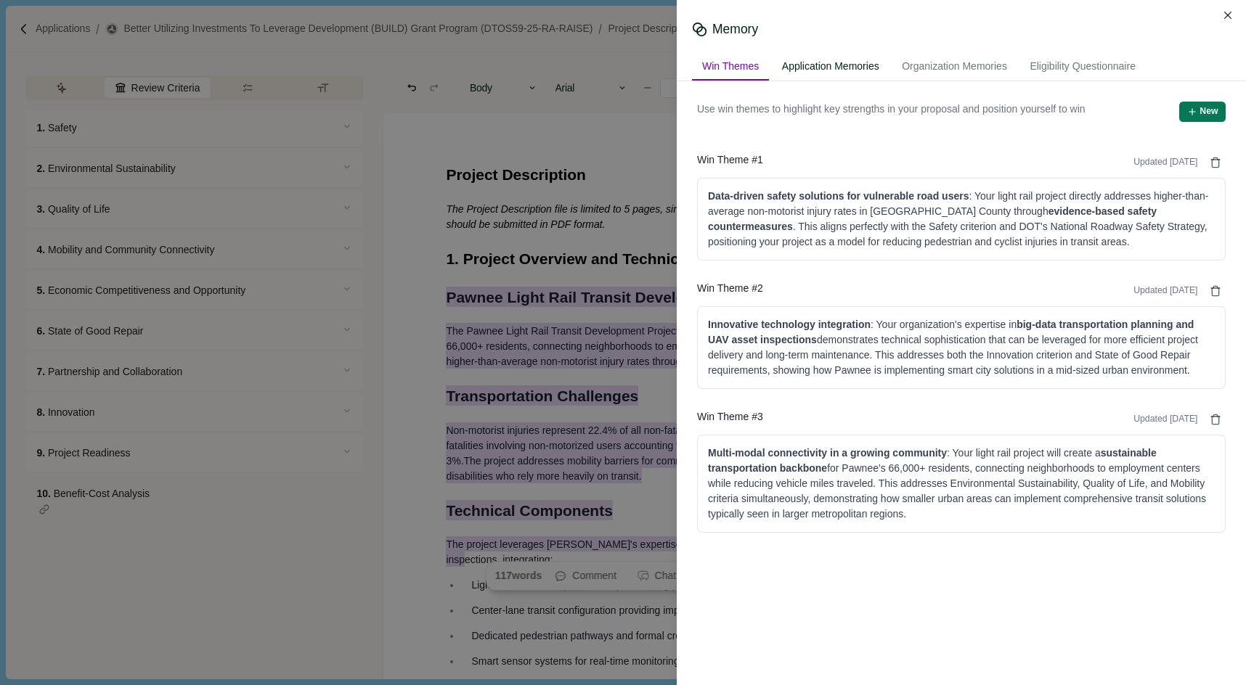
click at [820, 68] on div "Application Memories" at bounding box center [831, 67] width 118 height 27
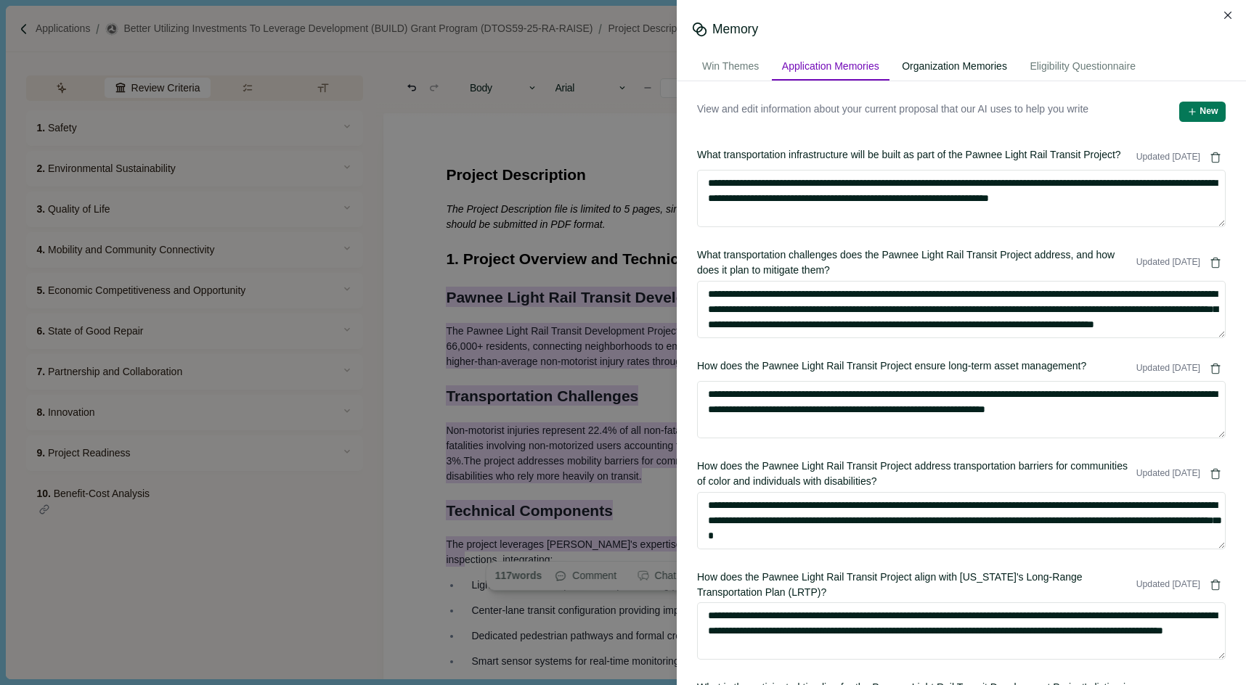
click at [976, 63] on div "Organization Memories" at bounding box center [954, 67] width 126 height 27
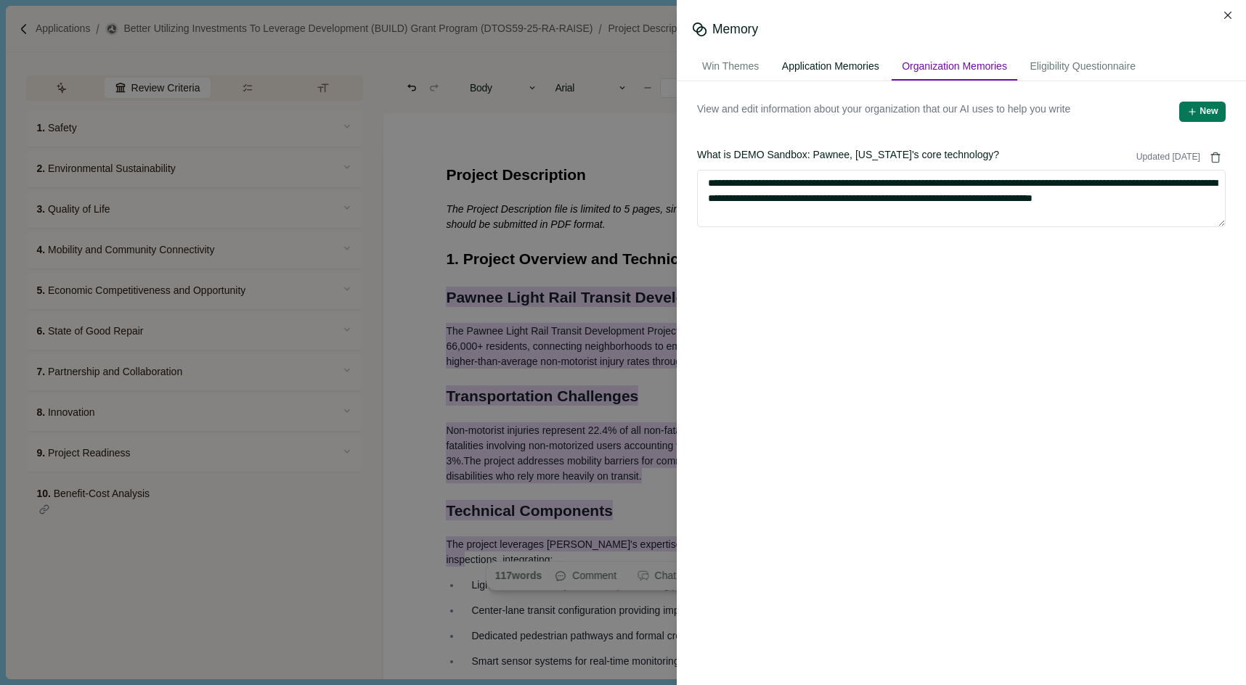
click at [804, 57] on div "Application Memories" at bounding box center [831, 67] width 118 height 27
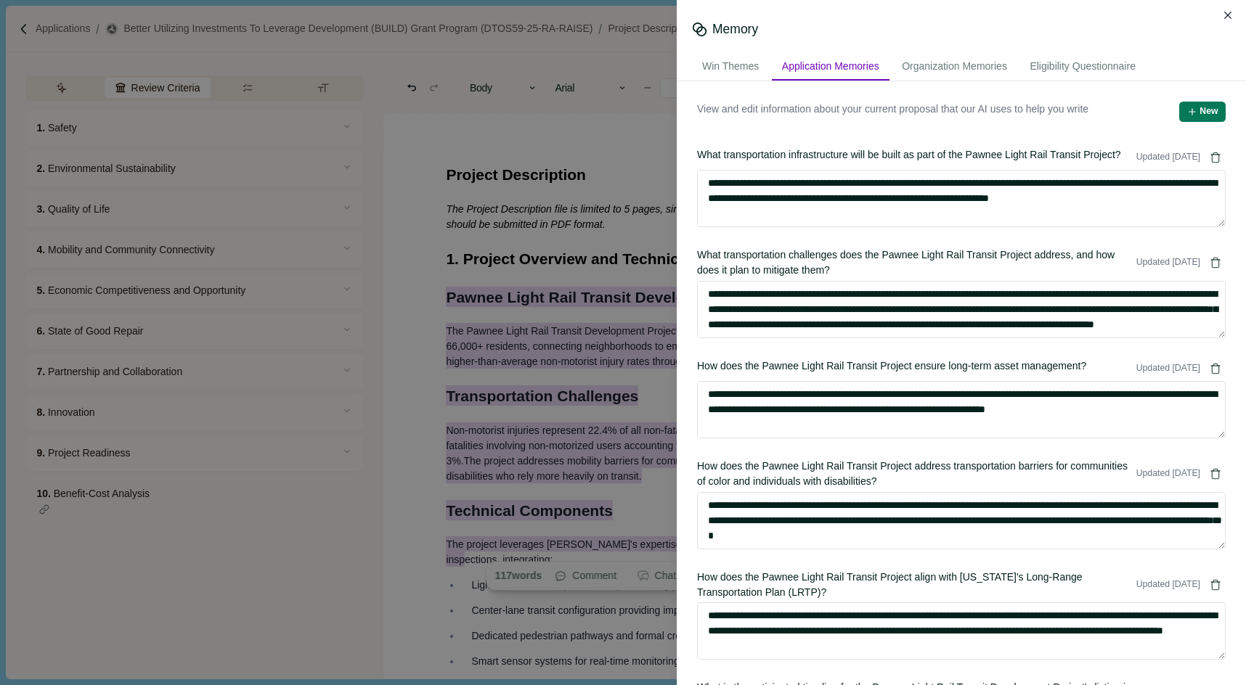
click at [621, 323] on div "**********" at bounding box center [623, 342] width 1246 height 685
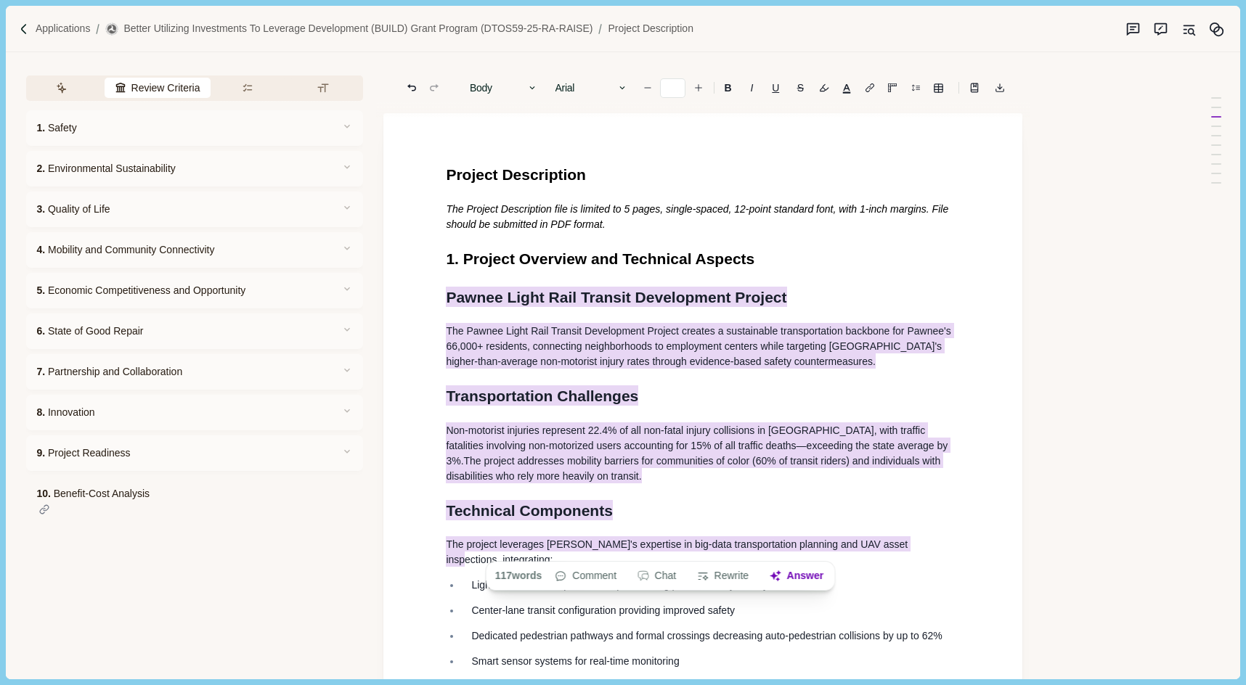
click at [1121, 340] on div "Assistant Review Criteria Requirements Formatting [DATE] No threads yet Older N…" at bounding box center [598, 365] width 1185 height 626
